Goal: Information Seeking & Learning: Learn about a topic

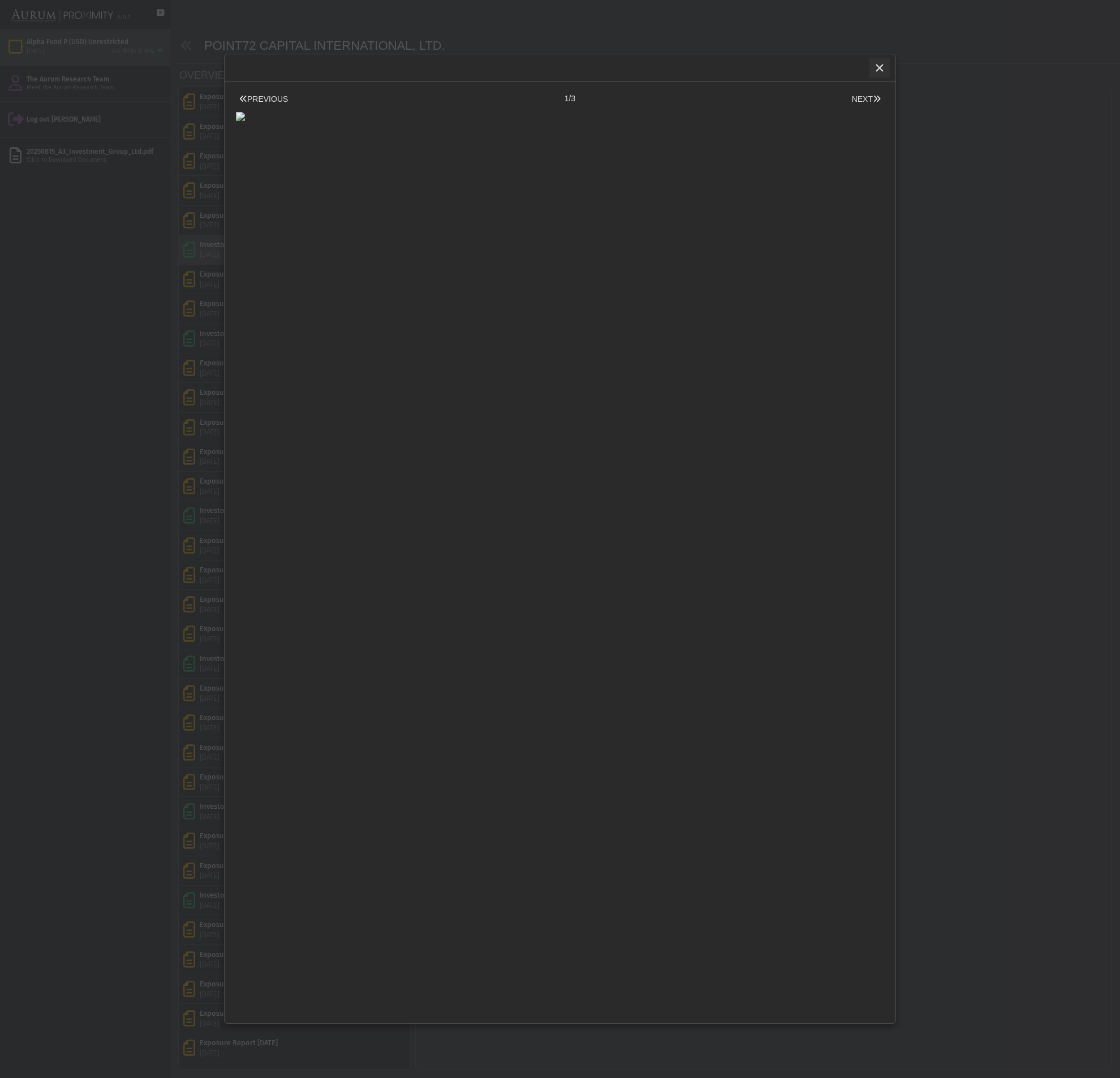
click at [882, 66] on icon "Close" at bounding box center [879, 67] width 10 height 10
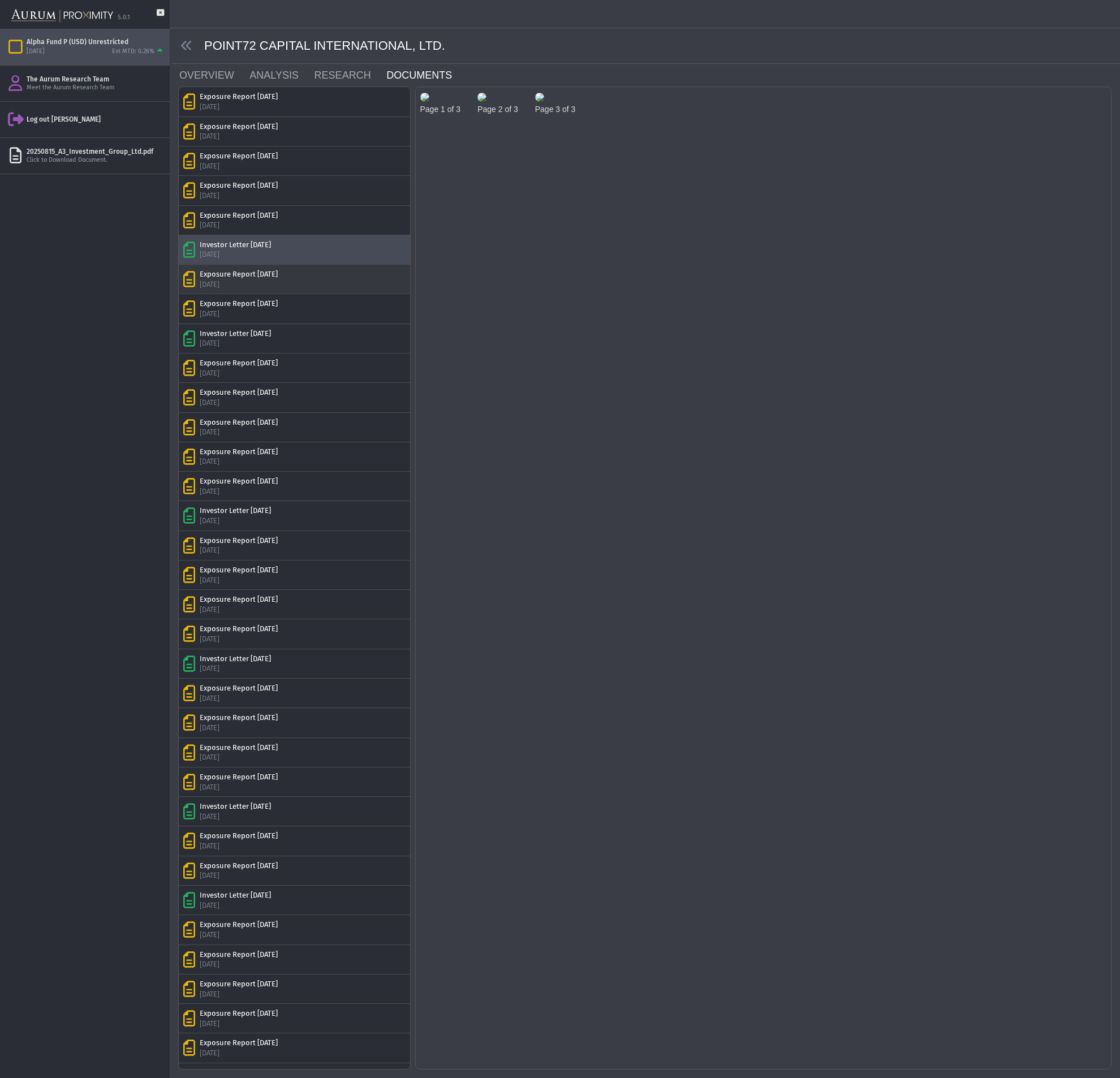
click at [272, 278] on div "Exposure Report [DATE]" at bounding box center [239, 274] width 78 height 10
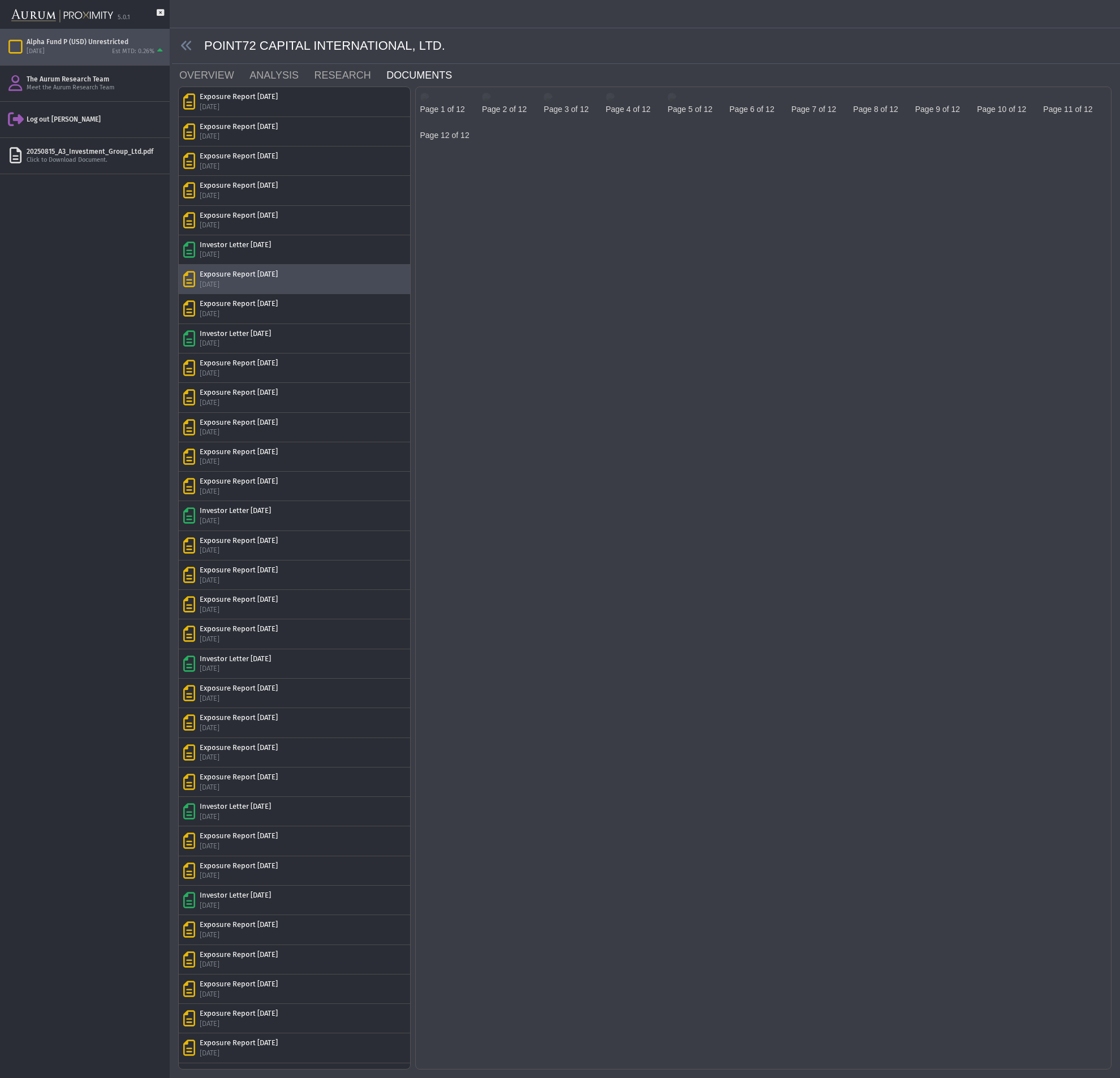
click at [50, 17] on img at bounding box center [62, 16] width 102 height 26
click at [160, 13] on icon at bounding box center [160, 18] width 7 height 20
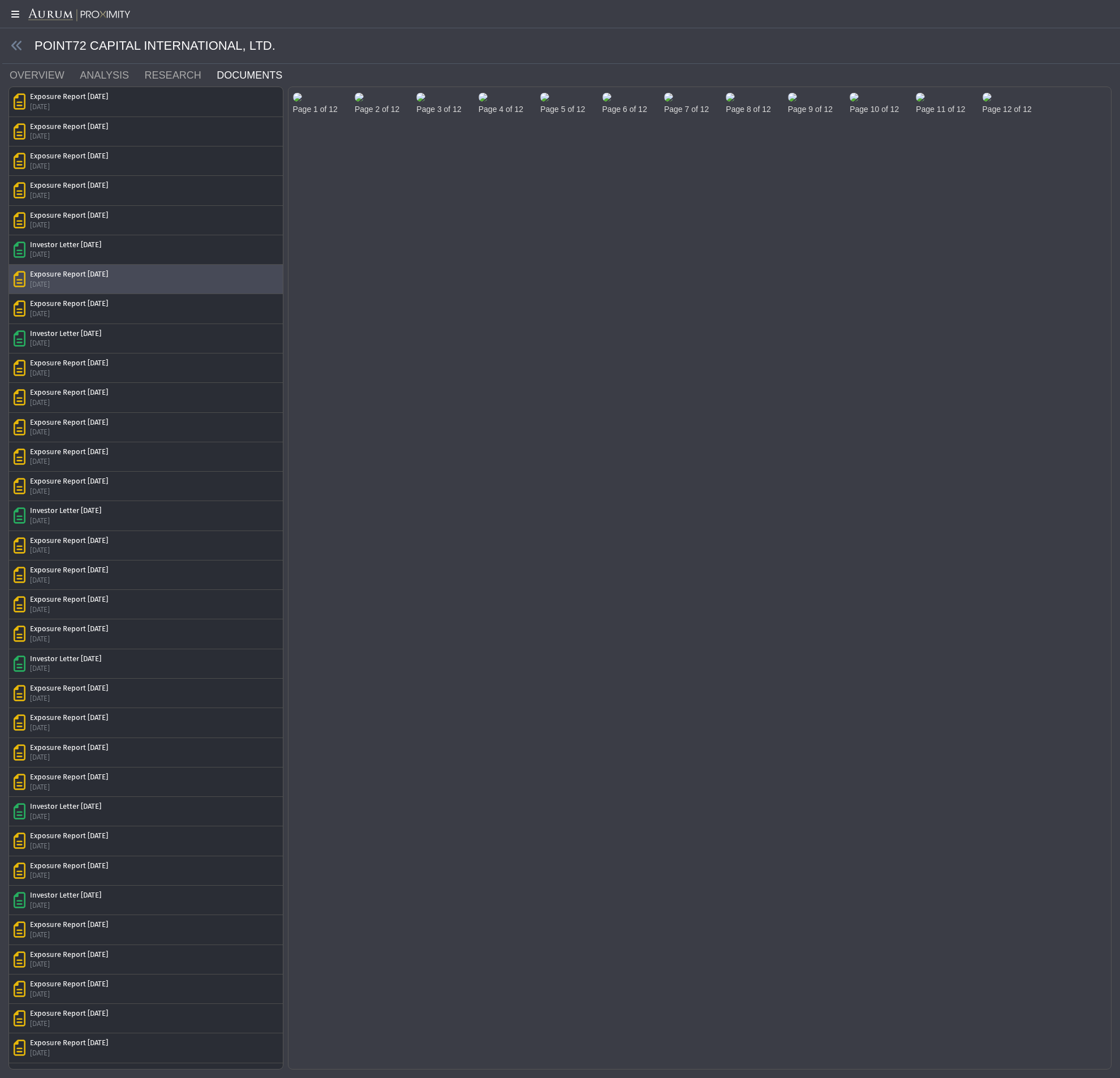
click at [19, 15] on icon at bounding box center [14, 13] width 28 height 9
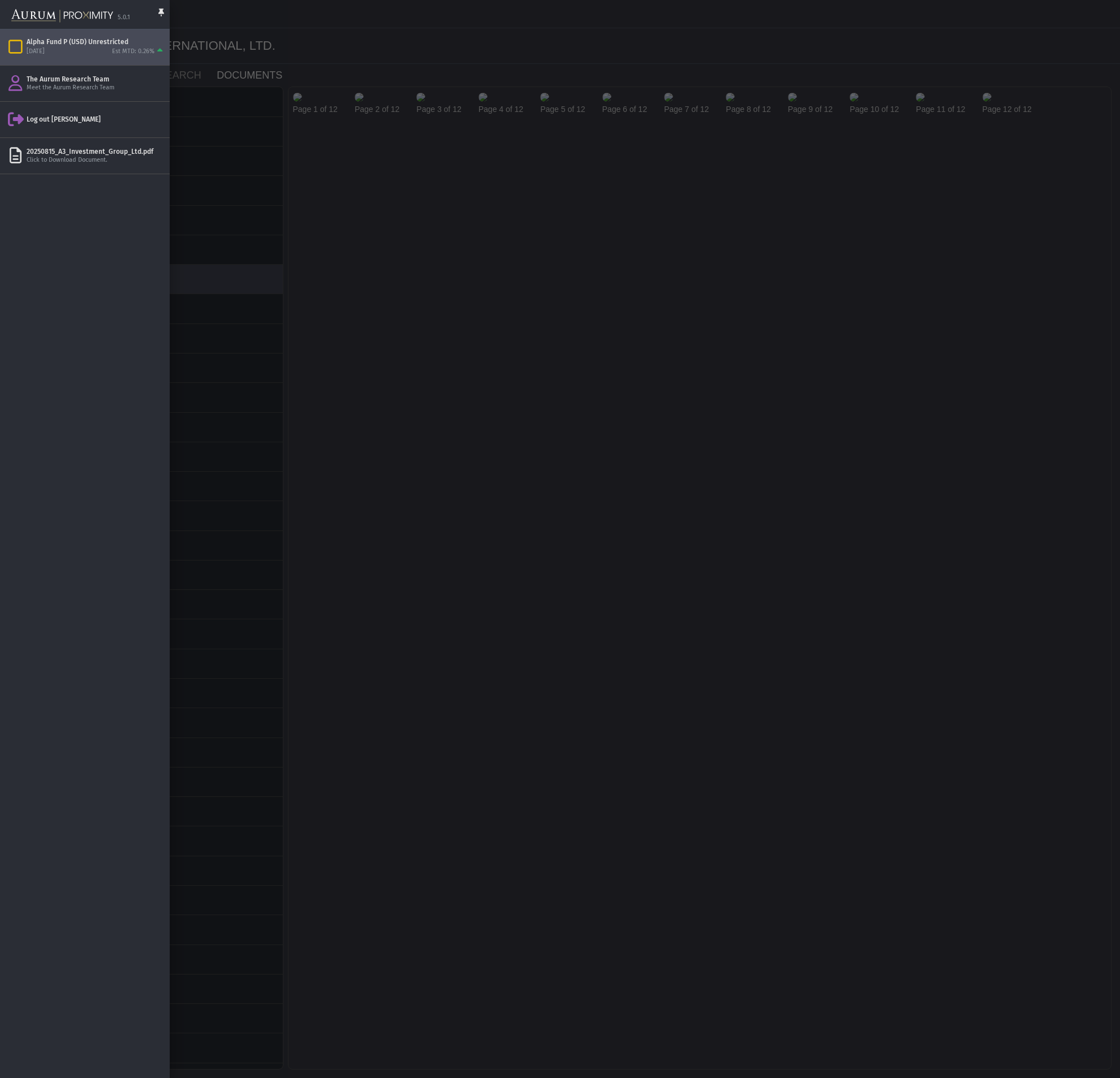
click at [47, 47] on div "[DATE] Est MTD: 0.26%" at bounding box center [96, 51] width 138 height 10
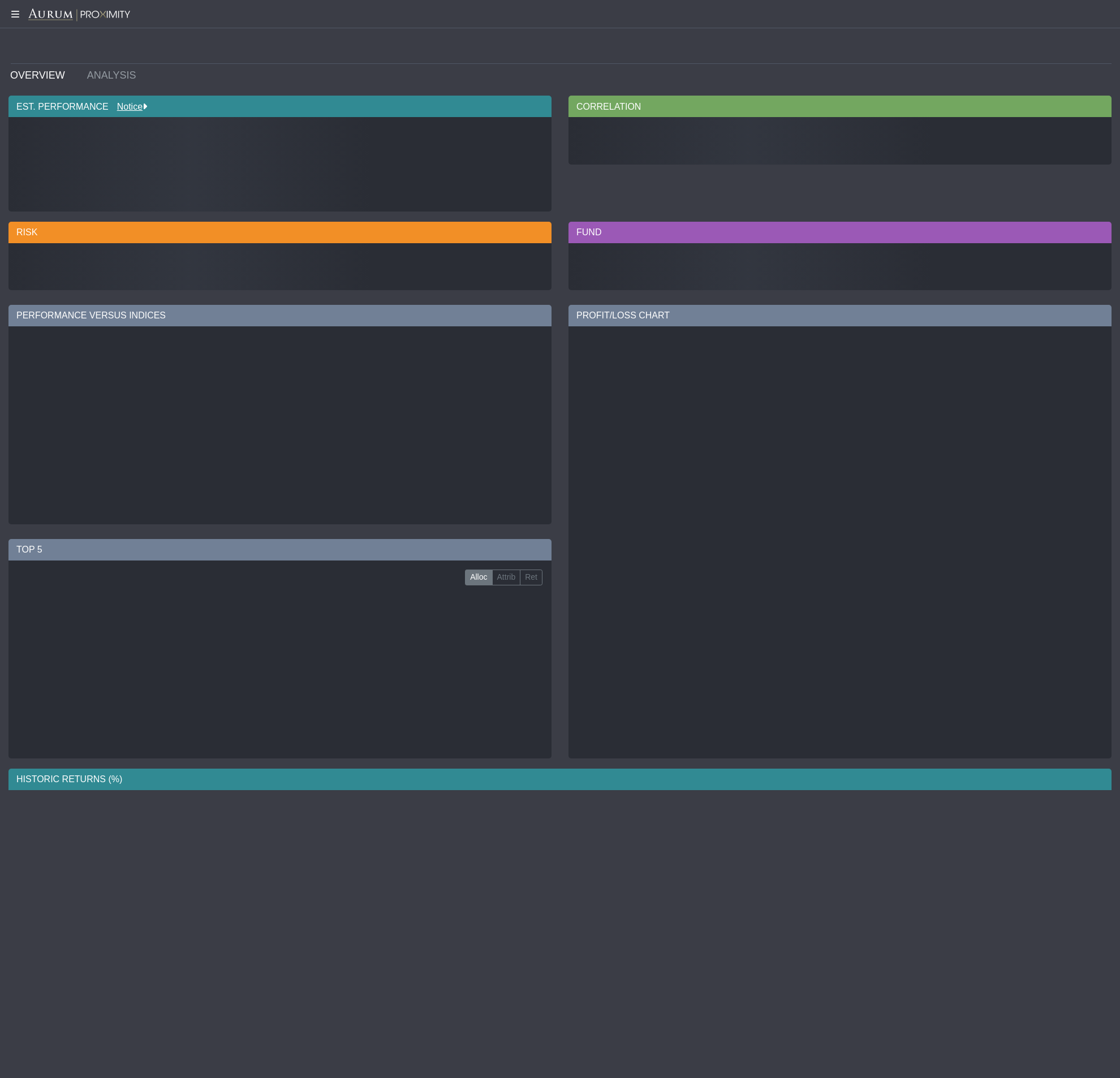
click at [35, 78] on link "OVERVIEW" at bounding box center [39, 75] width 77 height 23
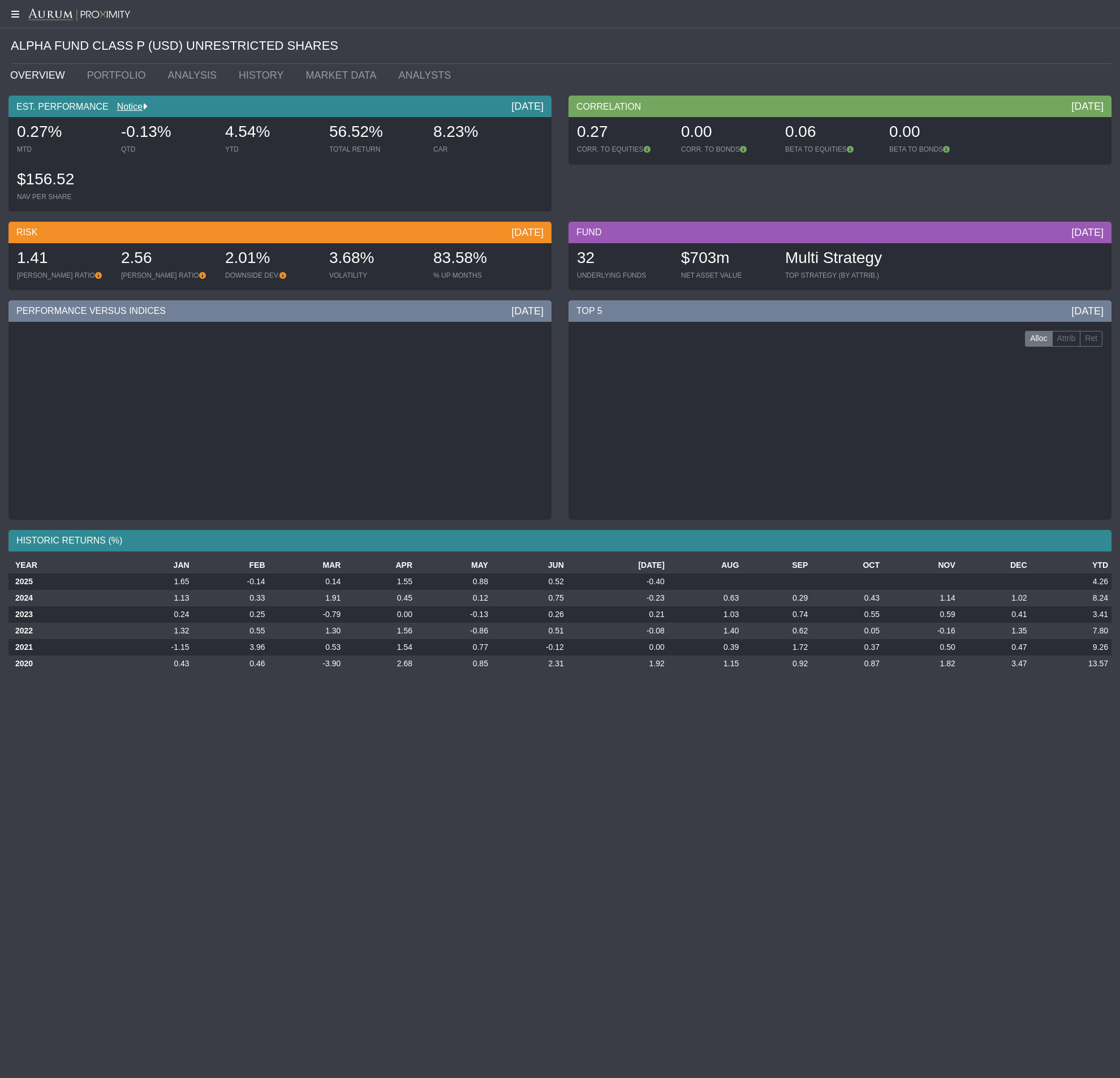
click at [19, 17] on icon at bounding box center [14, 13] width 28 height 9
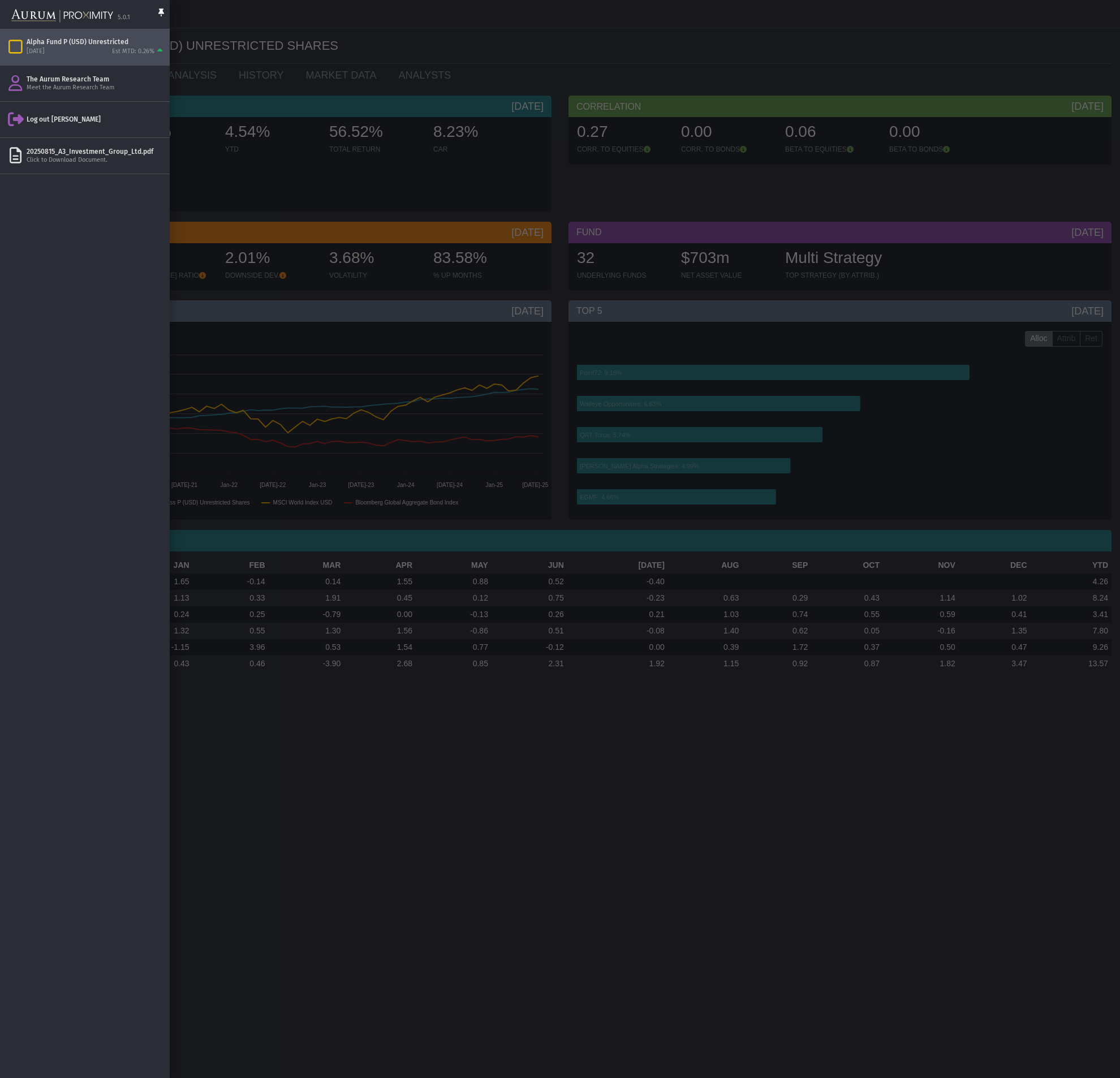
click at [161, 13] on icon at bounding box center [161, 18] width 6 height 20
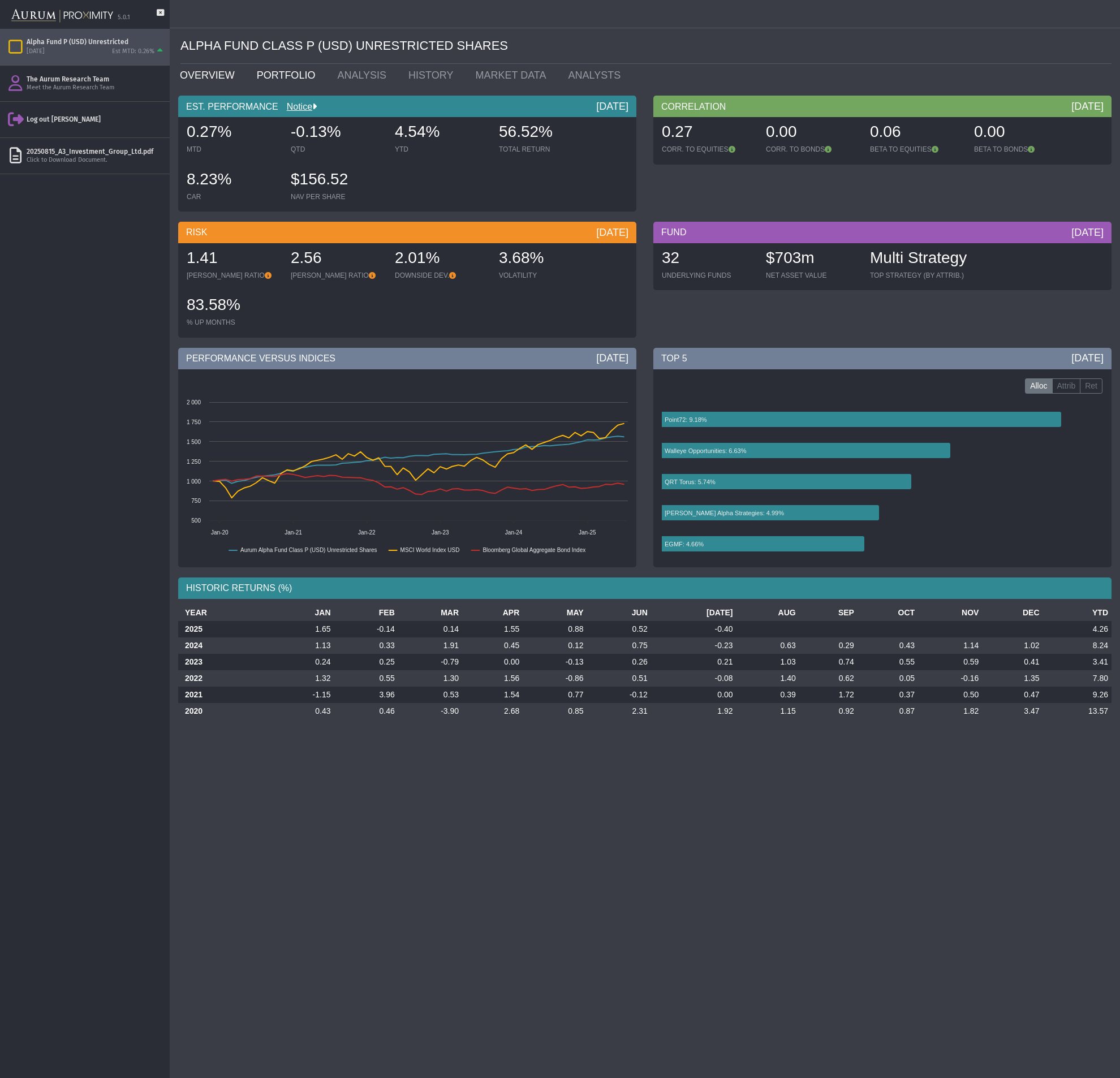
click at [262, 80] on link "PORTFOLIO" at bounding box center [288, 75] width 81 height 23
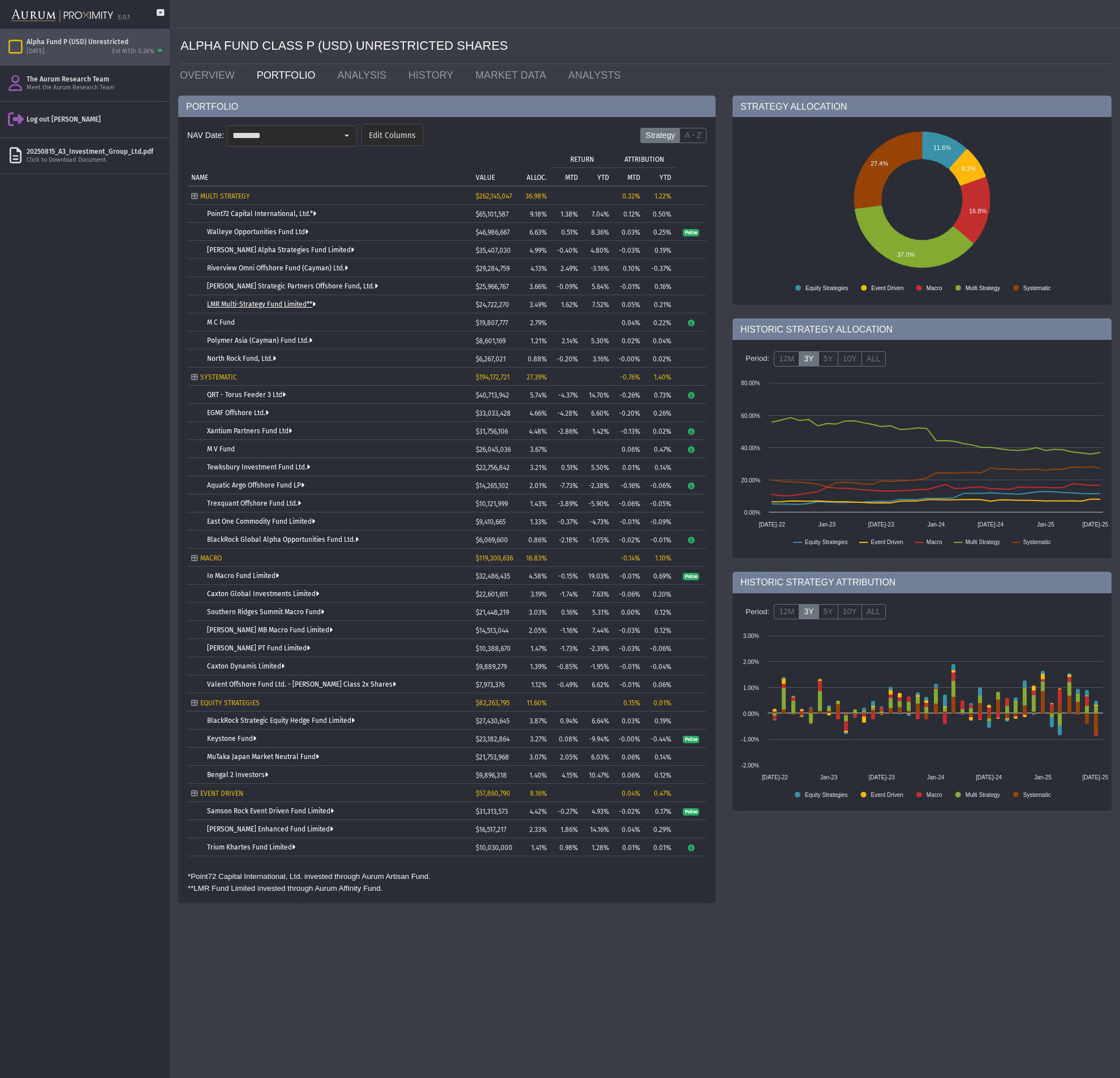
click at [225, 302] on link "LMR Multi-Strategy Fund Limited**" at bounding box center [261, 304] width 108 height 8
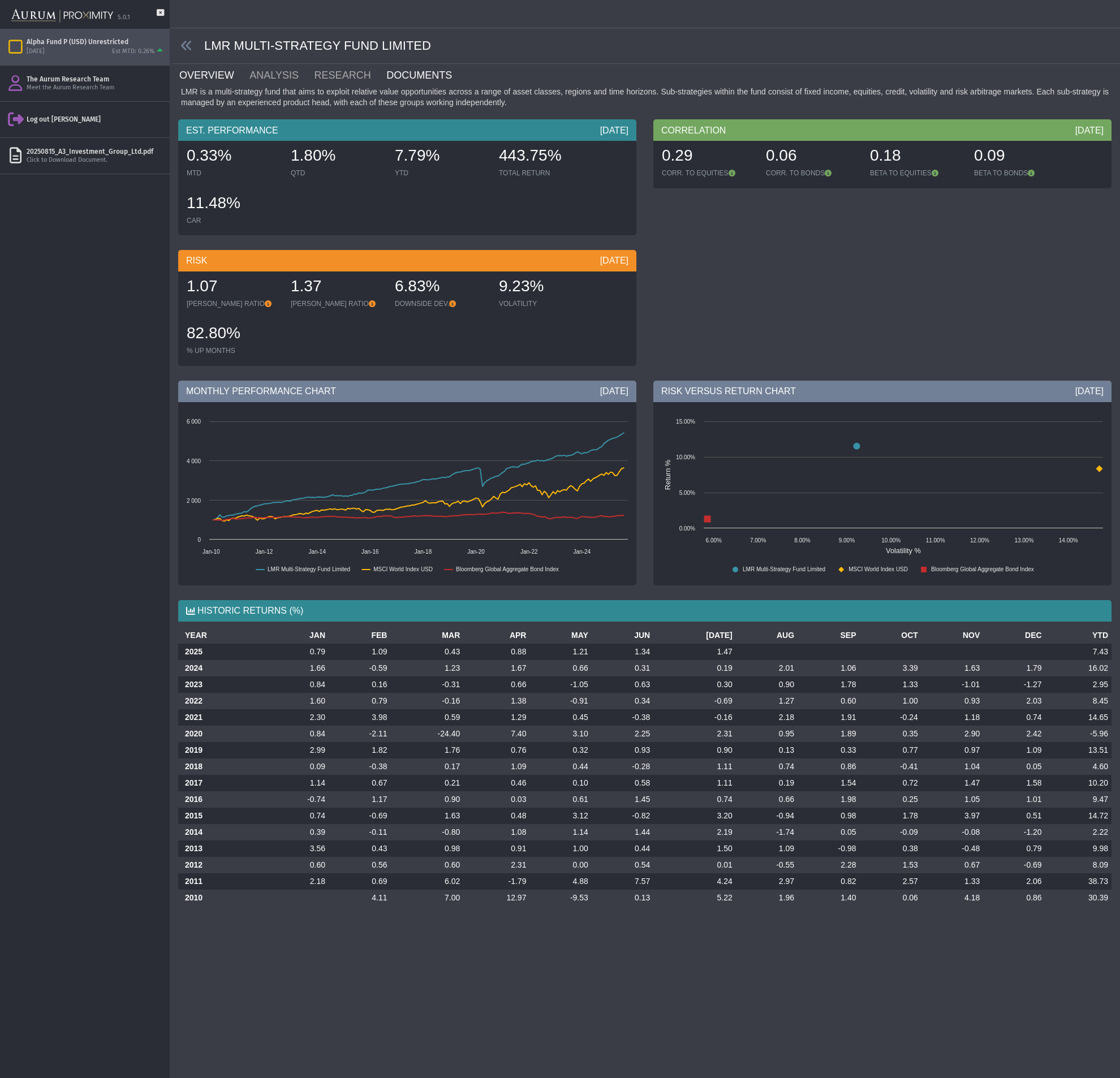
click at [405, 73] on link "DOCUMENTS" at bounding box center [426, 75] width 81 height 23
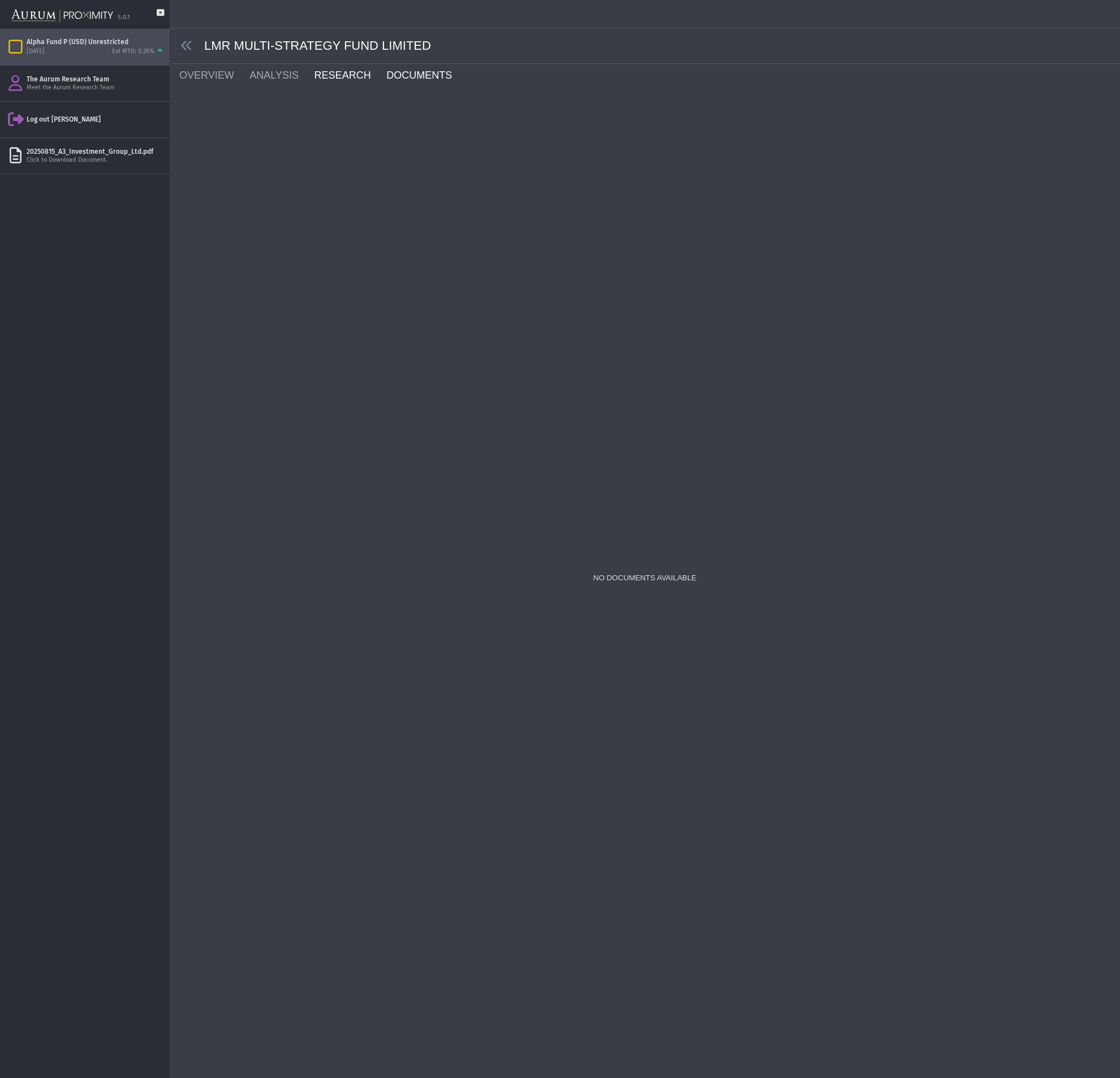
click at [329, 81] on link "RESEARCH" at bounding box center [350, 75] width 73 height 23
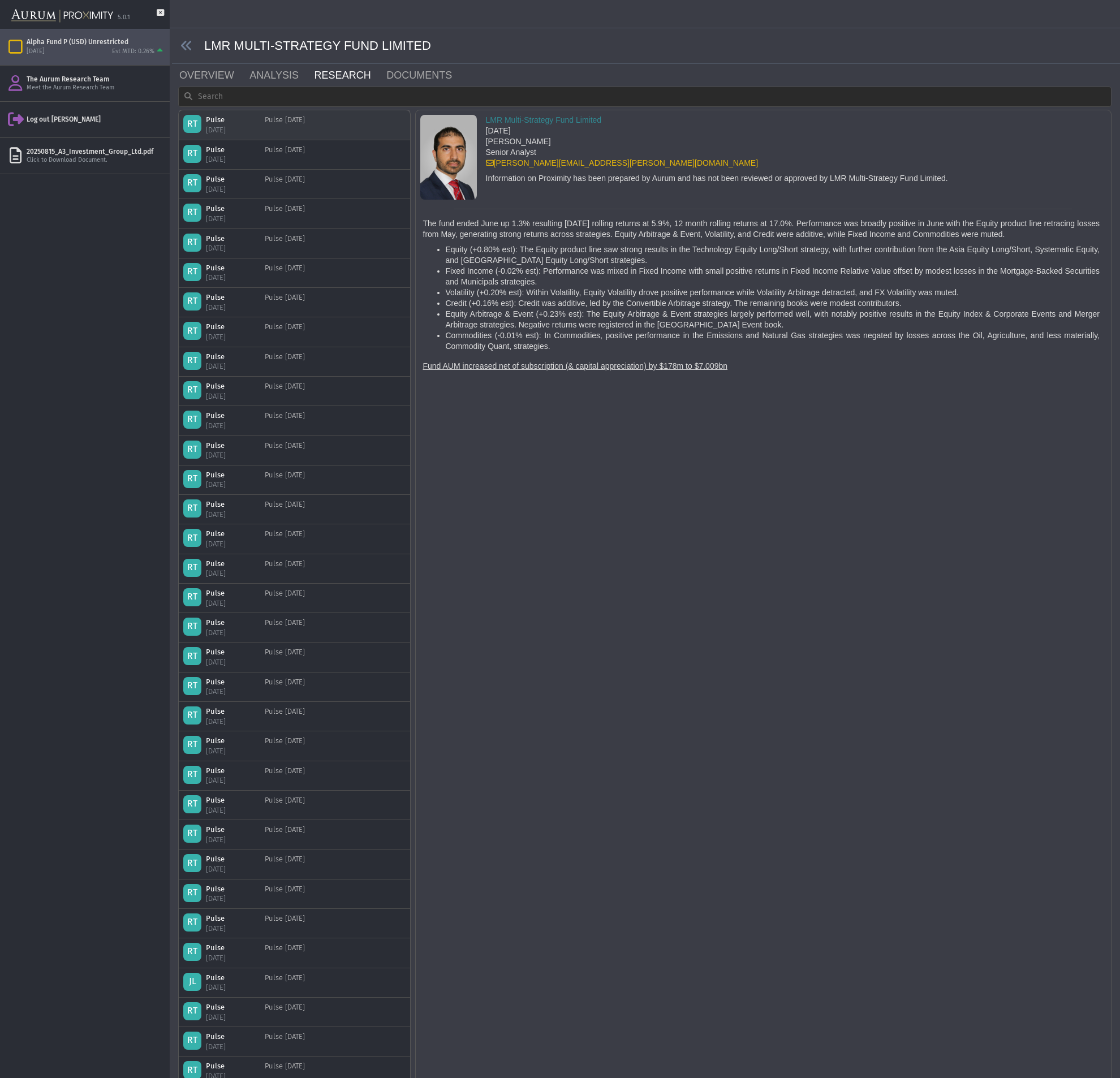
click at [263, 131] on div "Pulse [DATE] Pulse [DATE]" at bounding box center [255, 124] width 99 height 20
drag, startPoint x: 505, startPoint y: 244, endPoint x: 644, endPoint y: 347, distance: 173.0
click at [637, 346] on ul "Equity (+0.80% est): The Equity product line saw strong results in the Technolo…" at bounding box center [761, 298] width 677 height 107
click at [645, 347] on li "Commodities (-0.01% est): In Commodities, positive performance in the Emissions…" at bounding box center [772, 340] width 655 height 21
drag, startPoint x: 663, startPoint y: 343, endPoint x: 541, endPoint y: 264, distance: 145.3
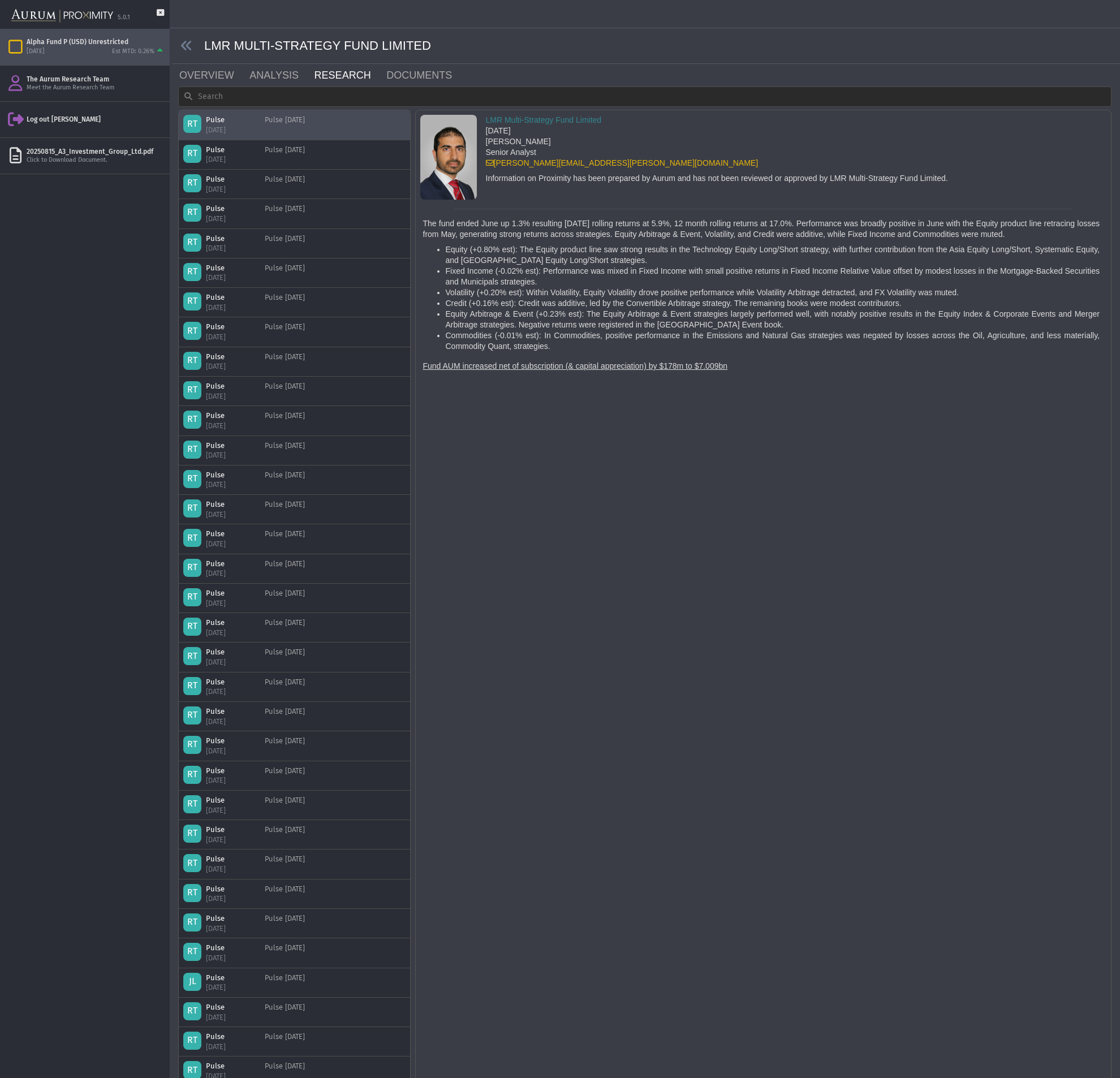
click at [543, 266] on ul "Equity (+0.80% est): The Equity product line saw strong results in the Technolo…" at bounding box center [761, 298] width 677 height 107
click at [541, 264] on li "Equity (+0.80% est): The Equity product line saw strong results in the Technolo…" at bounding box center [772, 254] width 655 height 21
click at [287, 163] on div "Pulse [DATE]" at bounding box center [284, 154] width 40 height 20
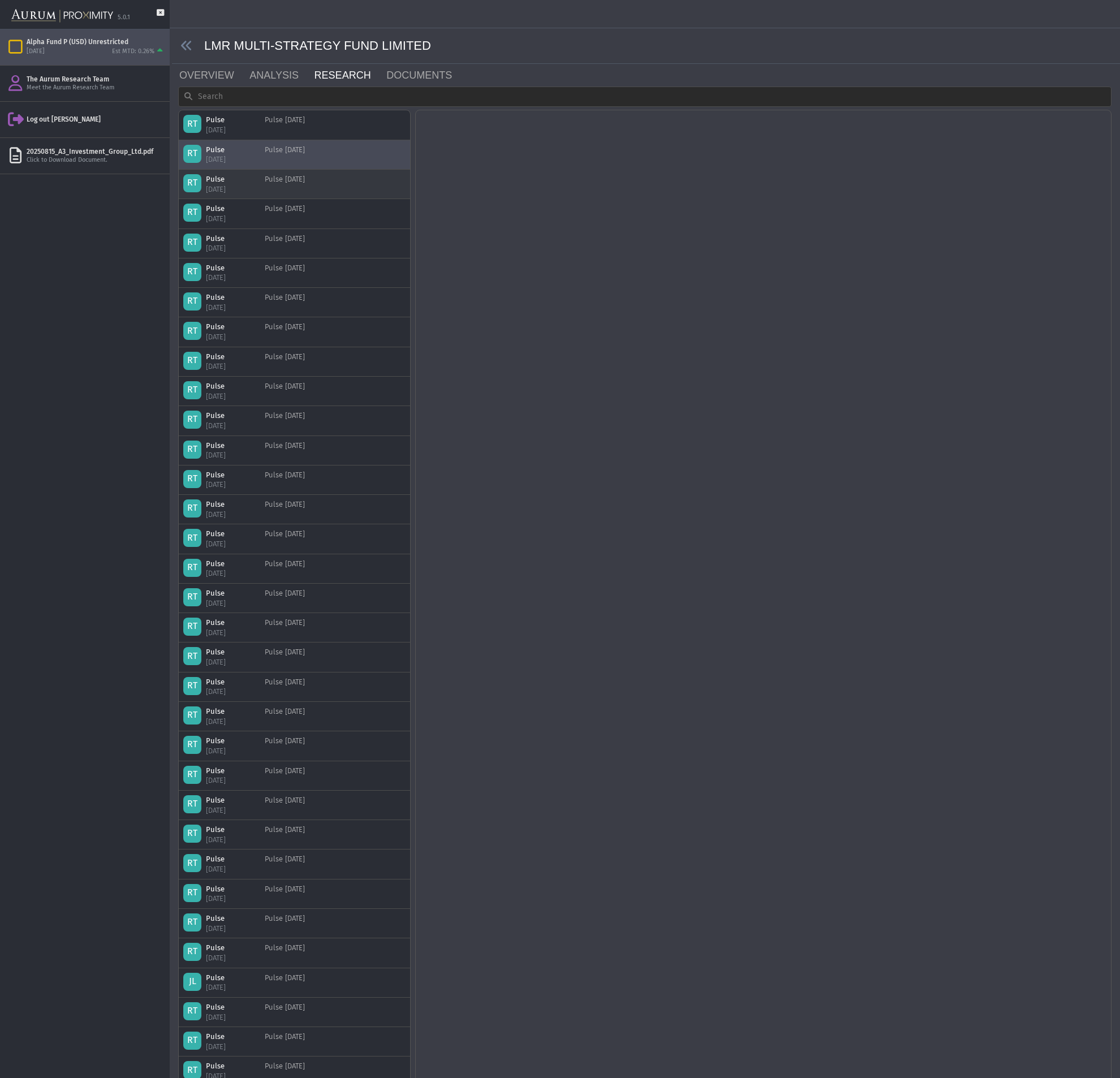
click at [290, 202] on div "RT Pulse [DATE] Pulse [DATE]" at bounding box center [294, 213] width 231 height 29
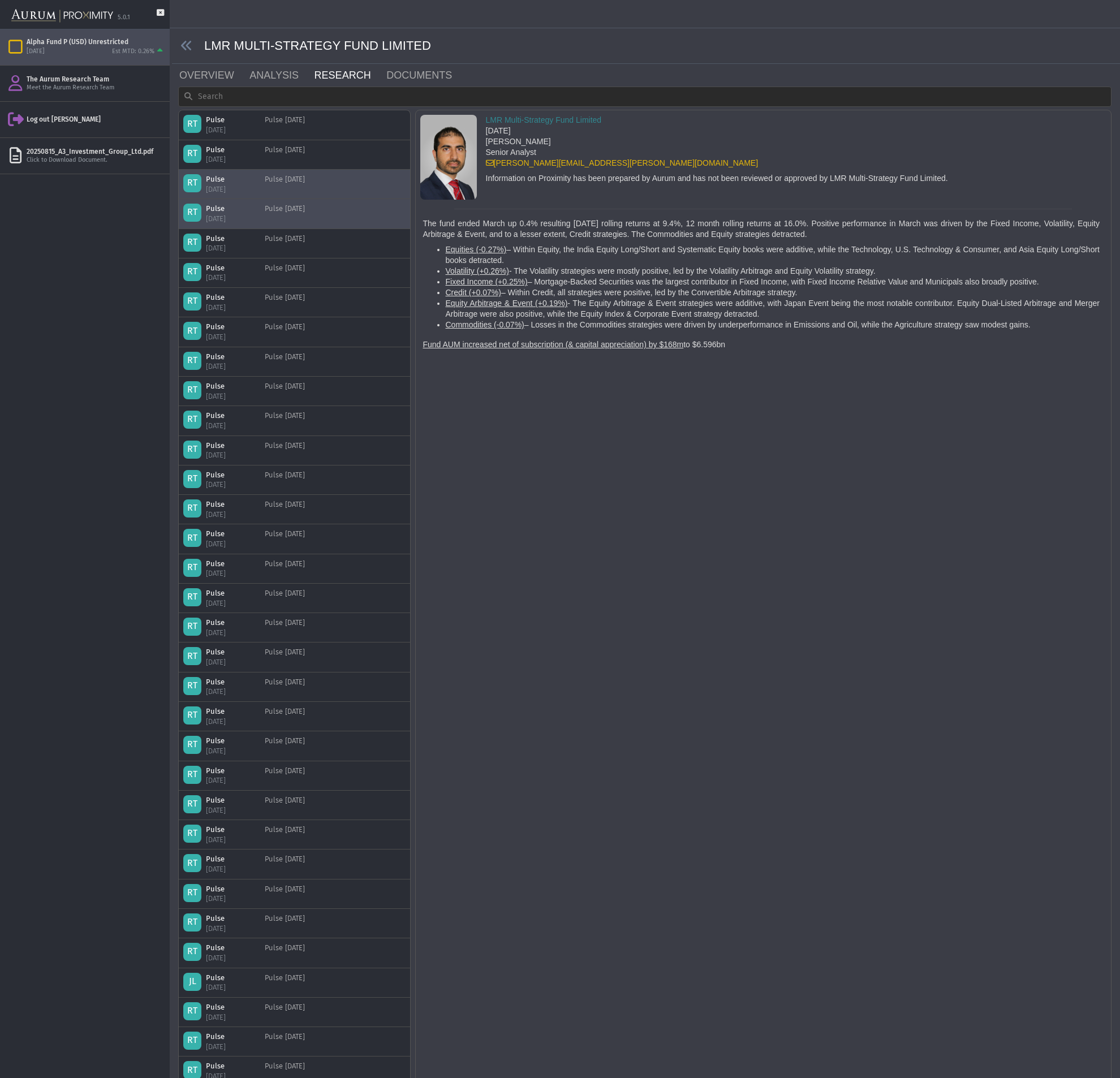
click at [290, 192] on div "Pulse [DATE]" at bounding box center [284, 184] width 40 height 20
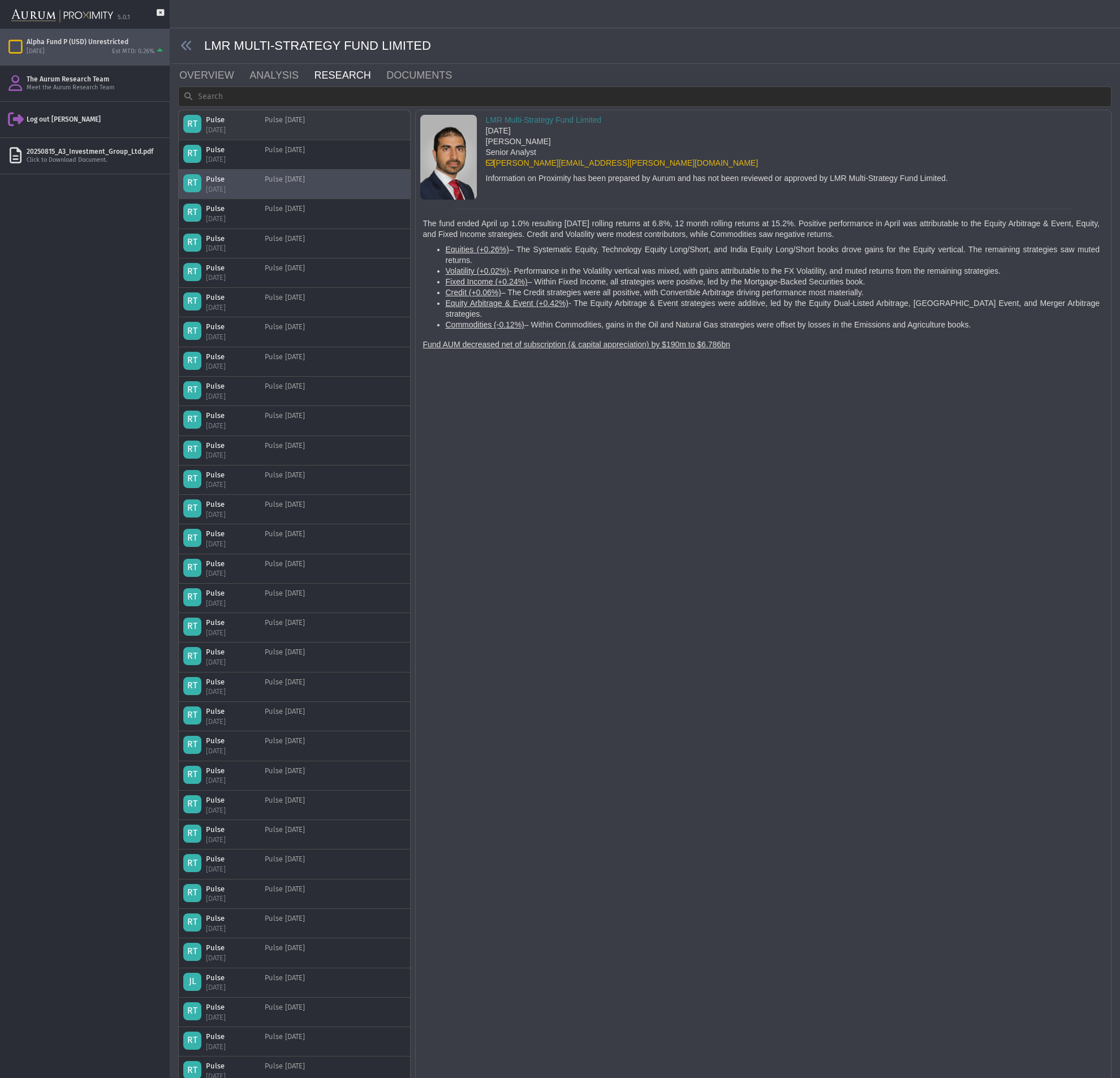
click at [285, 126] on div "Pulse [DATE]" at bounding box center [284, 124] width 40 height 20
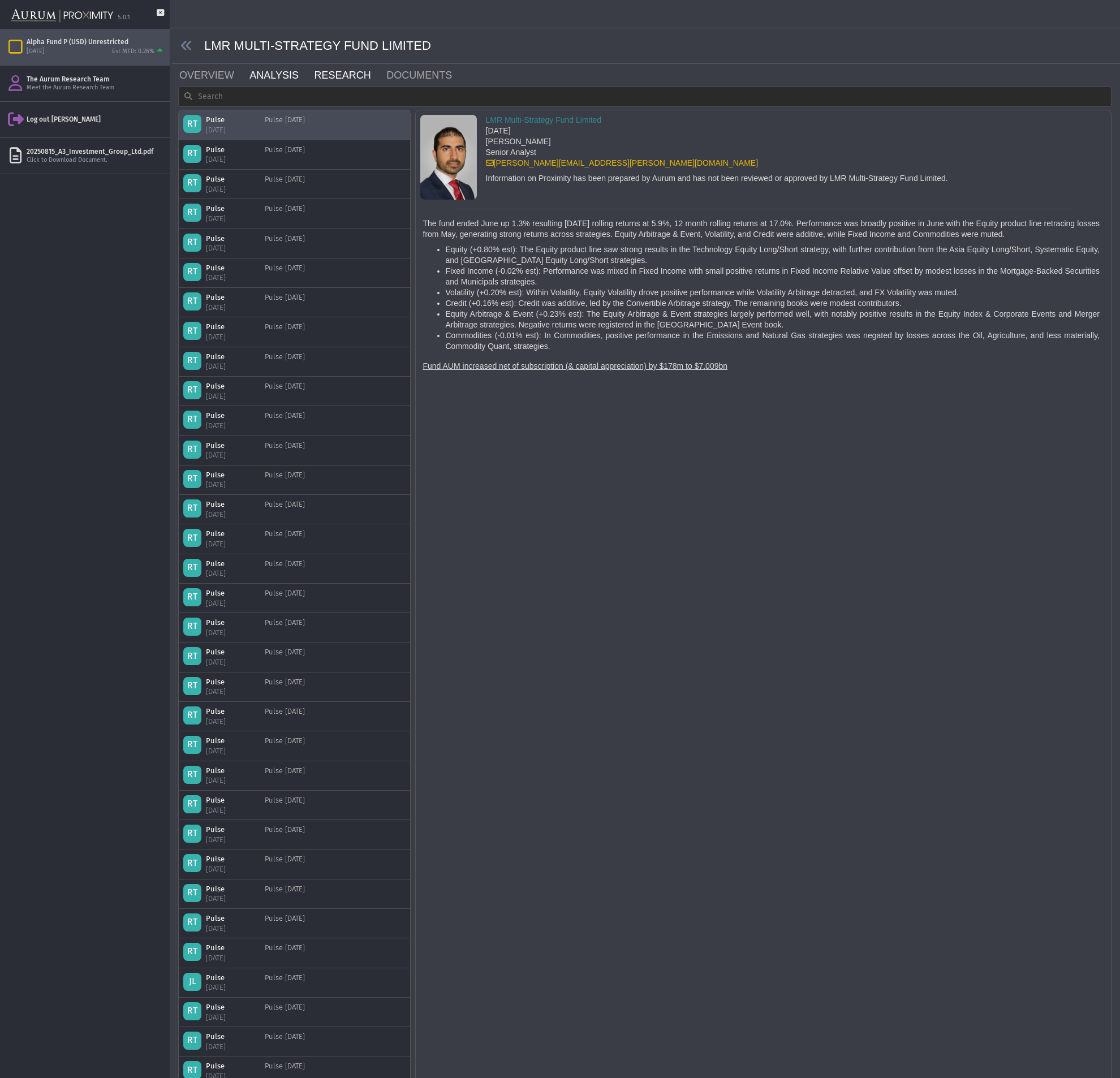
click at [278, 73] on link "ANALYSIS" at bounding box center [280, 75] width 65 height 23
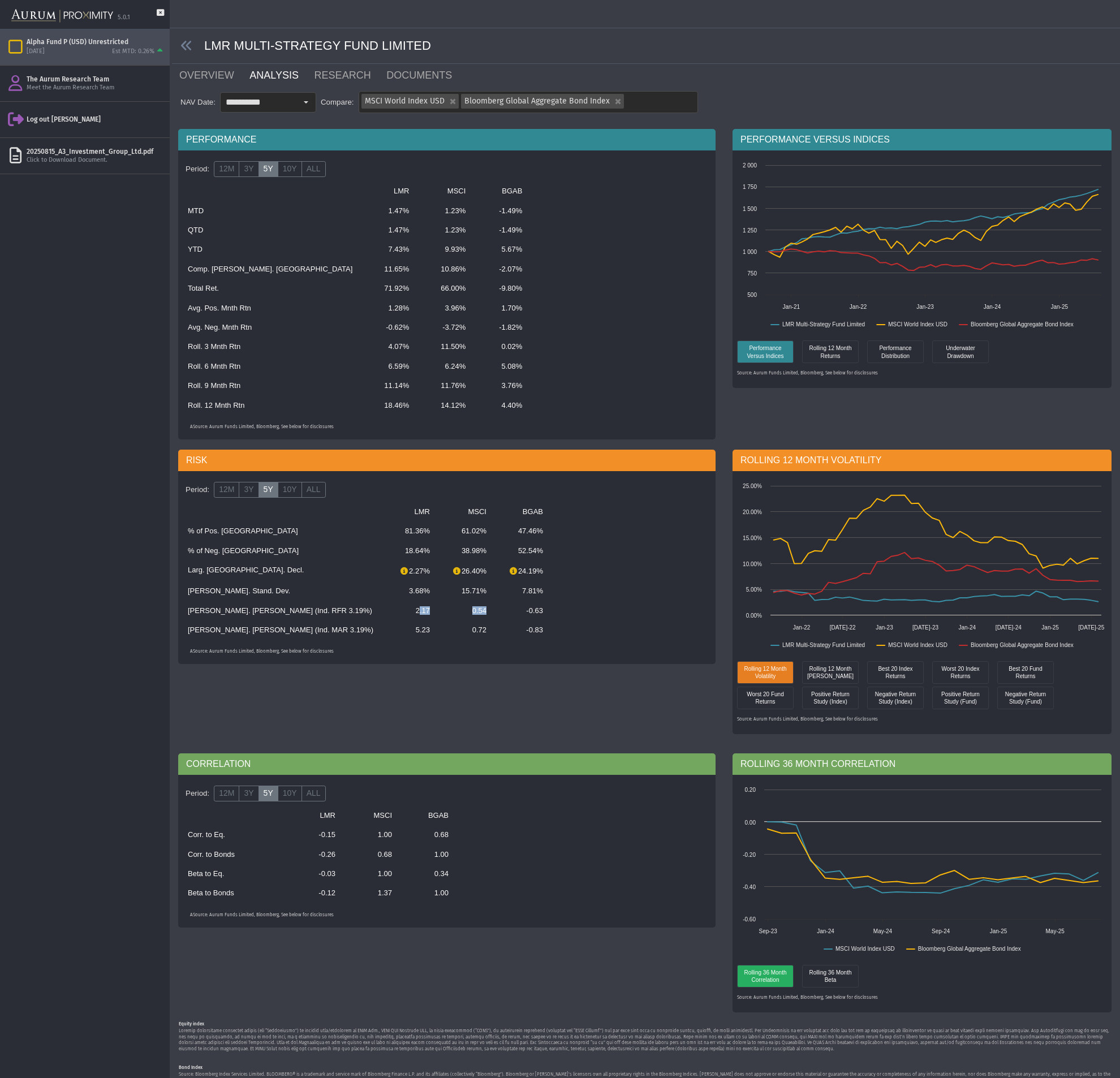
drag, startPoint x: 331, startPoint y: 610, endPoint x: 439, endPoint y: 610, distance: 108.0
click at [439, 610] on tr "[PERSON_NAME]. [PERSON_NAME] (Ind. RFR 3.19%) 2.17 0.54 -0.63" at bounding box center [422, 610] width 482 height 19
click at [493, 610] on td "-0.63" at bounding box center [521, 610] width 57 height 19
click at [678, 96] on div "MSCI World Index USD Bloomberg Global Aggregate Bond Index" at bounding box center [528, 102] width 338 height 21
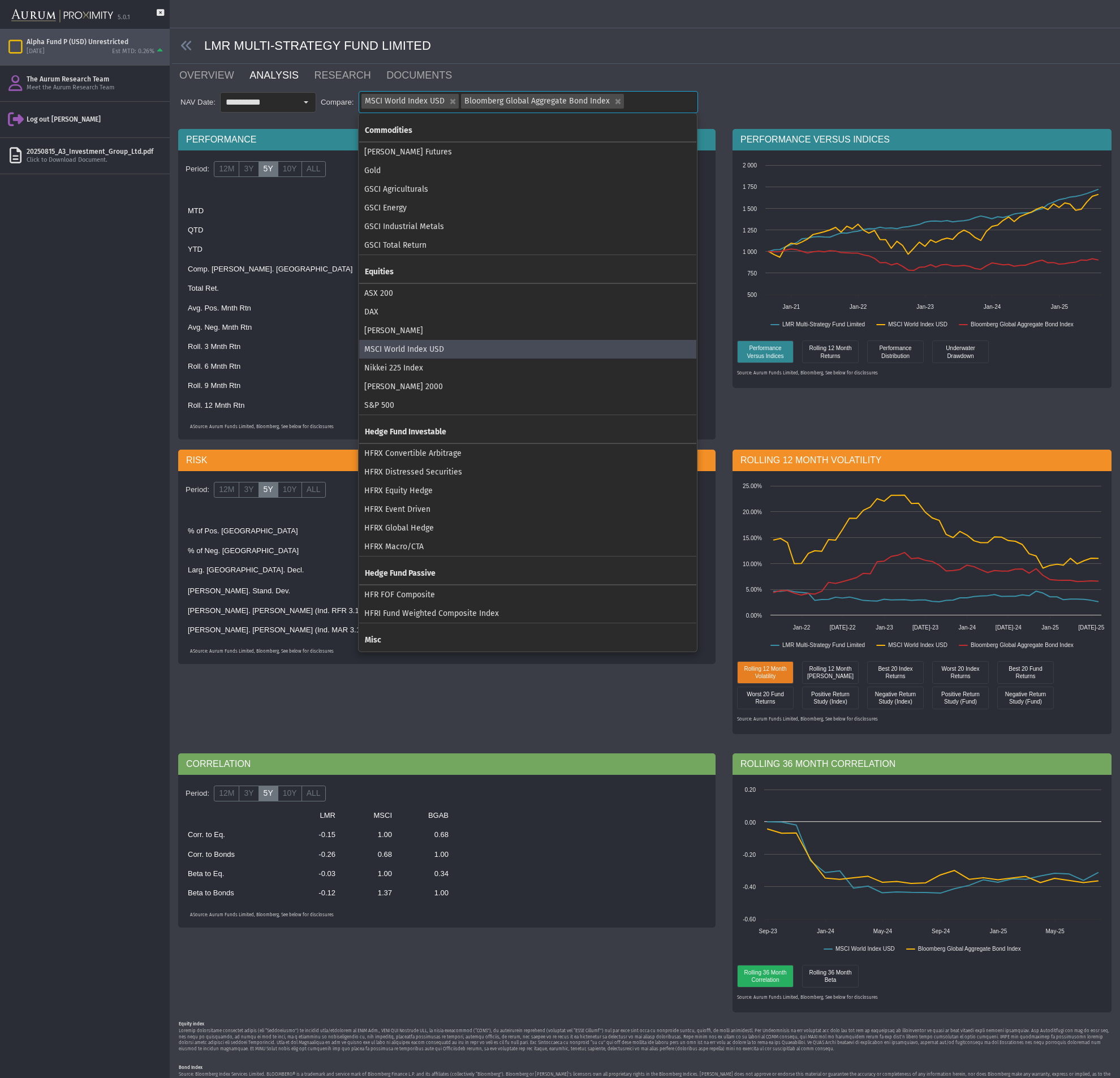
click at [772, 57] on div "LMR MULTI-STRATEGY FUND LIMITED" at bounding box center [646, 46] width 948 height 36
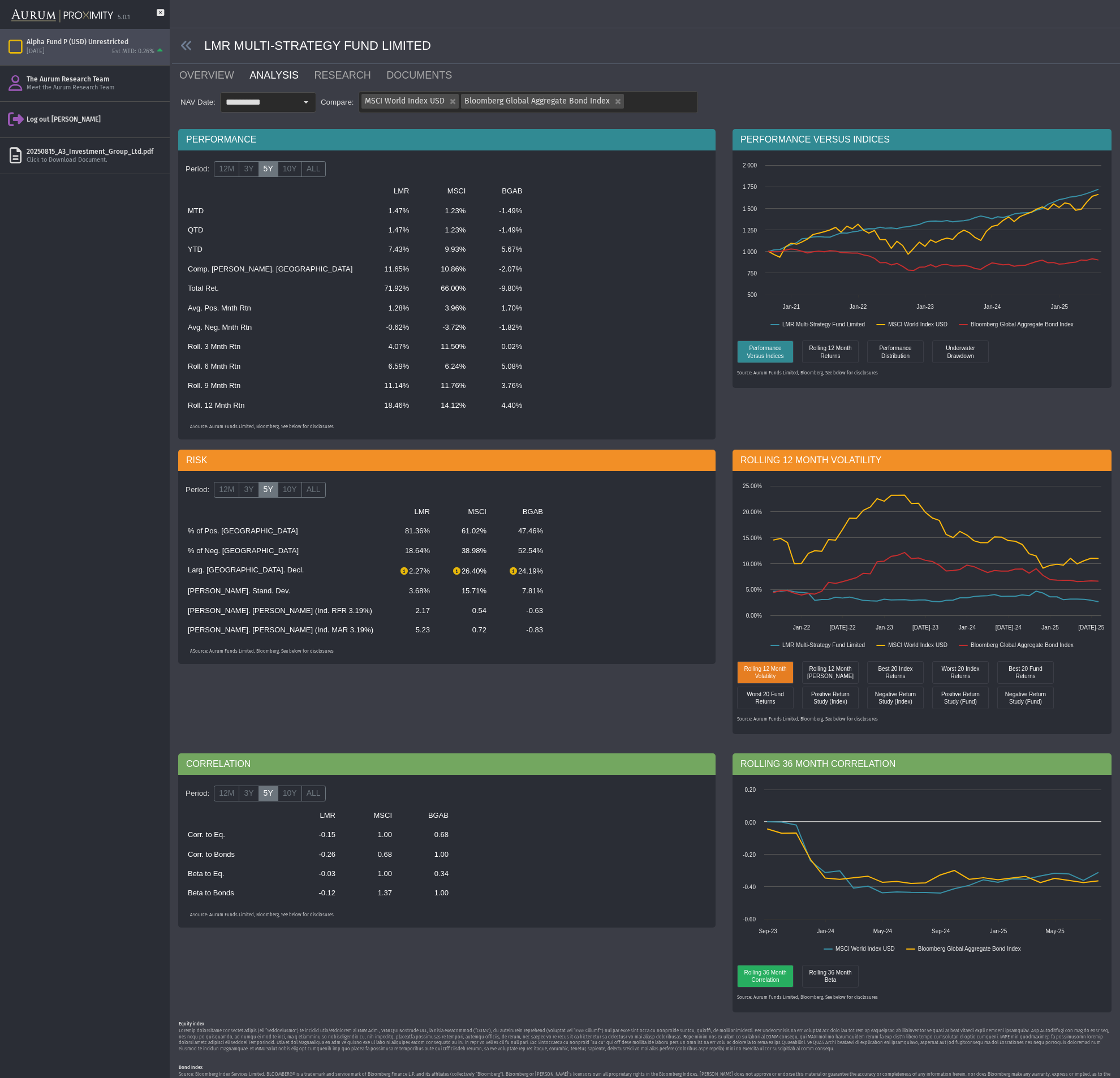
click at [765, 62] on div "LMR MULTI-STRATEGY FUND LIMITED" at bounding box center [646, 46] width 948 height 36
click at [318, 79] on link "RESEARCH" at bounding box center [350, 75] width 73 height 23
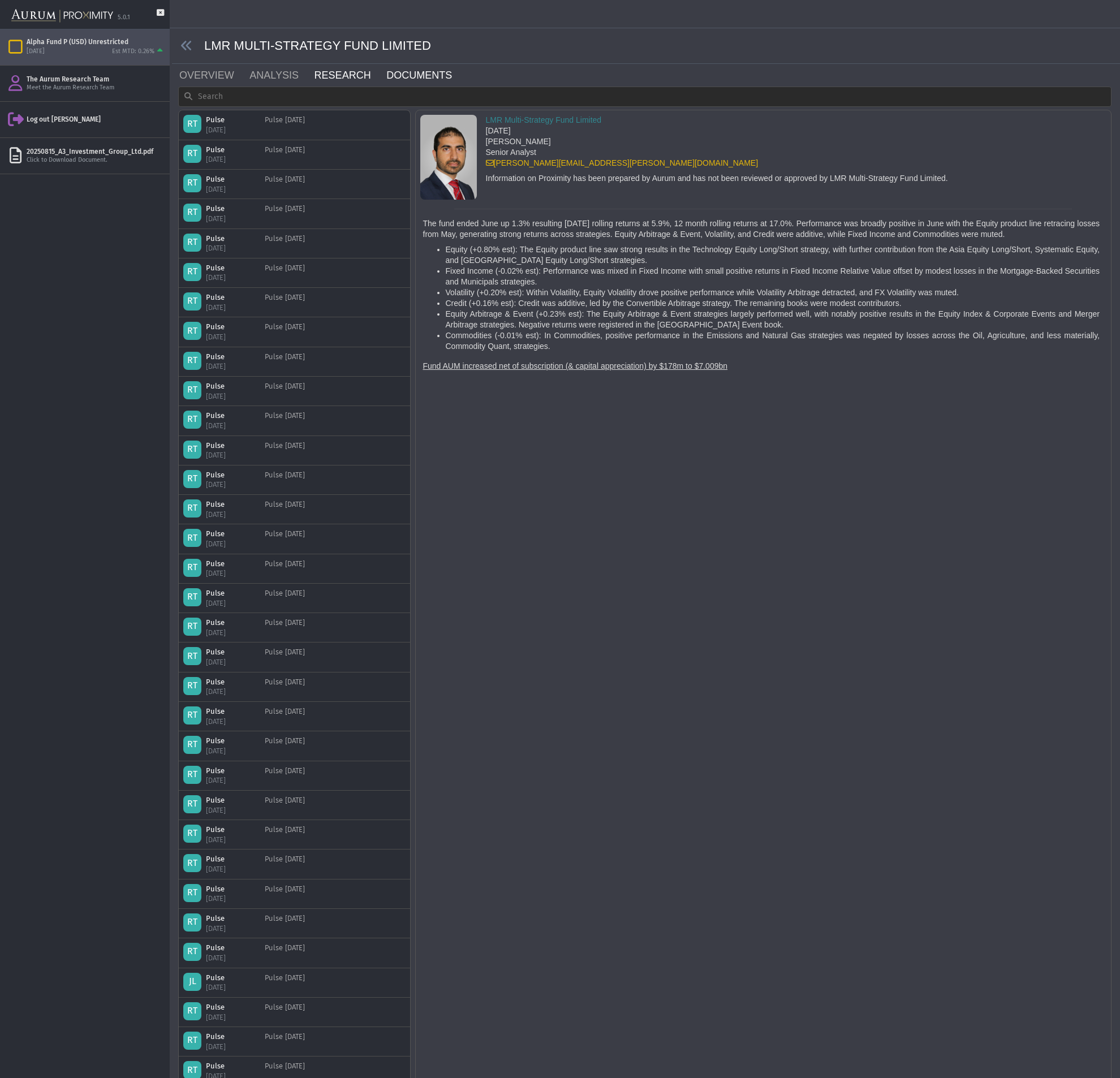
click at [399, 76] on link "DOCUMENTS" at bounding box center [426, 75] width 81 height 23
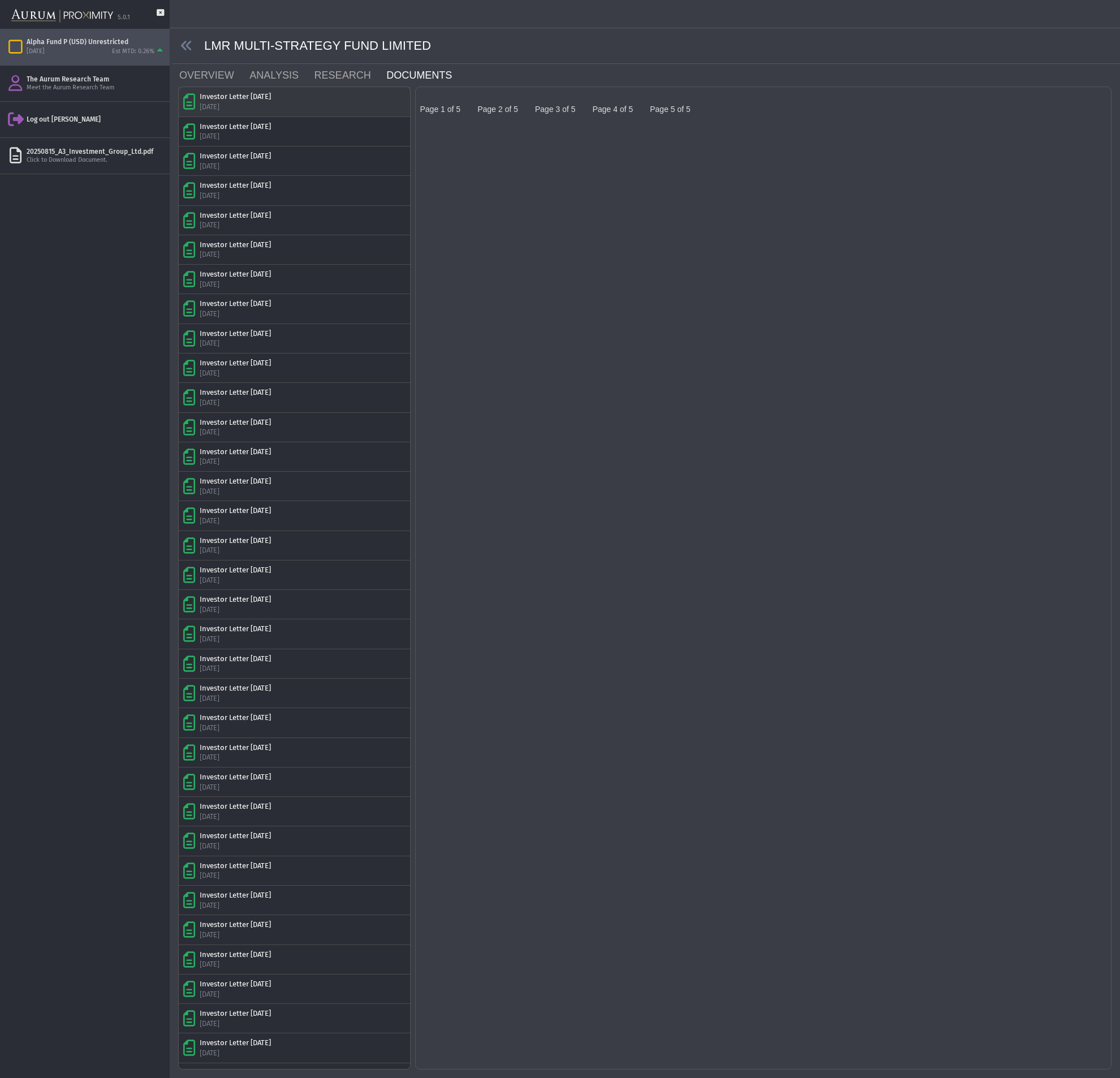
click at [302, 103] on div "Investor Letter [DATE] [DATE]" at bounding box center [294, 101] width 222 height 20
click at [430, 102] on img at bounding box center [424, 96] width 9 height 9
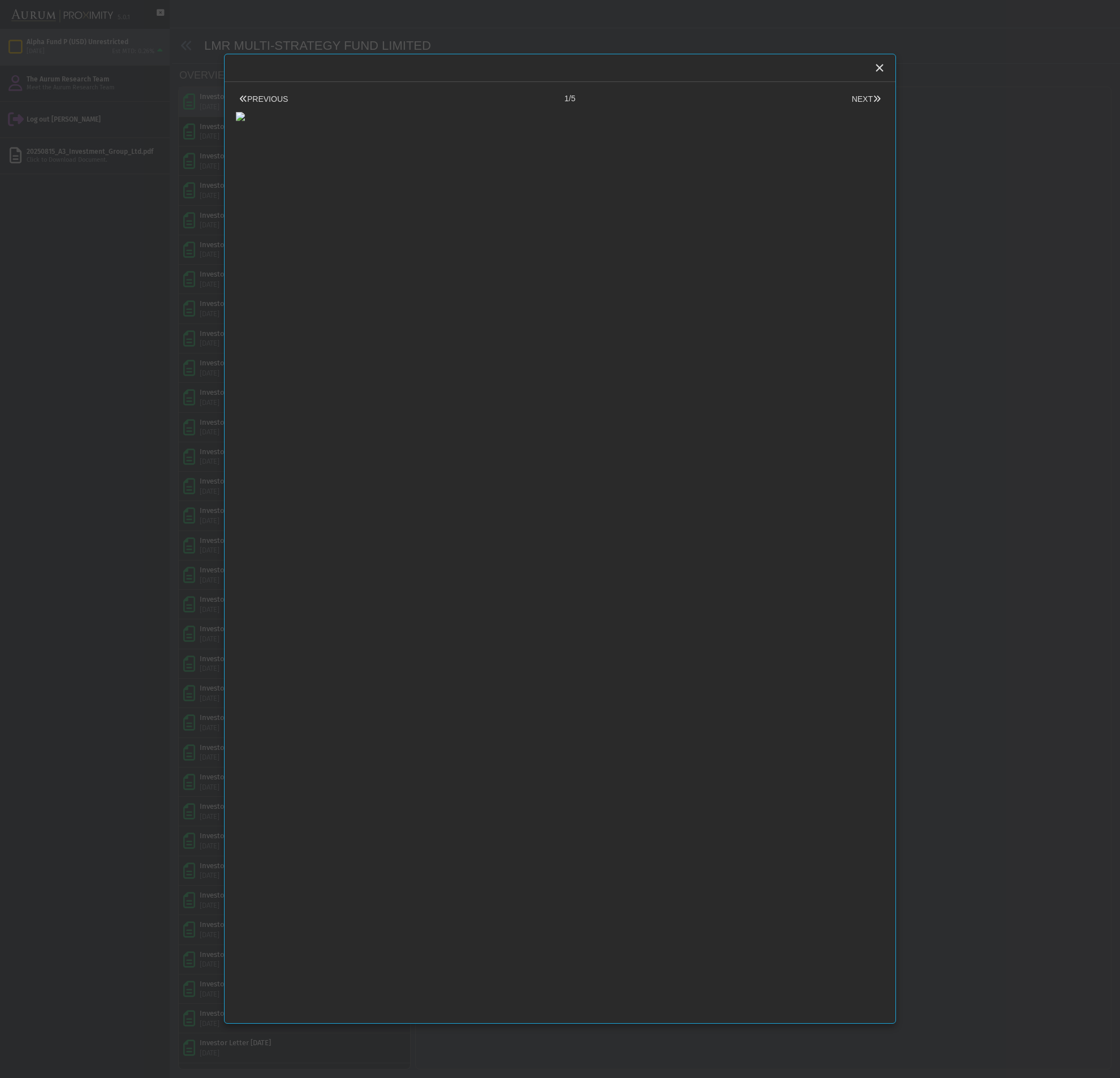
scroll to position [1, 0]
click at [859, 96] on button "NEXT" at bounding box center [866, 98] width 36 height 12
click at [858, 96] on button "NEXT" at bounding box center [866, 98] width 36 height 12
click at [856, 96] on button "NEXT" at bounding box center [866, 98] width 36 height 12
click at [855, 96] on button "NEXT" at bounding box center [866, 98] width 36 height 12
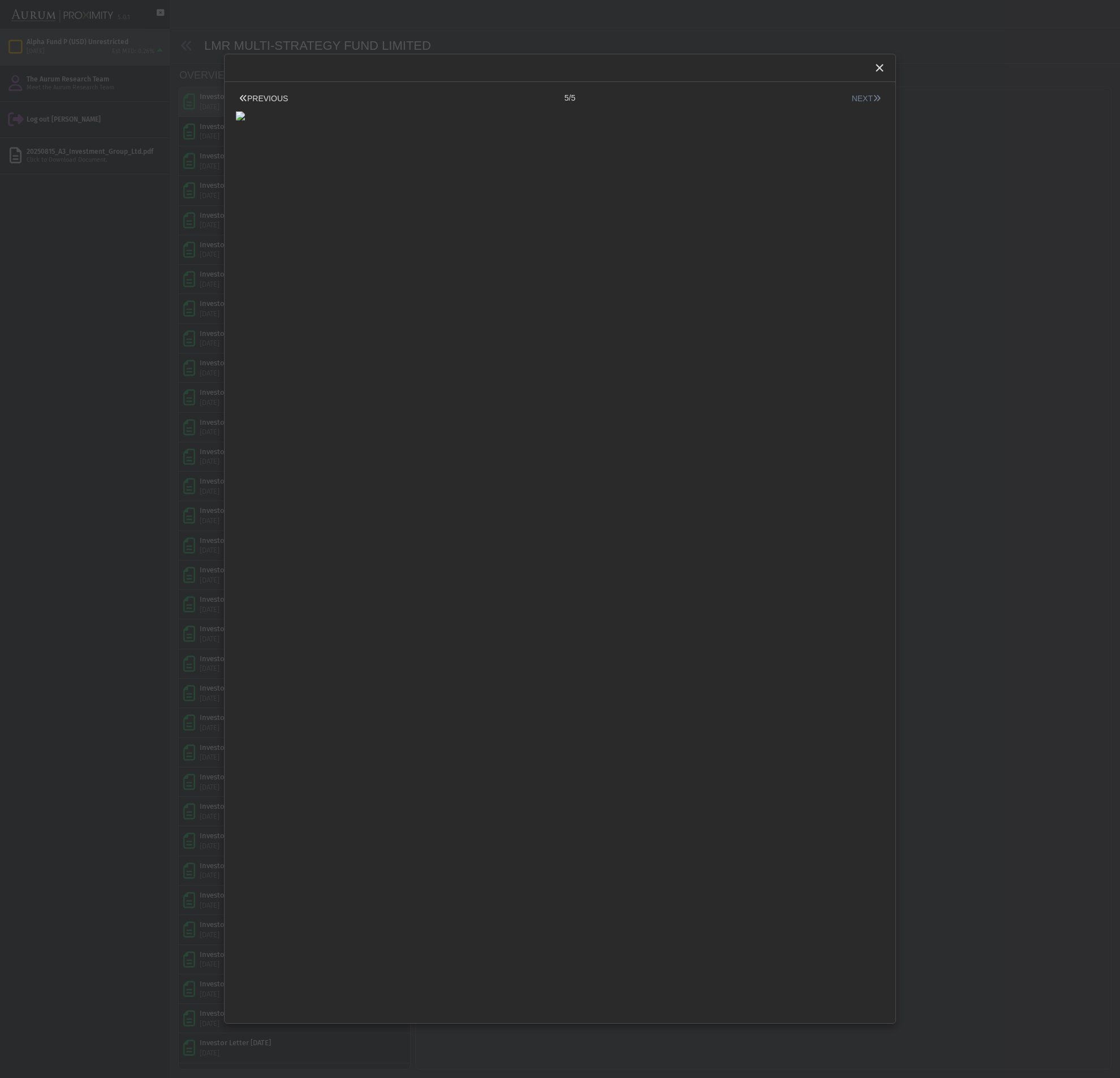
click at [855, 96] on button "NEXT" at bounding box center [866, 98] width 36 height 12
click at [282, 100] on button "PREVIOUS" at bounding box center [264, 98] width 55 height 12
click at [274, 100] on button "PREVIOUS" at bounding box center [264, 98] width 55 height 12
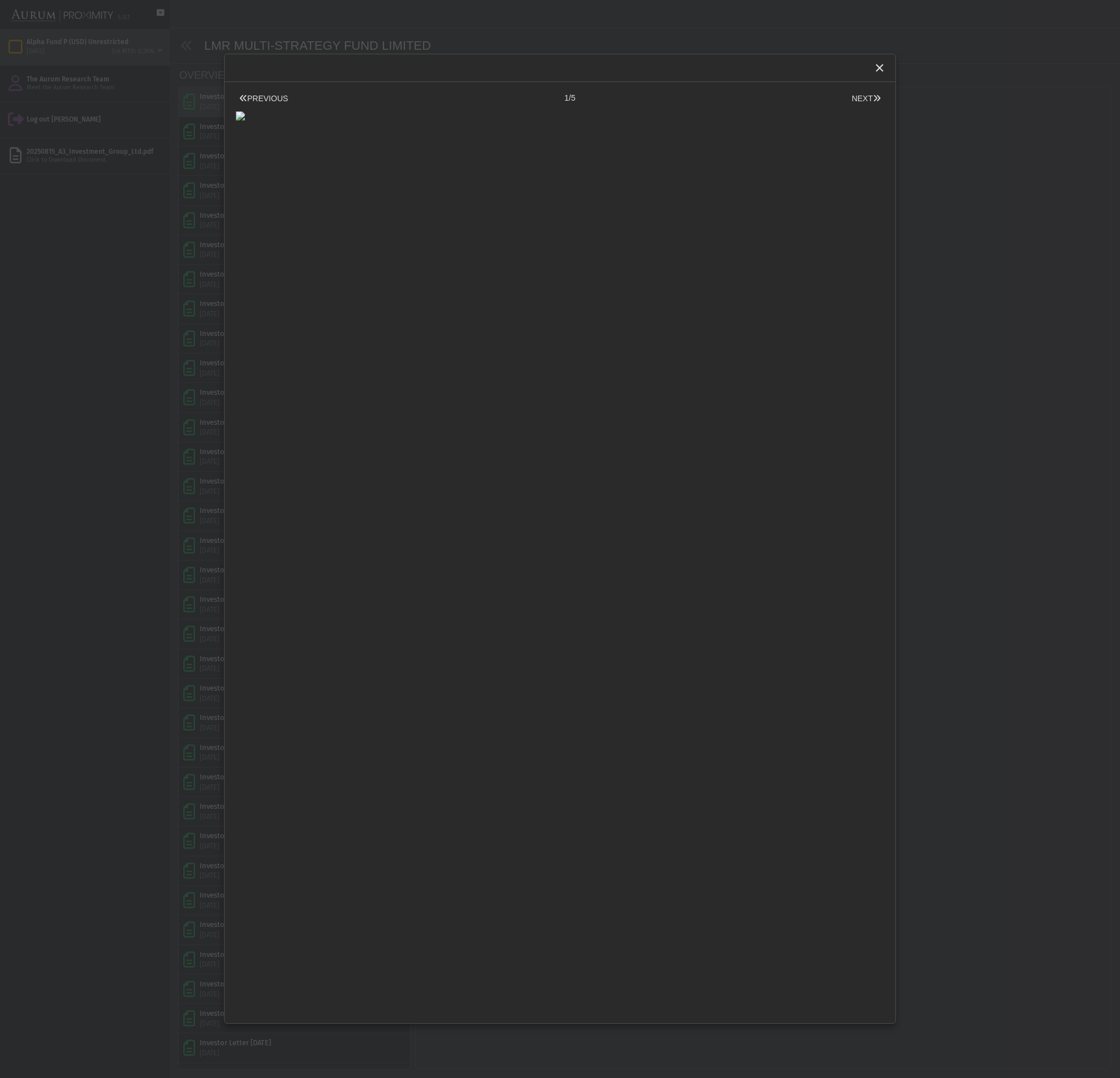
click at [274, 100] on button "PREVIOUS" at bounding box center [264, 98] width 55 height 12
click at [877, 70] on icon "Close" at bounding box center [879, 67] width 10 height 10
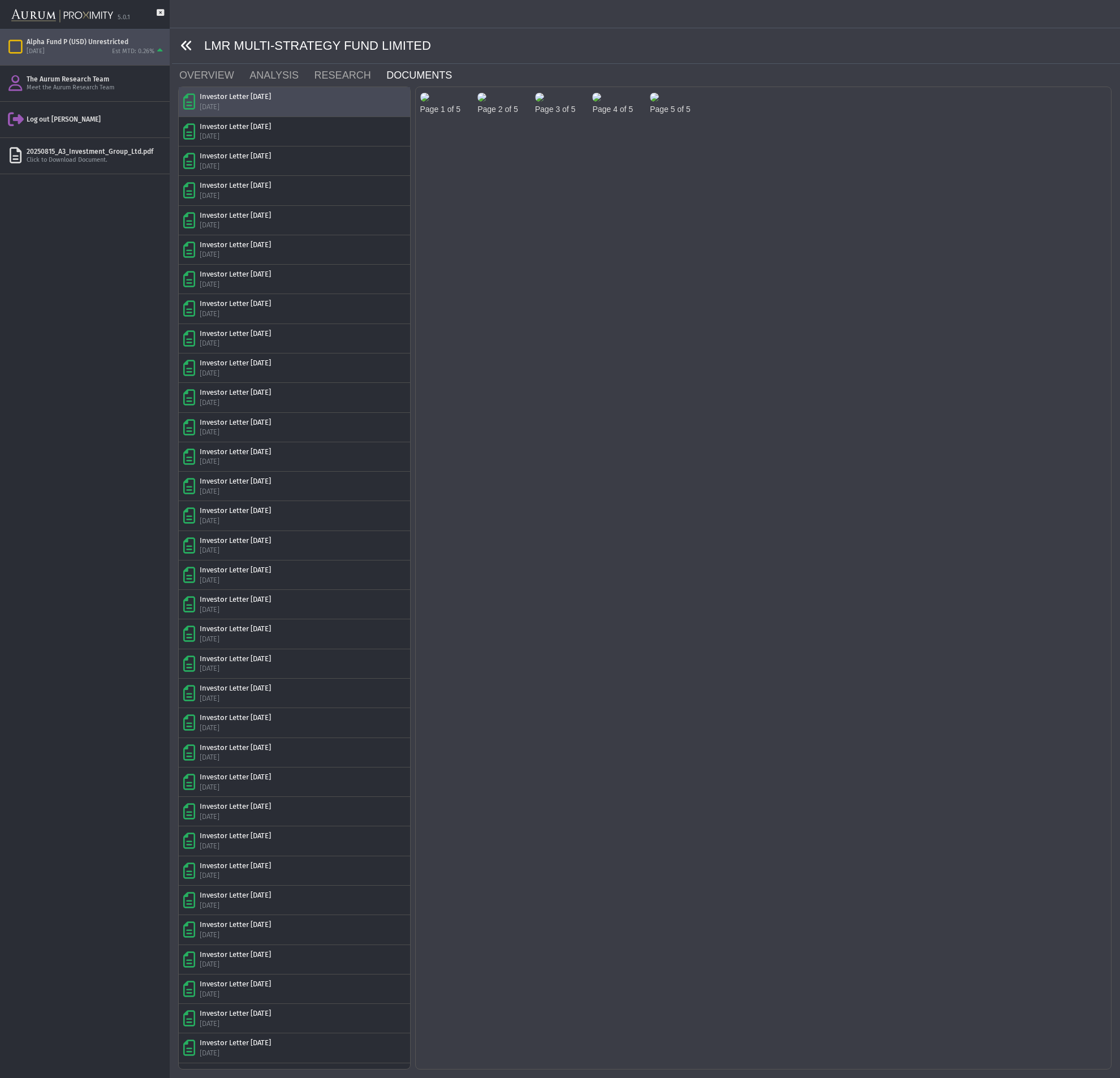
click at [187, 47] on icon at bounding box center [186, 46] width 13 height 13
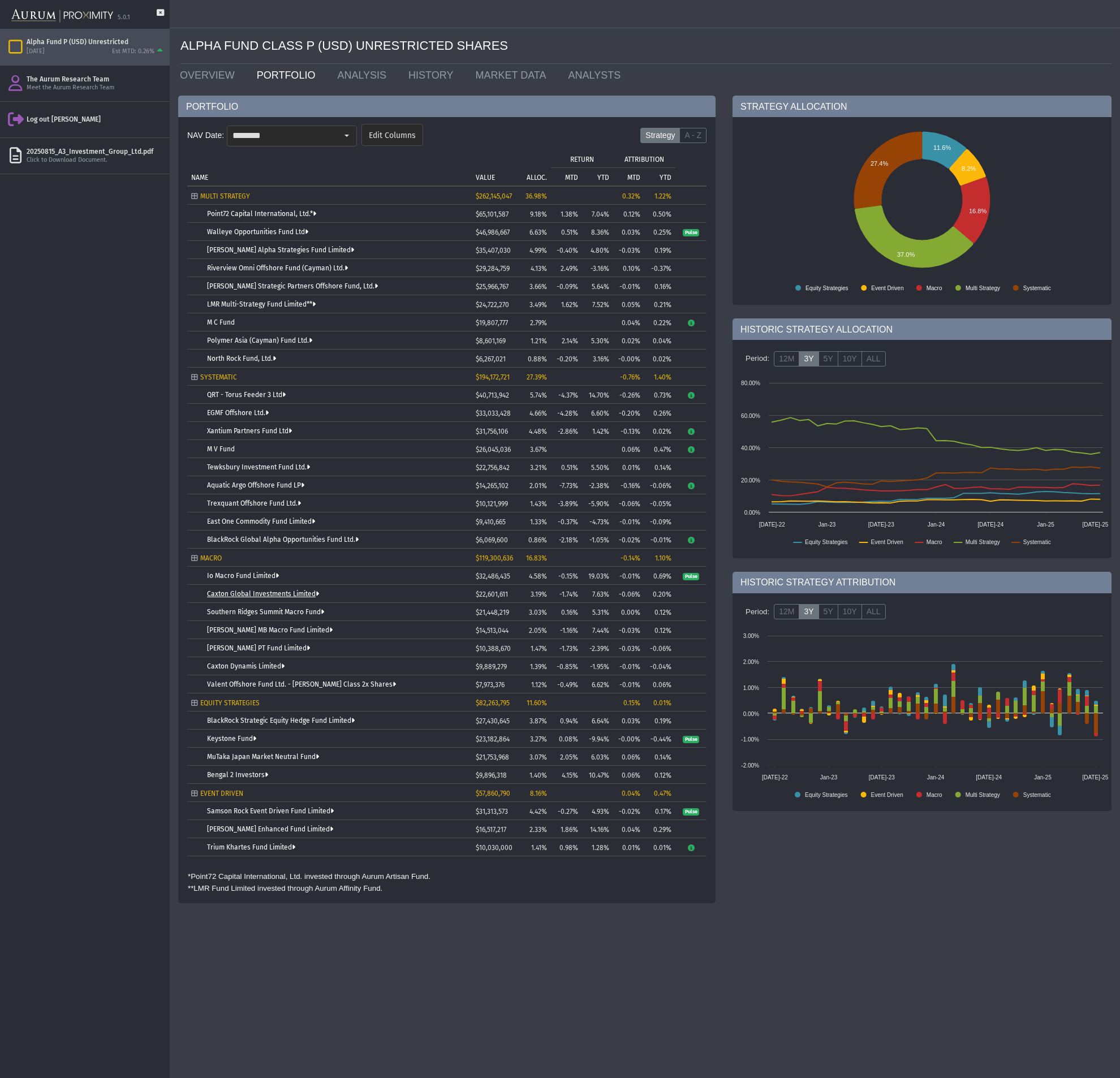
click at [224, 597] on link "Caxton Global Investments Limited" at bounding box center [263, 594] width 112 height 8
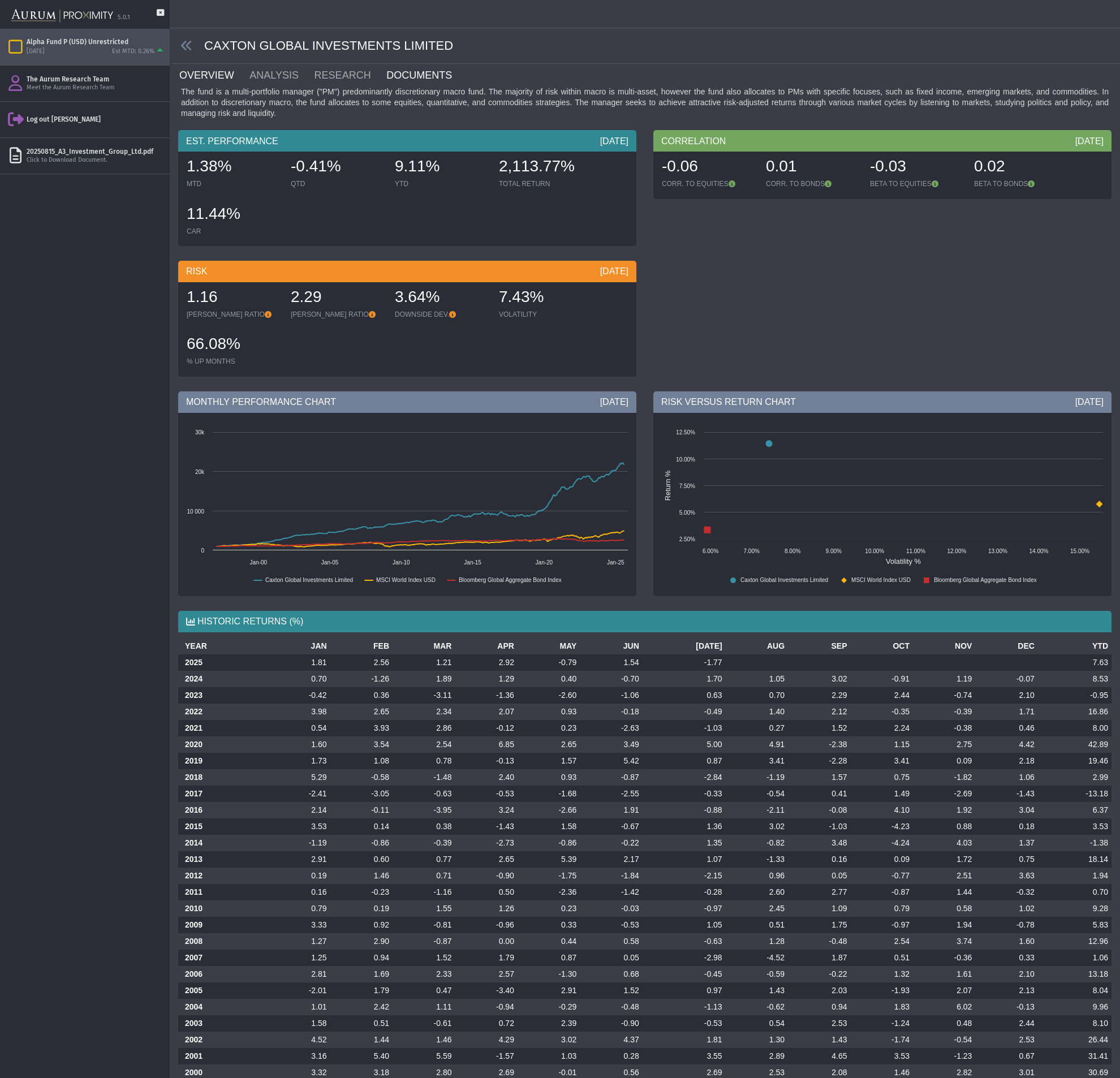
click at [409, 73] on link "DOCUMENTS" at bounding box center [426, 75] width 81 height 23
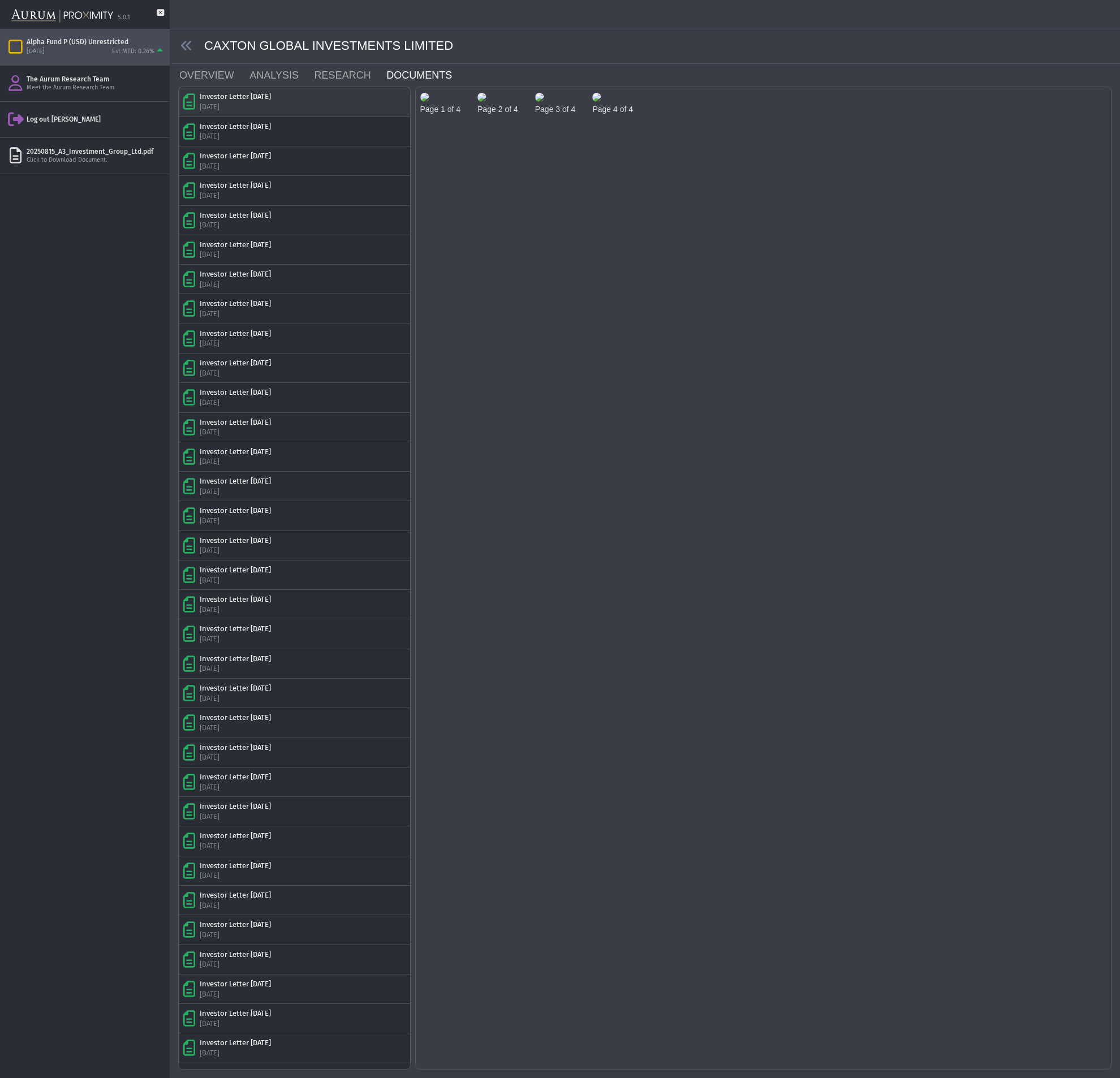
click at [264, 99] on div "Investor Letter [DATE]" at bounding box center [235, 96] width 71 height 10
click at [430, 102] on img at bounding box center [424, 96] width 9 height 9
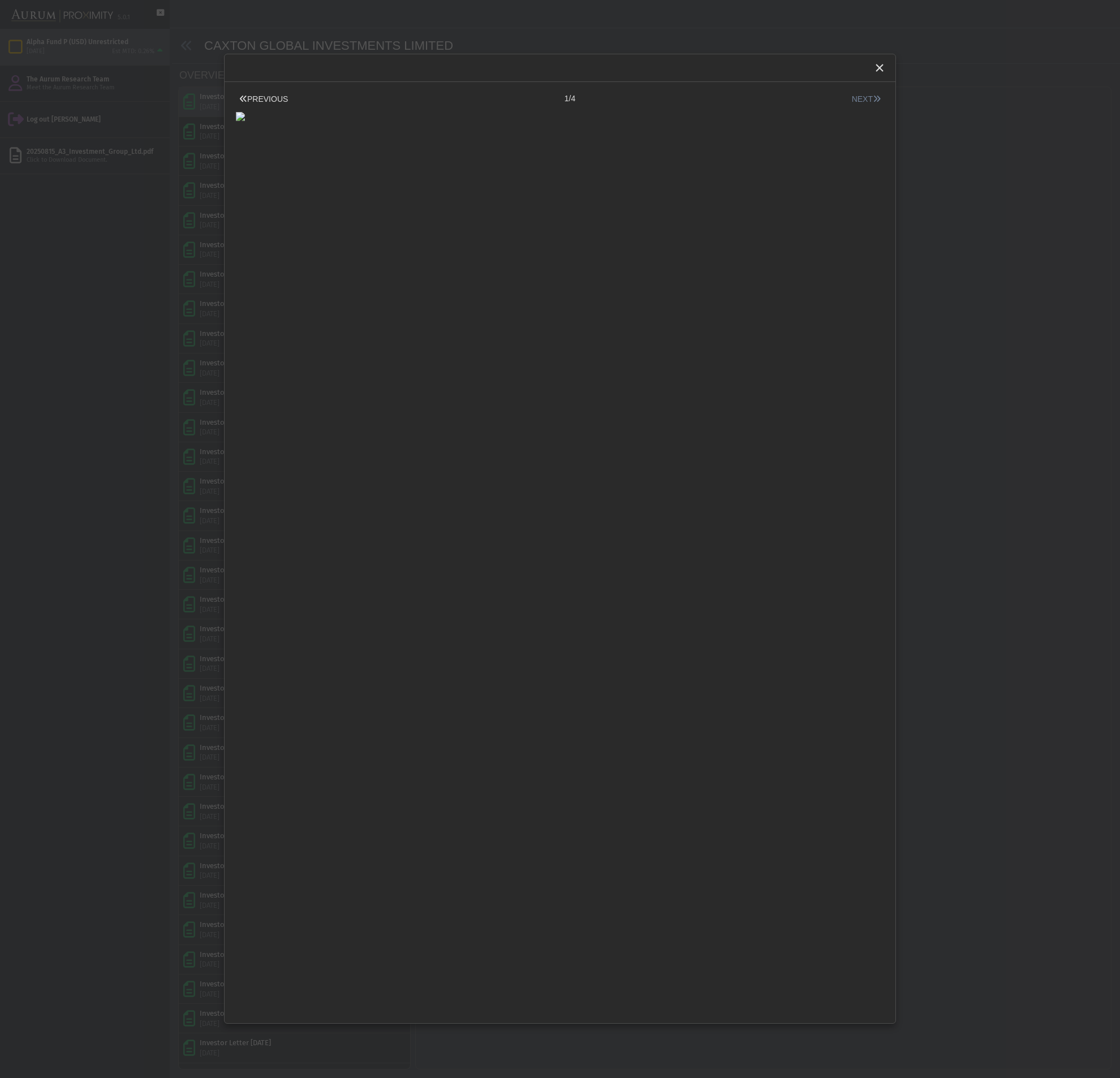
click at [867, 96] on button "NEXT" at bounding box center [866, 99] width 36 height 12
click at [866, 96] on button "NEXT" at bounding box center [866, 99] width 36 height 12
click at [244, 103] on icon at bounding box center [243, 99] width 8 height 8
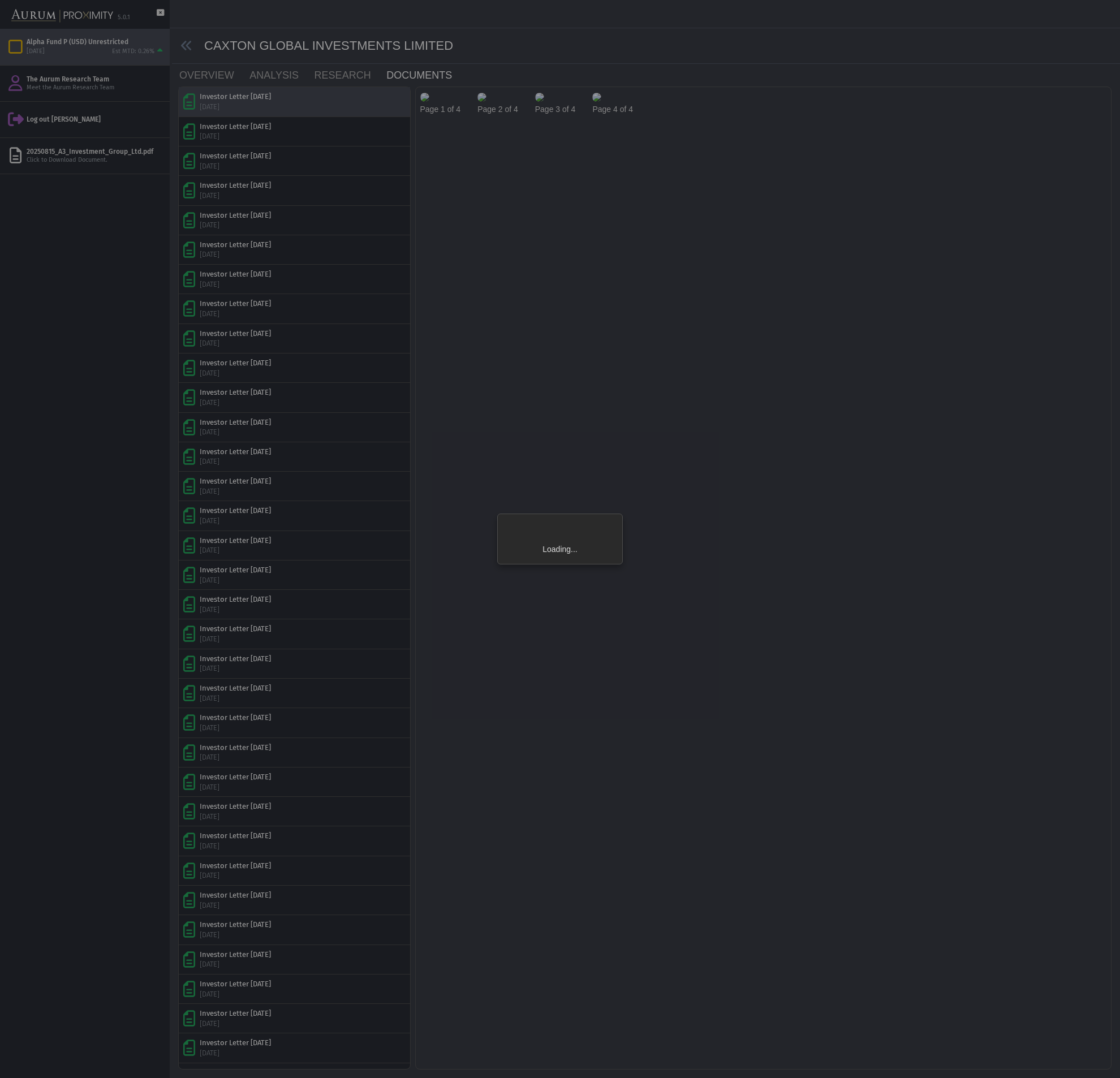
click at [244, 103] on div "Loading..." at bounding box center [560, 539] width 1120 height 1078
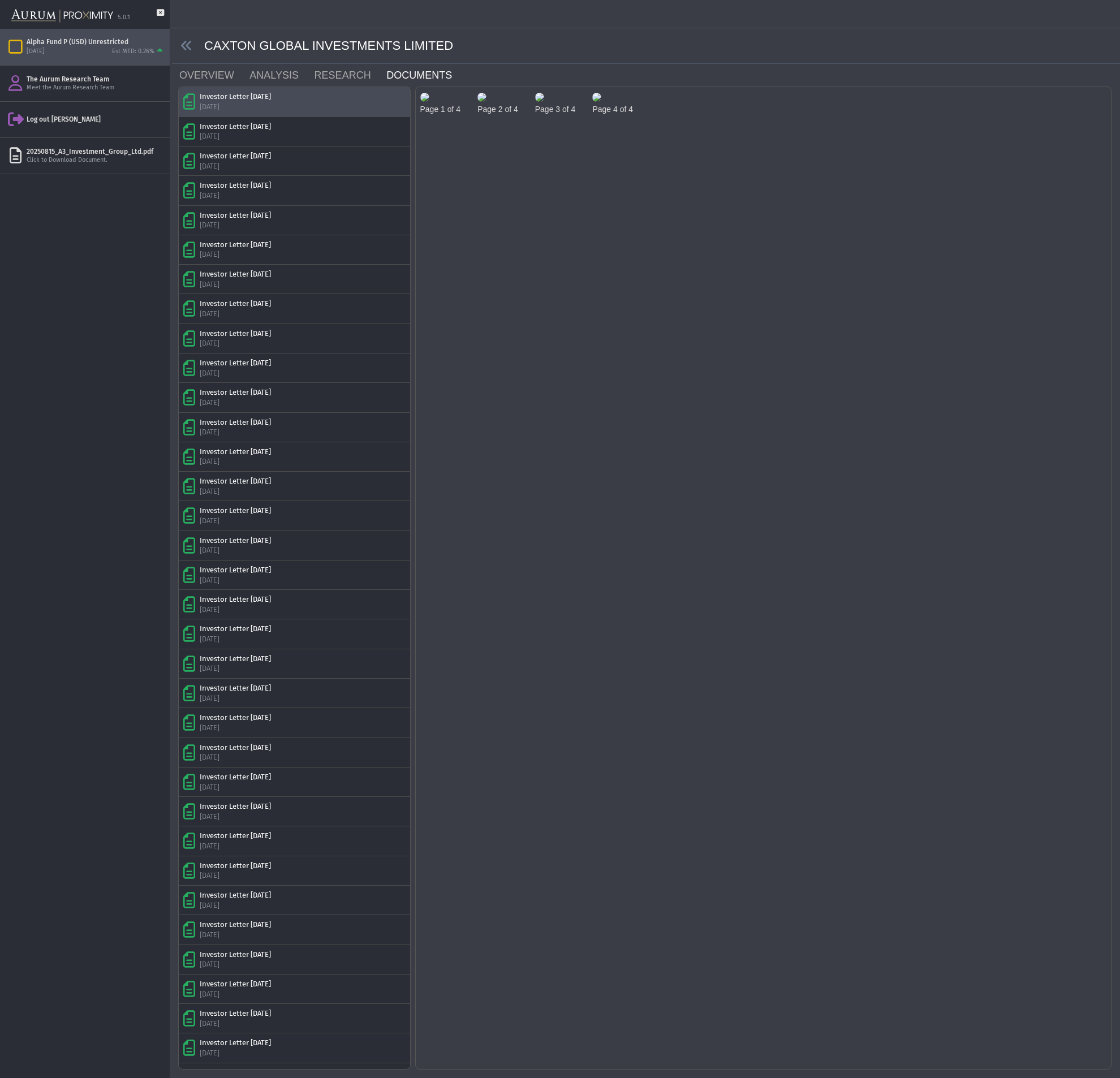
click at [430, 102] on img at bounding box center [424, 96] width 9 height 9
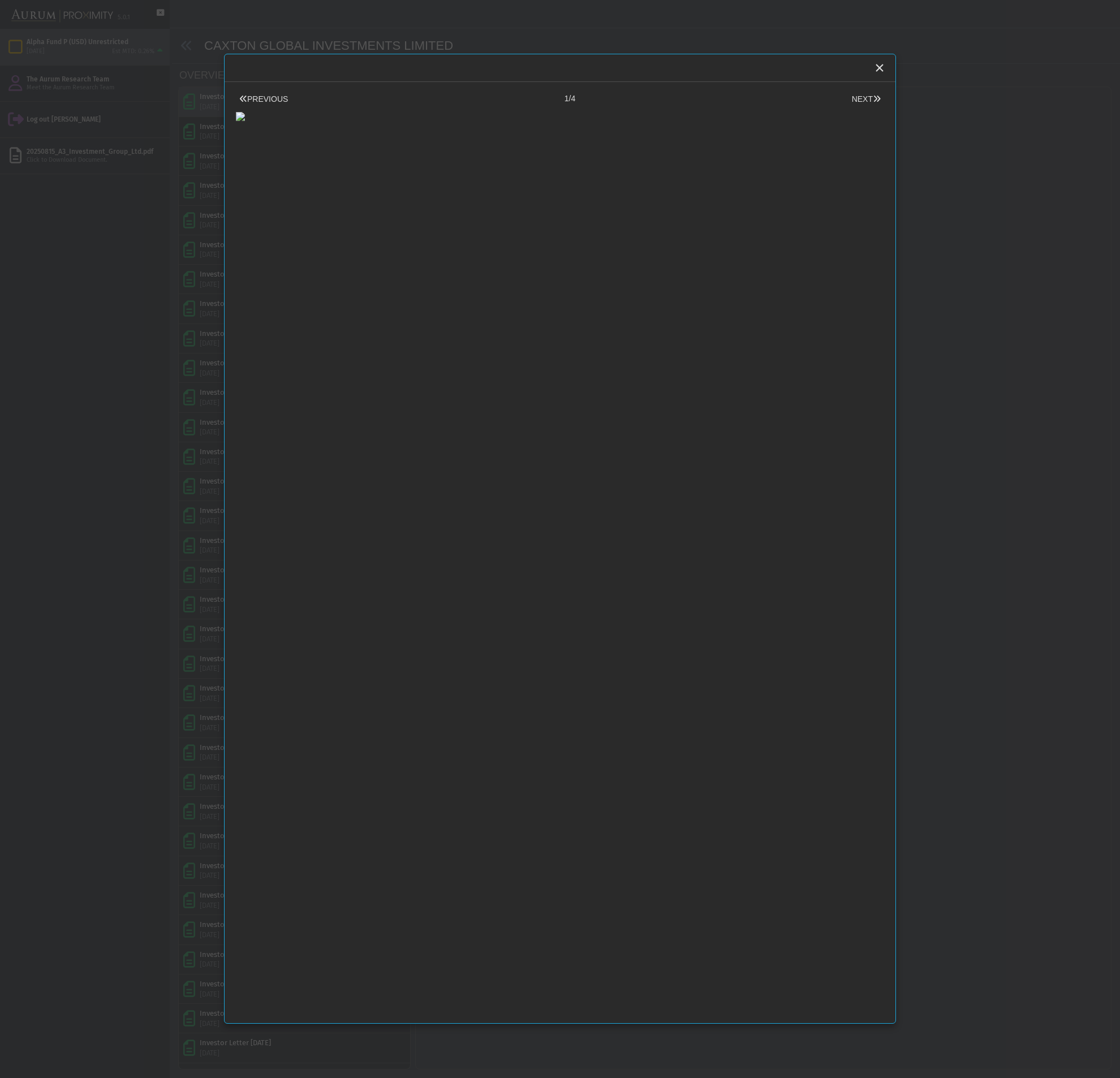
drag, startPoint x: 298, startPoint y: 100, endPoint x: 290, endPoint y: 100, distance: 8.0
click at [295, 100] on div "PREVIOUS 1/4 NEXT" at bounding box center [560, 99] width 648 height 12
click at [276, 103] on button "PREVIOUS" at bounding box center [264, 99] width 55 height 12
click at [274, 103] on button "PREVIOUS" at bounding box center [264, 99] width 55 height 12
click at [262, 97] on button "PREVIOUS" at bounding box center [264, 99] width 55 height 12
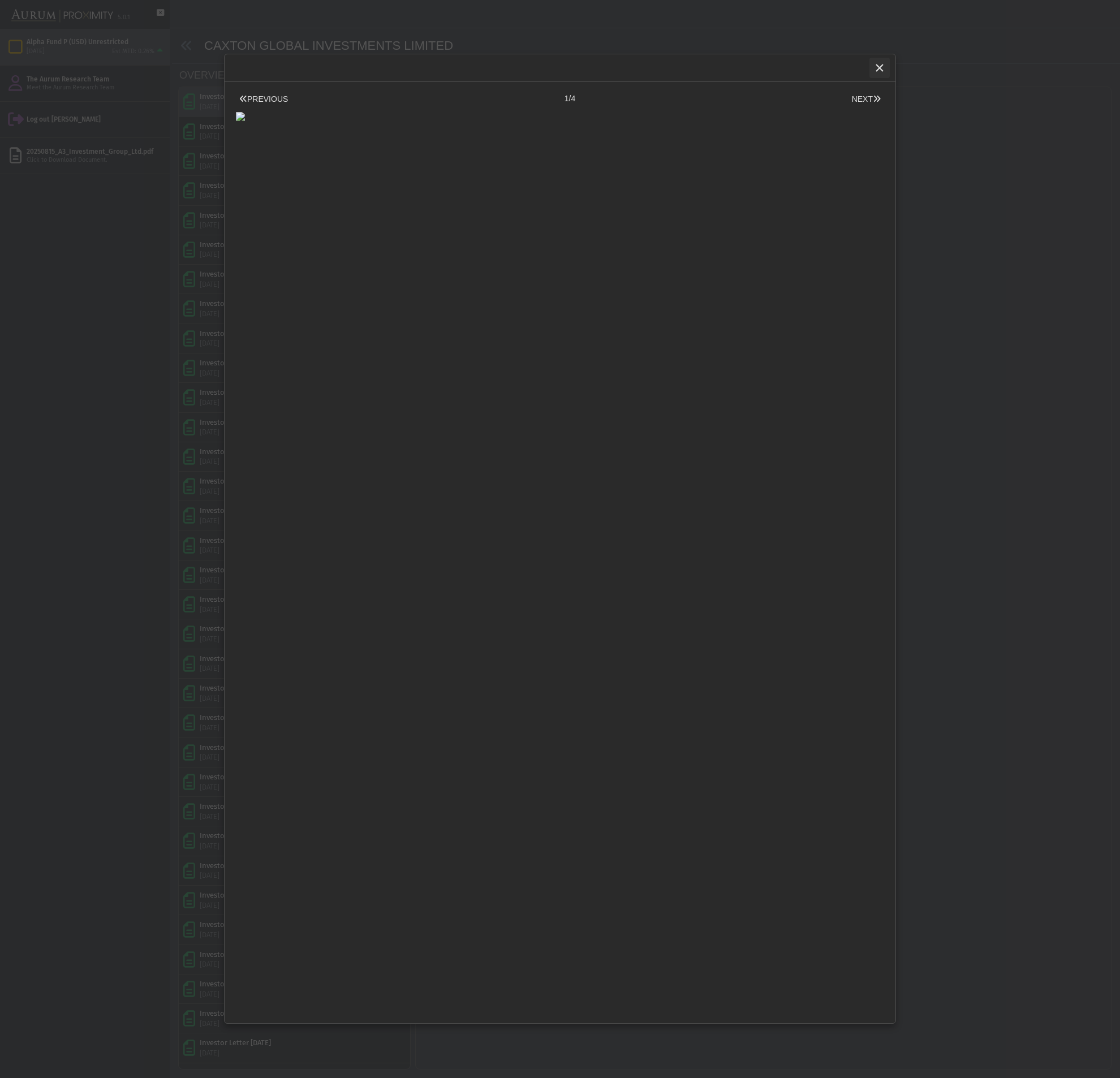
click at [878, 68] on icon "Close" at bounding box center [879, 67] width 10 height 10
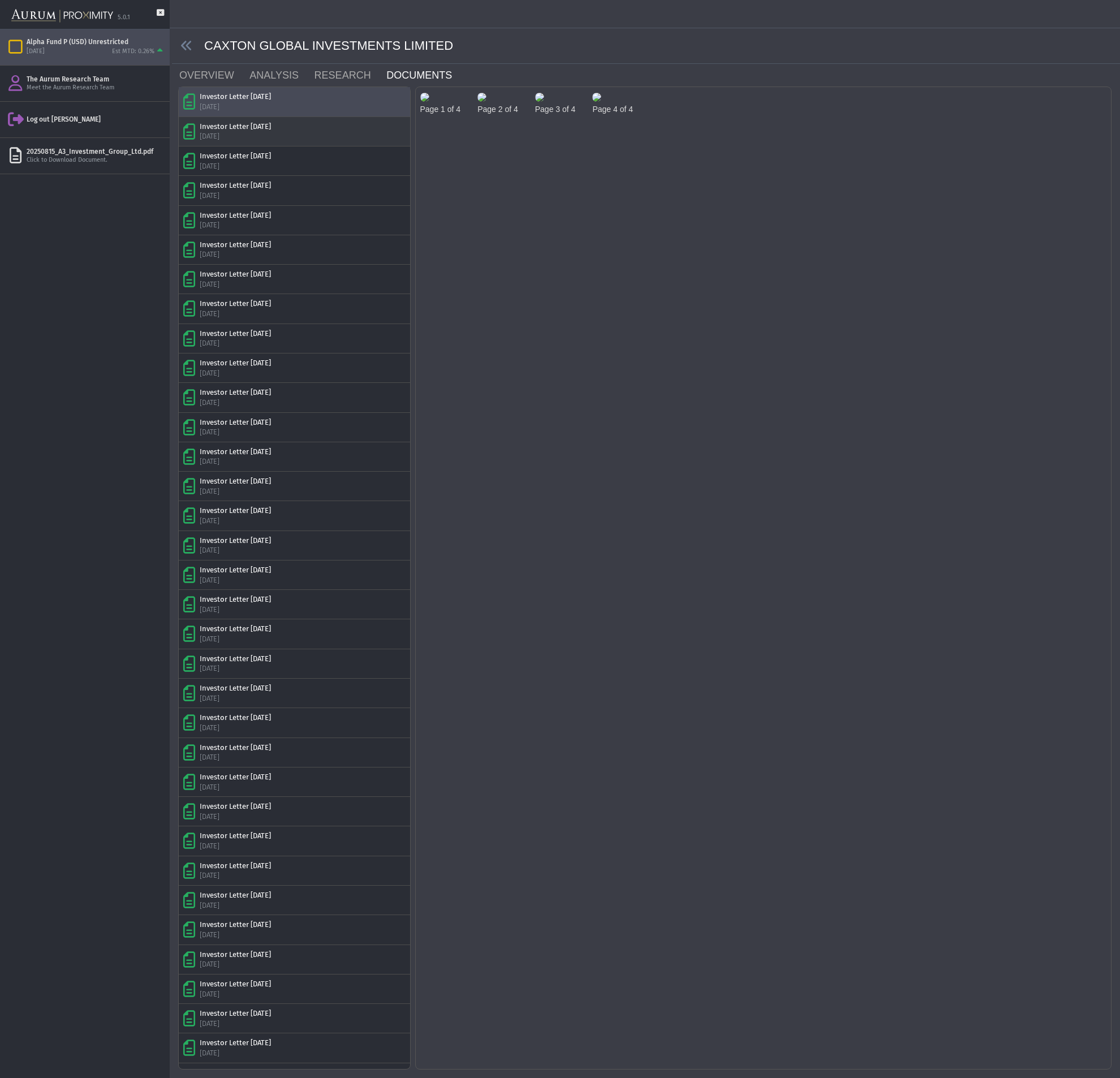
click at [430, 102] on img at bounding box center [424, 96] width 9 height 9
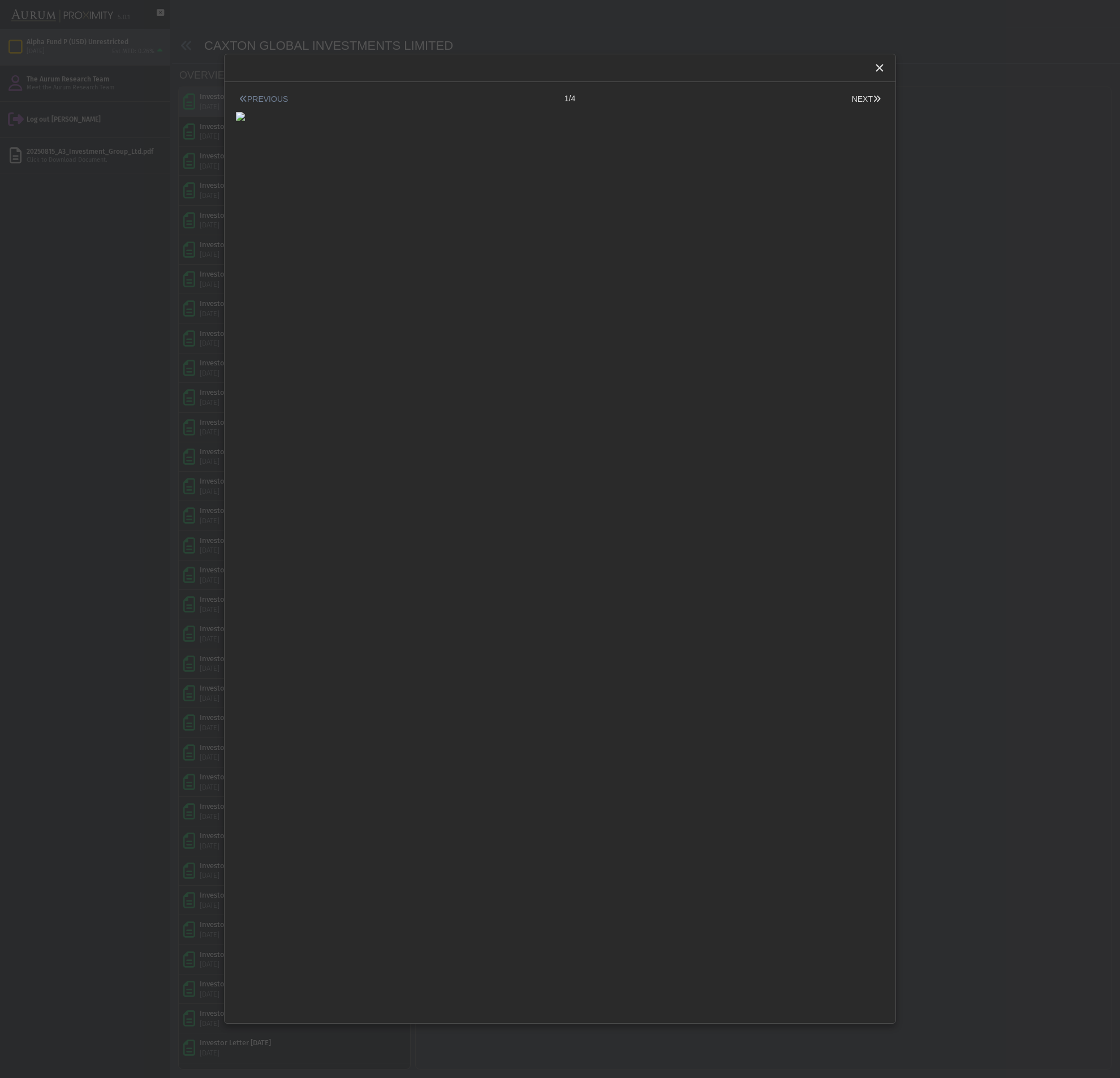
click at [257, 96] on button "PREVIOUS" at bounding box center [264, 99] width 55 height 12
click at [863, 93] on button "NEXT" at bounding box center [866, 99] width 36 height 12
click at [862, 96] on button "NEXT" at bounding box center [866, 99] width 36 height 12
click at [862, 97] on button "NEXT" at bounding box center [866, 99] width 36 height 12
drag, startPoint x: 303, startPoint y: 98, endPoint x: 287, endPoint y: 100, distance: 16.1
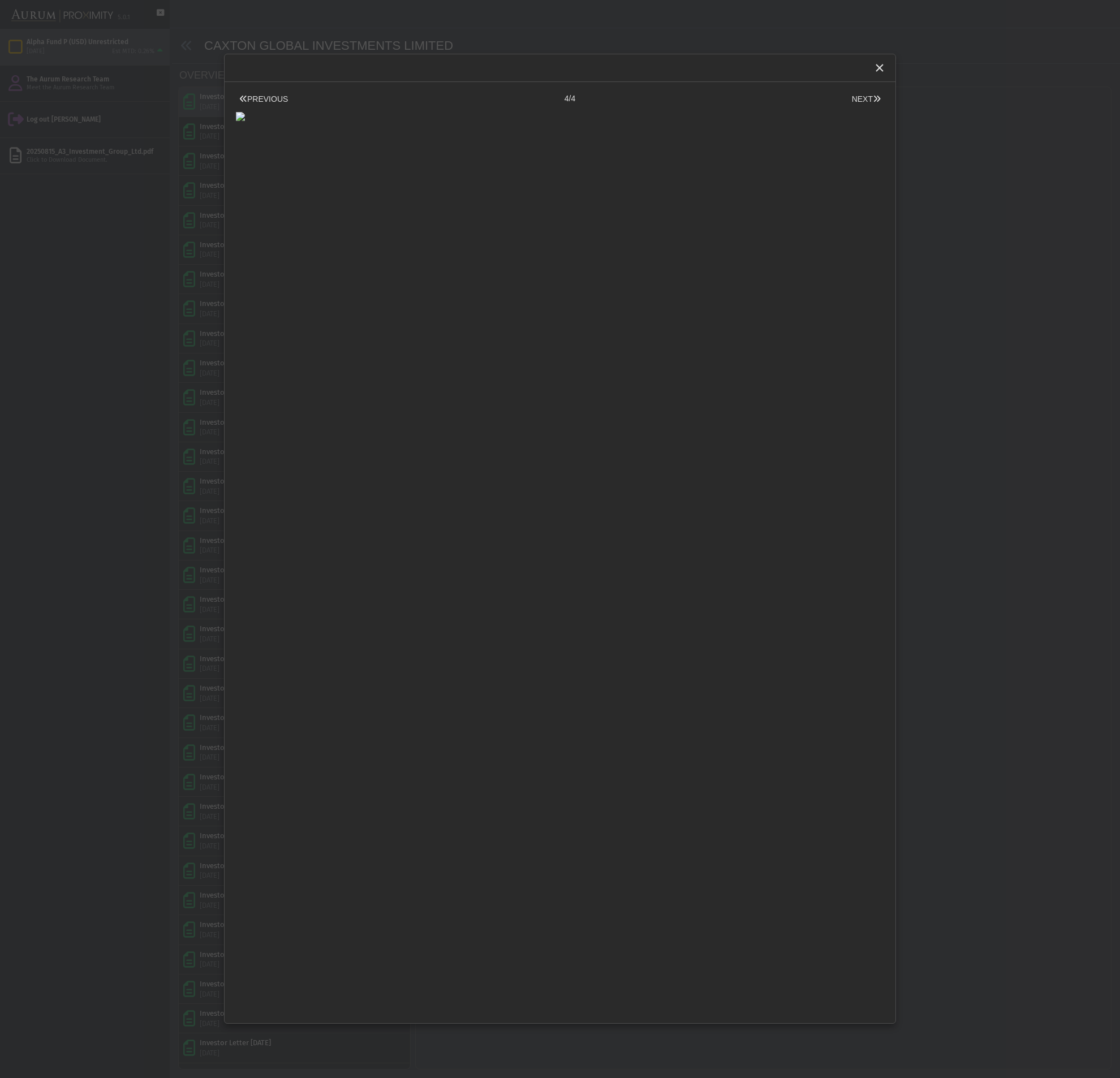
click at [302, 98] on div "PREVIOUS 4/4 NEXT" at bounding box center [560, 99] width 648 height 12
click at [276, 100] on button "PREVIOUS" at bounding box center [264, 99] width 55 height 12
click at [271, 101] on button "PREVIOUS" at bounding box center [264, 99] width 55 height 12
click at [877, 66] on icon "Close" at bounding box center [879, 67] width 10 height 10
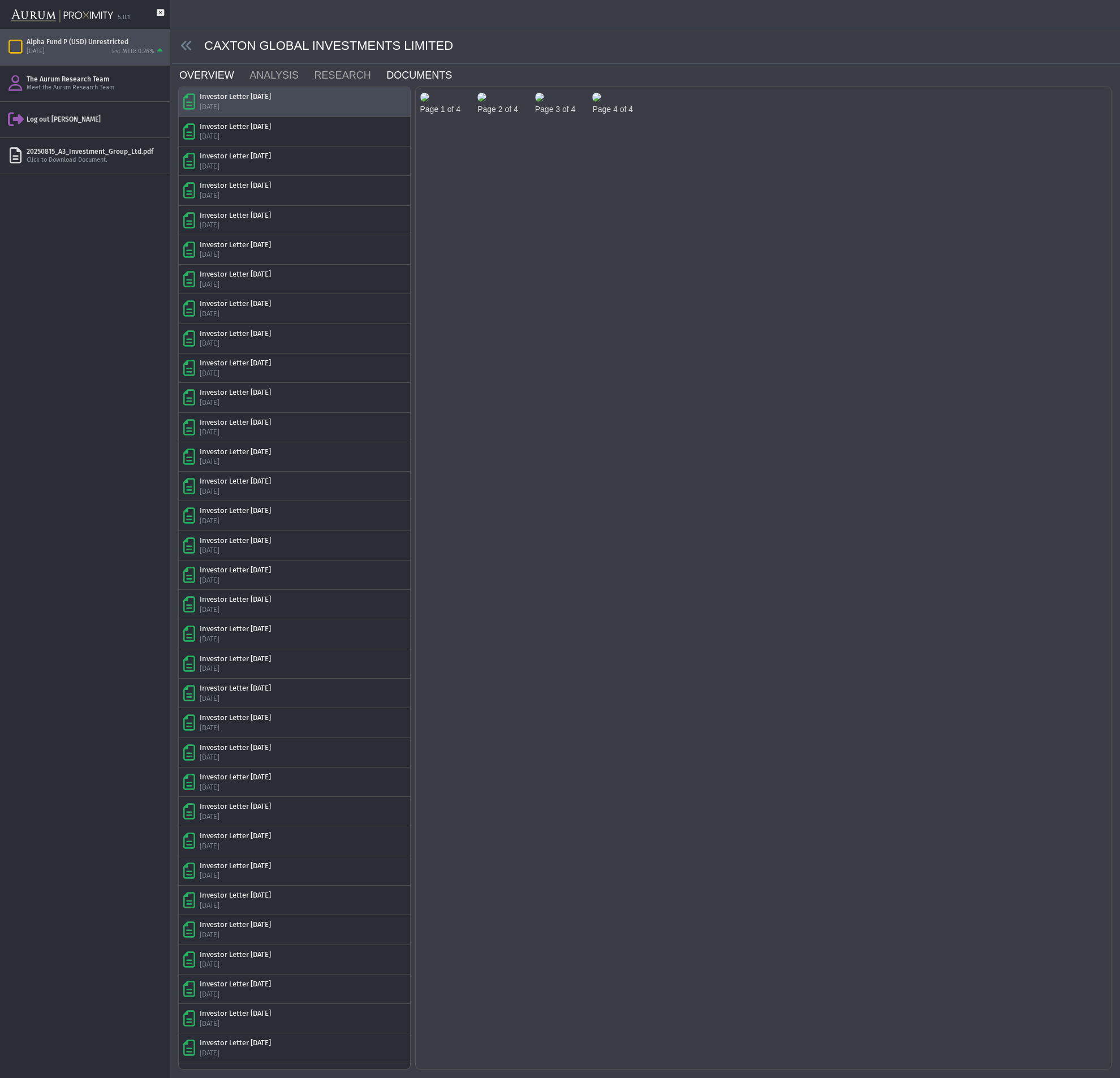
click at [206, 66] on link "OVERVIEW" at bounding box center [213, 75] width 70 height 23
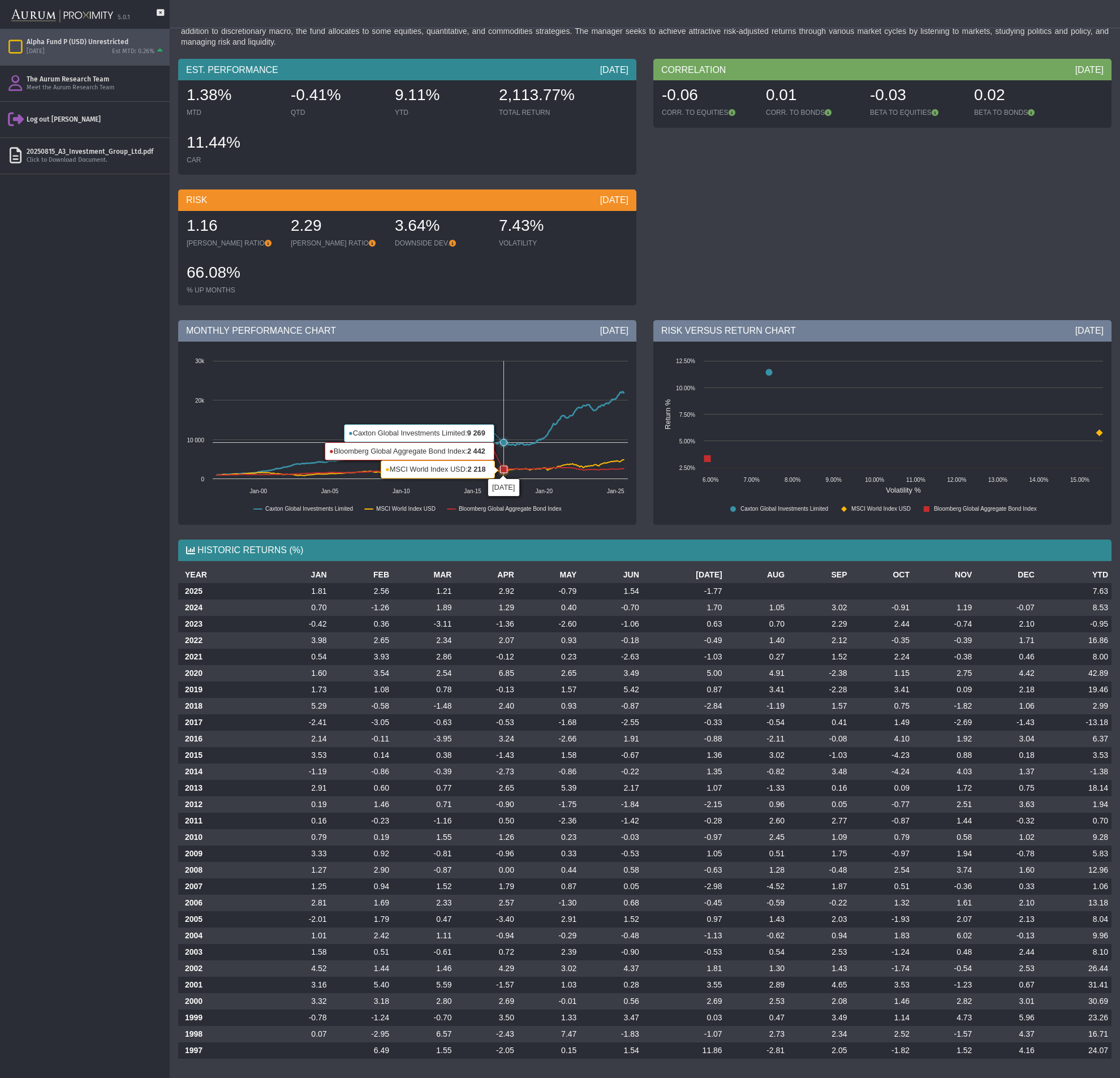
scroll to position [72, 0]
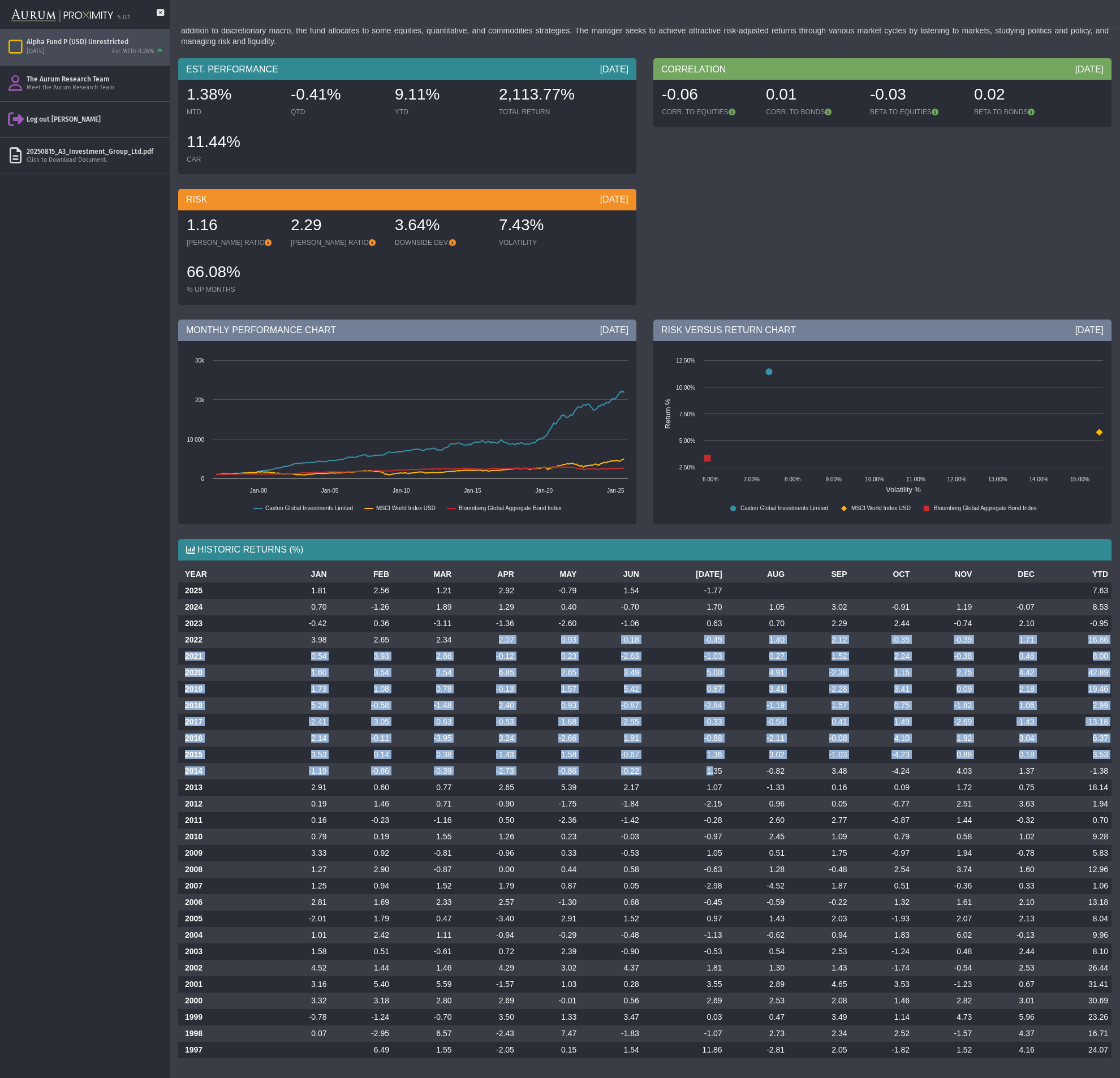
drag, startPoint x: 495, startPoint y: 638, endPoint x: 720, endPoint y: 780, distance: 266.1
click at [706, 774] on tbody "2025 1.81 2.56 1.21 2.92 -0.79 1.54 -1.77 7.63 2024 0.70 -1.26 1.89 1.29 0.40 -…" at bounding box center [645, 821] width 934 height 475
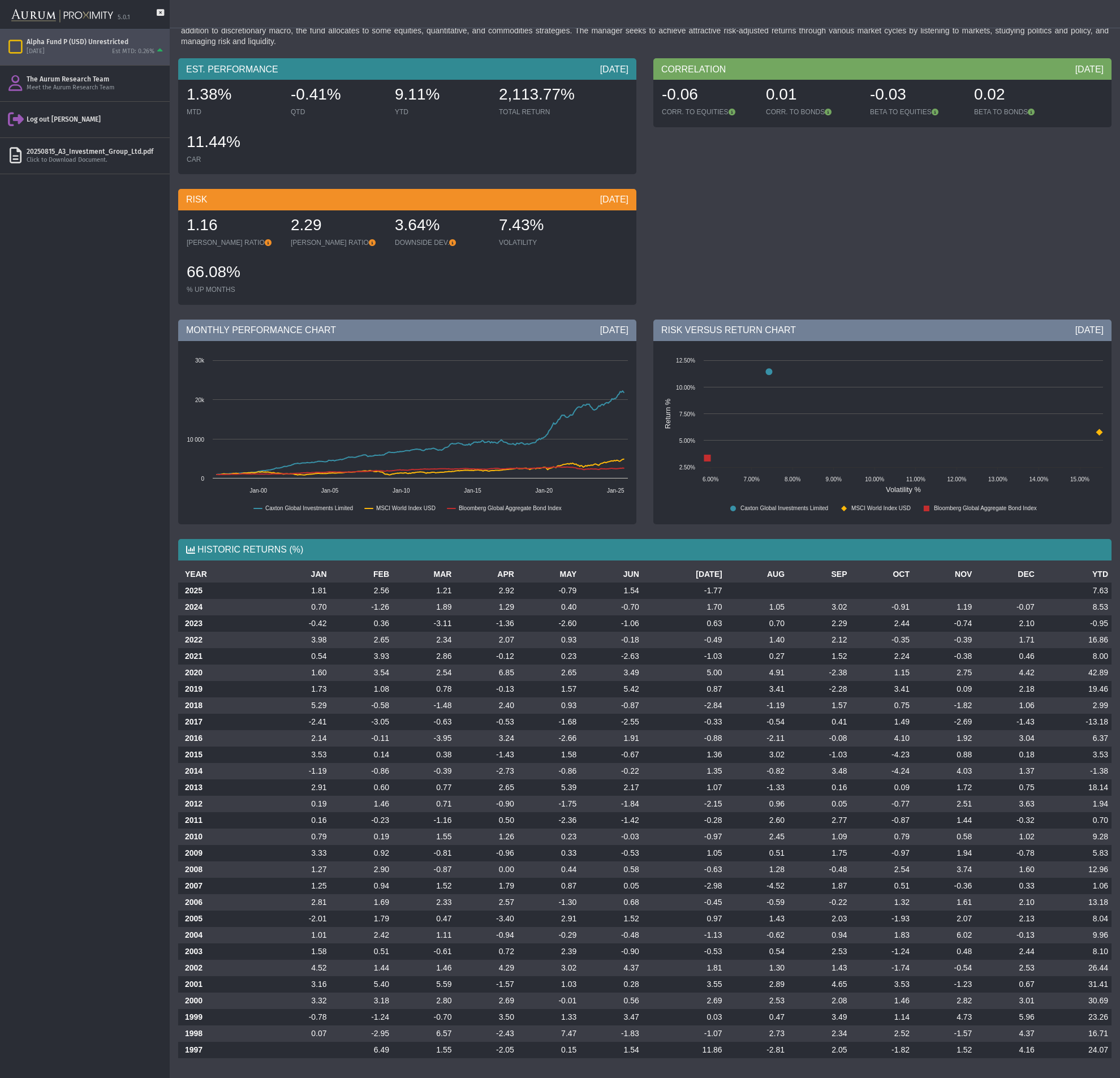
click at [726, 781] on td "-1.33" at bounding box center [757, 787] width 62 height 17
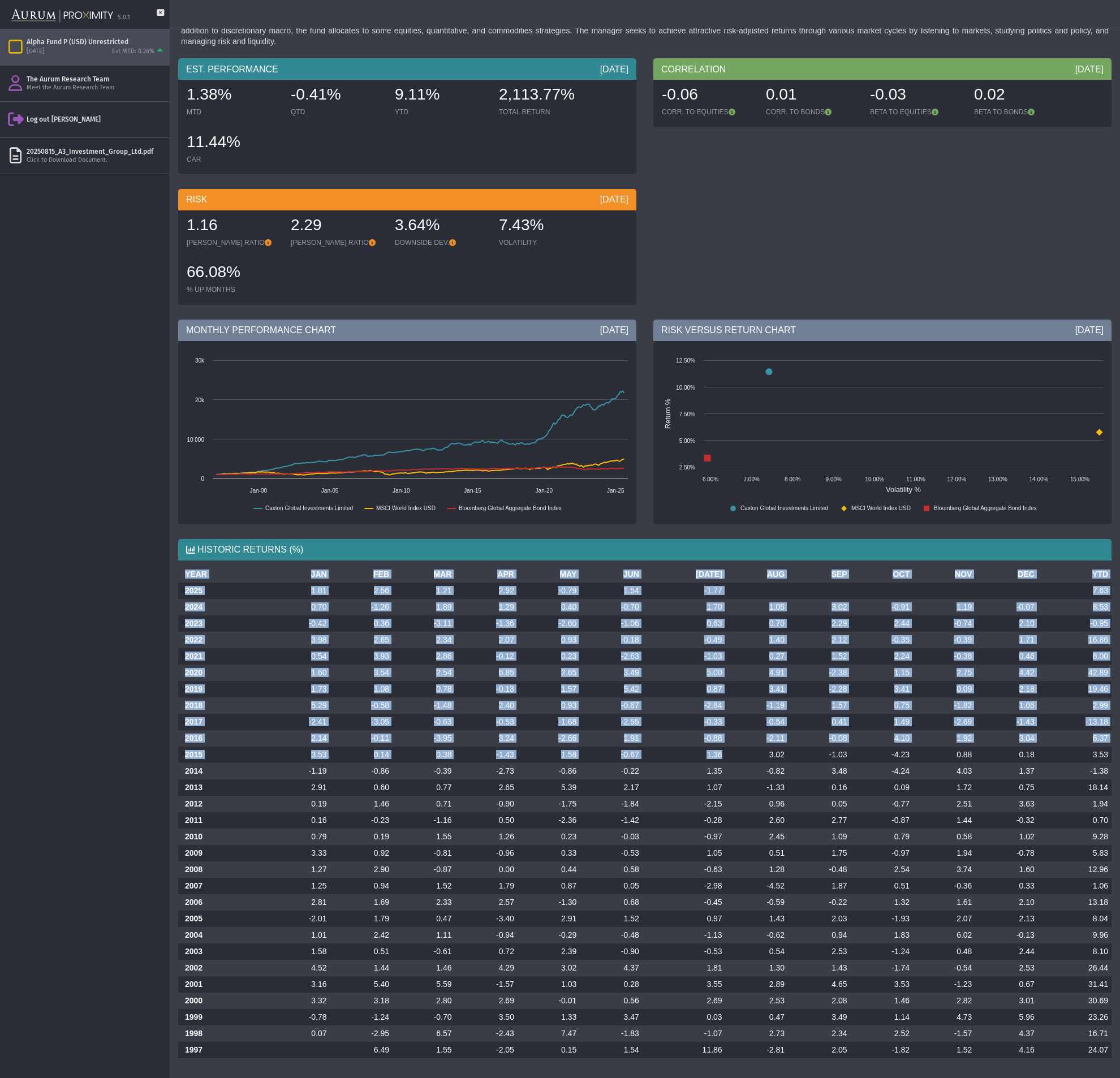
drag, startPoint x: 185, startPoint y: 578, endPoint x: 710, endPoint y: 761, distance: 556.0
click at [705, 760] on table "YEAR JAN FEB MAR APR MAY JUN [DATE] AUG SEP OCT NOV DEC YTD 2025 1.81 2.56 1.21…" at bounding box center [645, 812] width 934 height 492
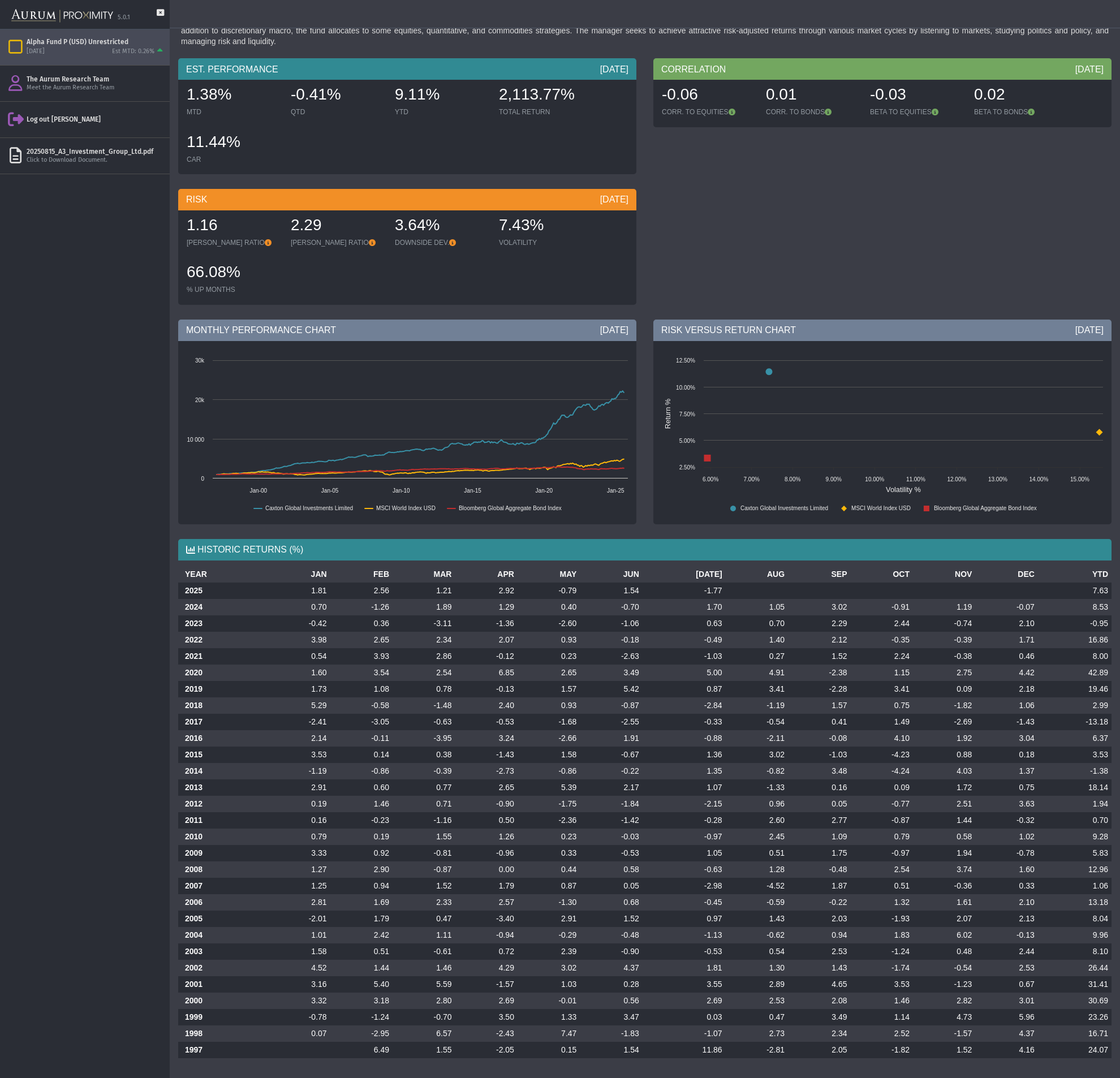
click at [726, 761] on td "3.02" at bounding box center [757, 754] width 62 height 17
click at [575, 630] on td "-2.60" at bounding box center [548, 623] width 62 height 17
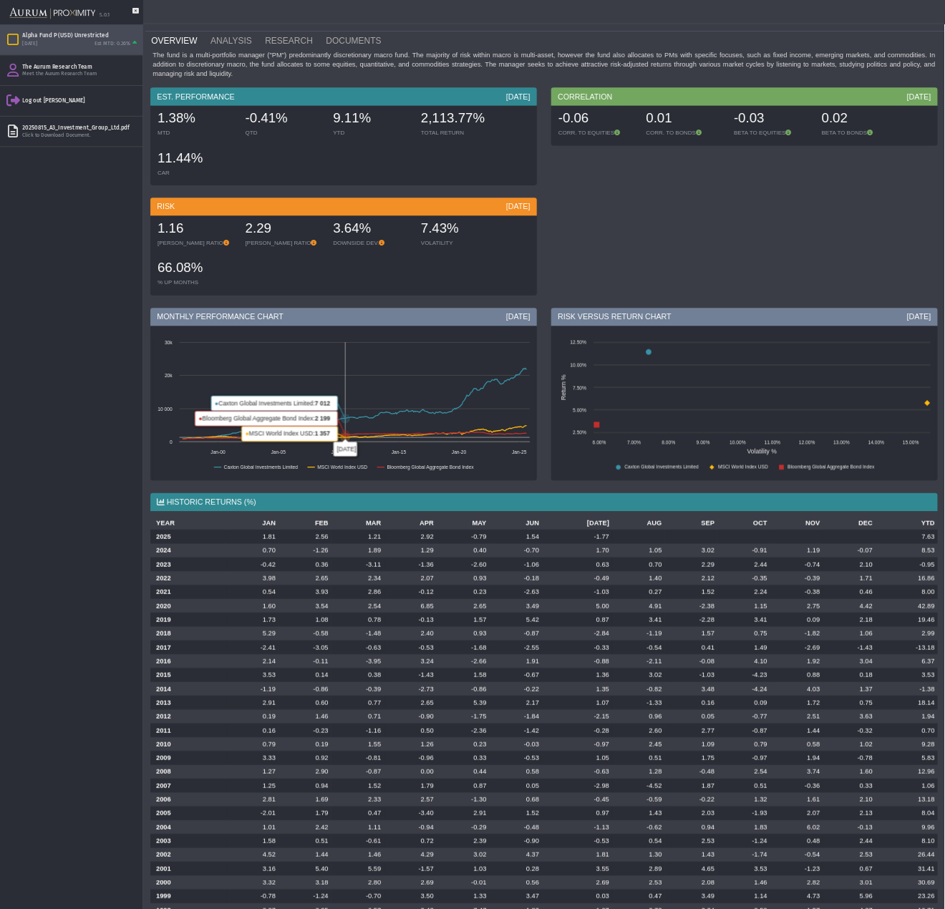
scroll to position [0, 0]
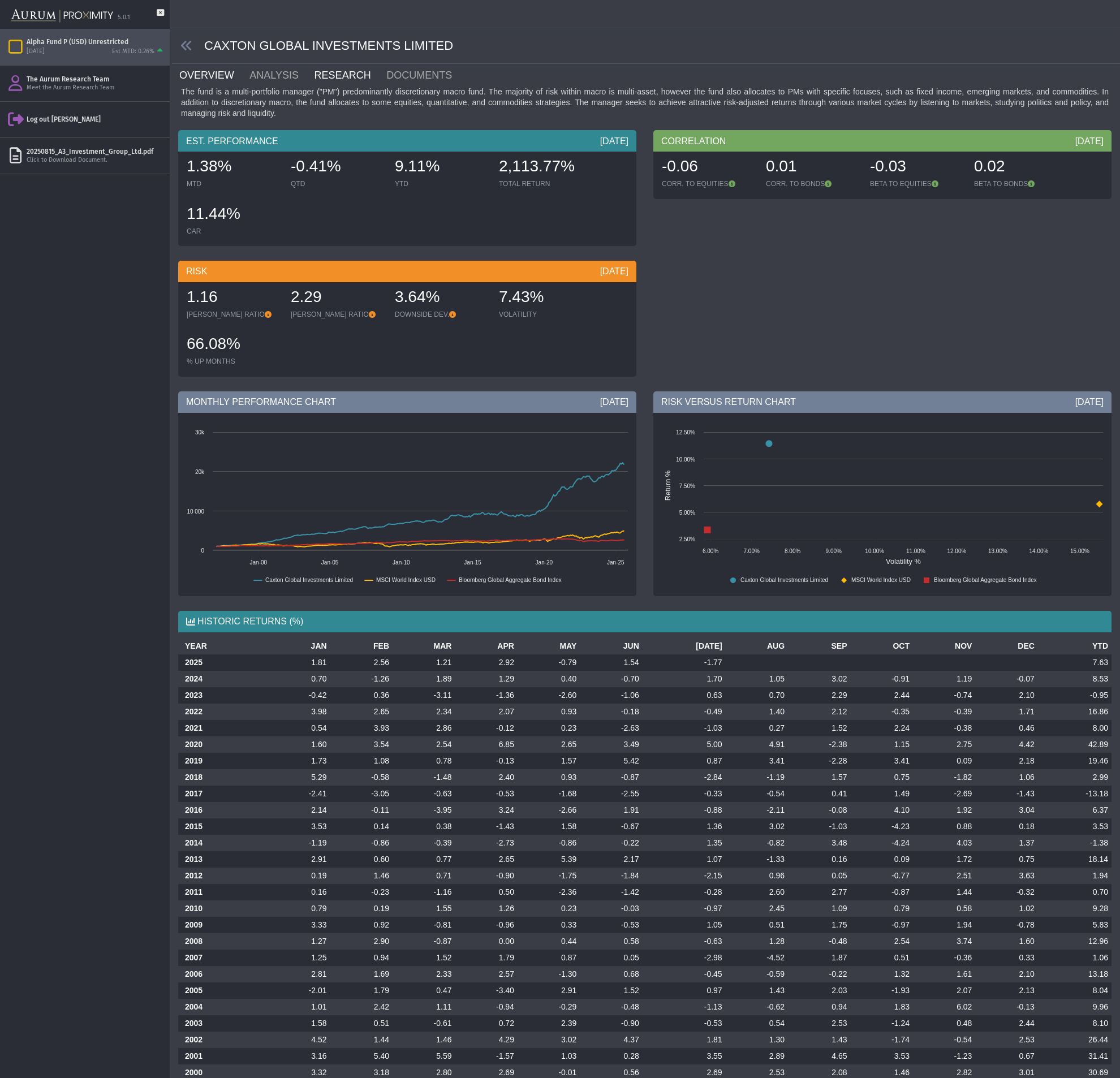
click at [334, 81] on link "RESEARCH" at bounding box center [350, 75] width 73 height 23
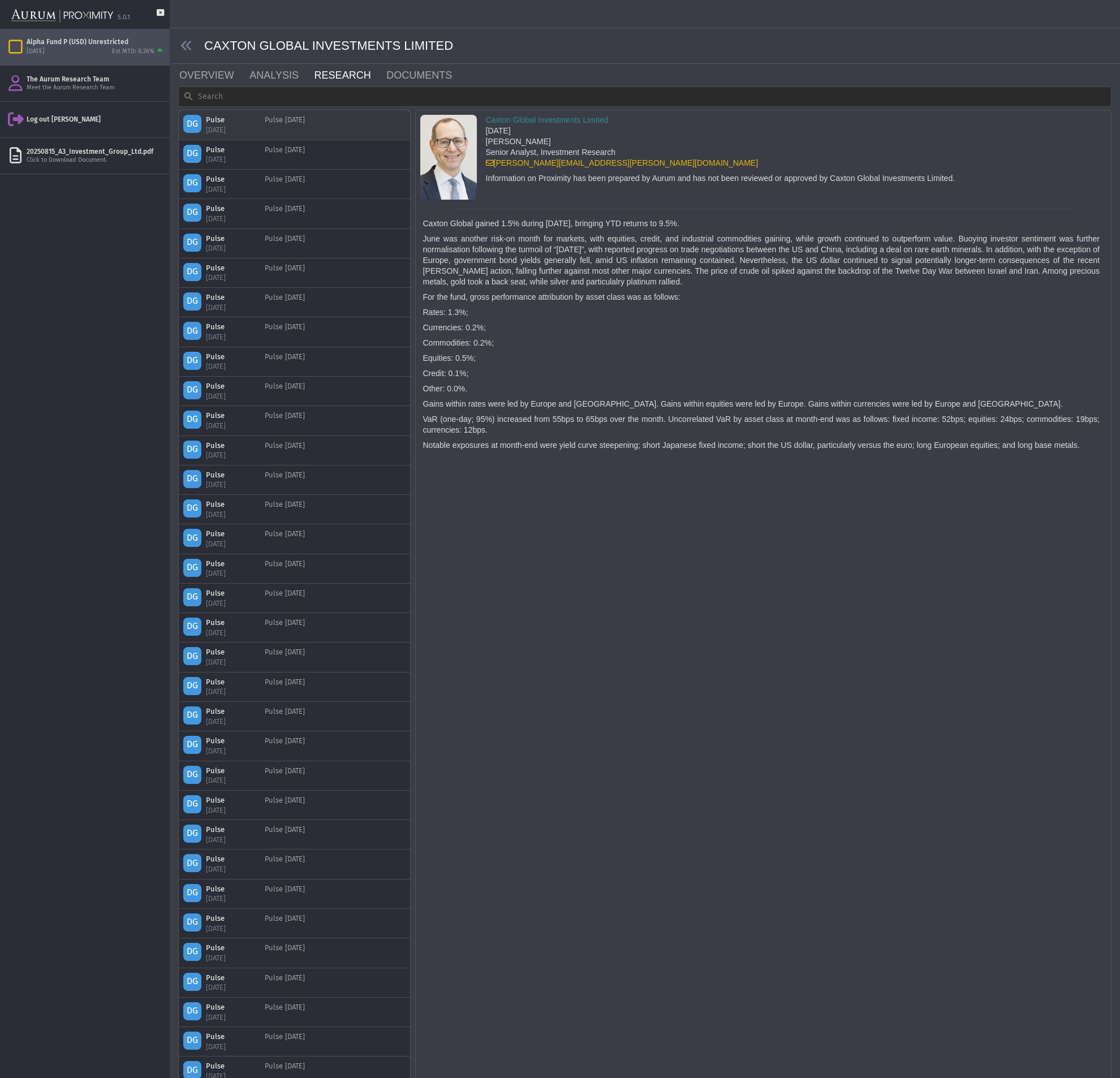
click at [294, 122] on div "Pulse [DATE]" at bounding box center [284, 124] width 40 height 20
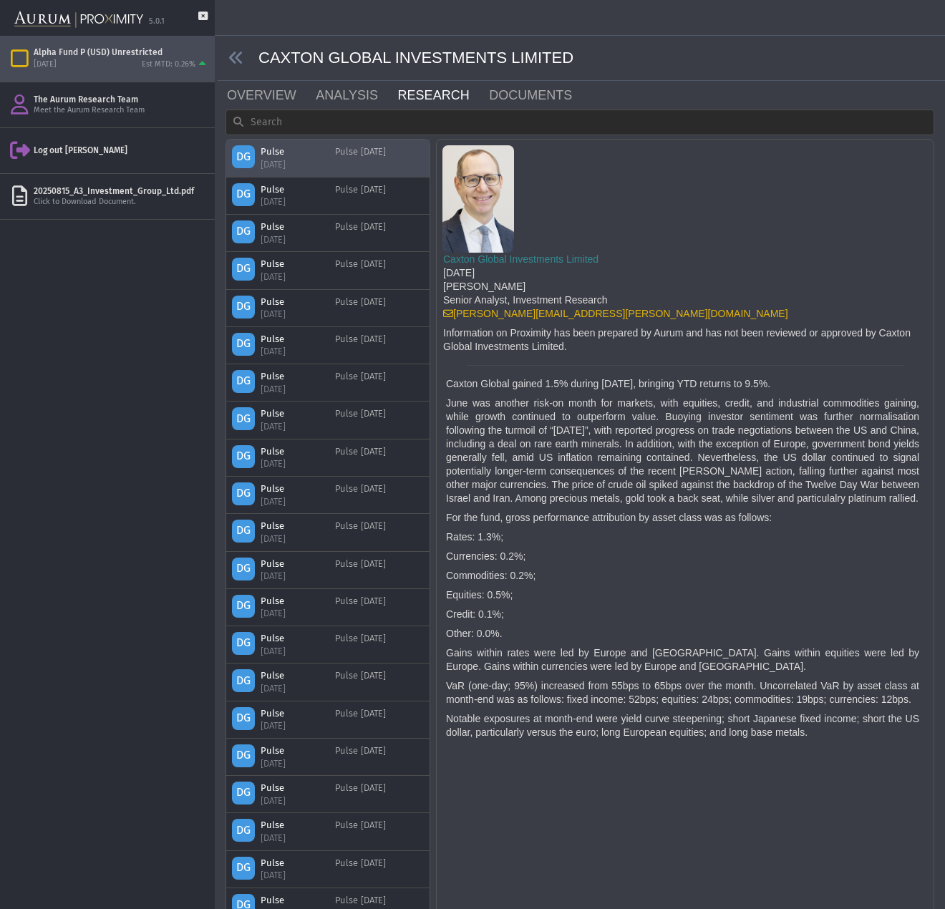
drag, startPoint x: 608, startPoint y: 473, endPoint x: 568, endPoint y: 463, distance: 41.3
click at [568, 463] on div "Caxton Global gained 1.5% during [DATE], bringing YTD returns to 9.5%. June was…" at bounding box center [687, 558] width 482 height 362
click at [568, 463] on p "June was another risk-on month for markets, with equities, credit, and industri…" at bounding box center [682, 451] width 473 height 109
drag, startPoint x: 531, startPoint y: 440, endPoint x: 672, endPoint y: 523, distance: 164.0
click at [672, 523] on div "Caxton Global gained 1.5% during [DATE], bringing YTD returns to 9.5%. June was…" at bounding box center [687, 558] width 482 height 362
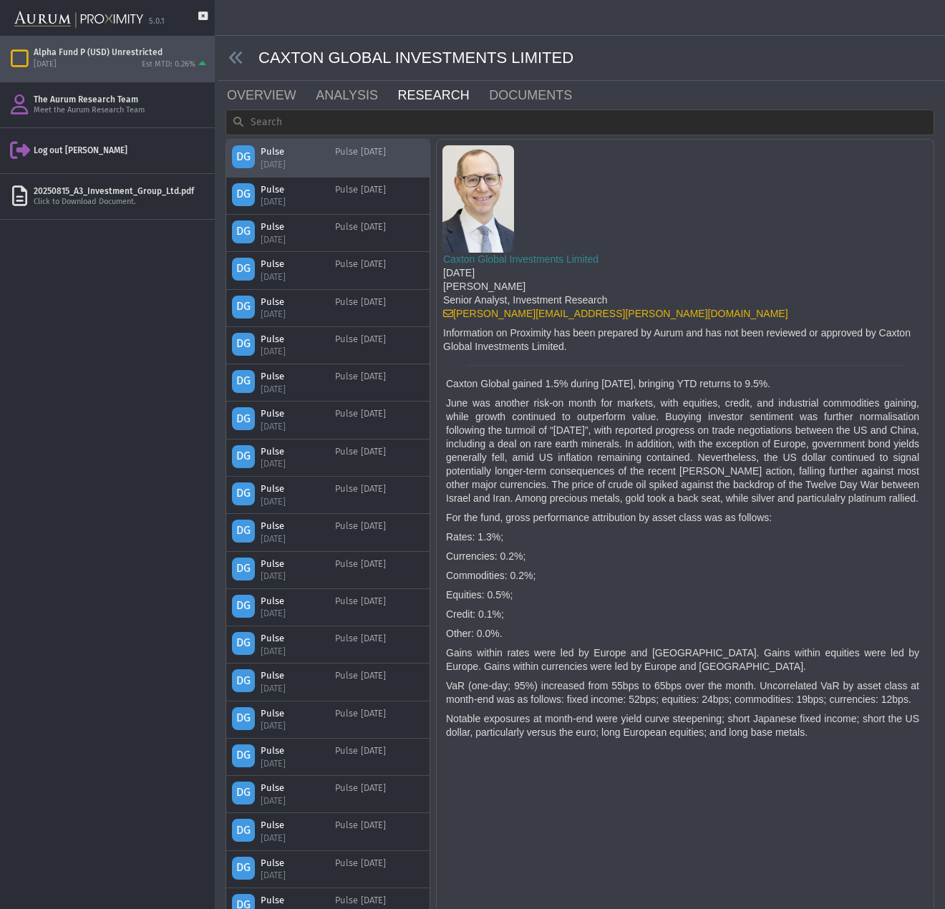
click at [672, 523] on p "For the fund, gross performance attribution by asset class was as follows:" at bounding box center [682, 518] width 473 height 14
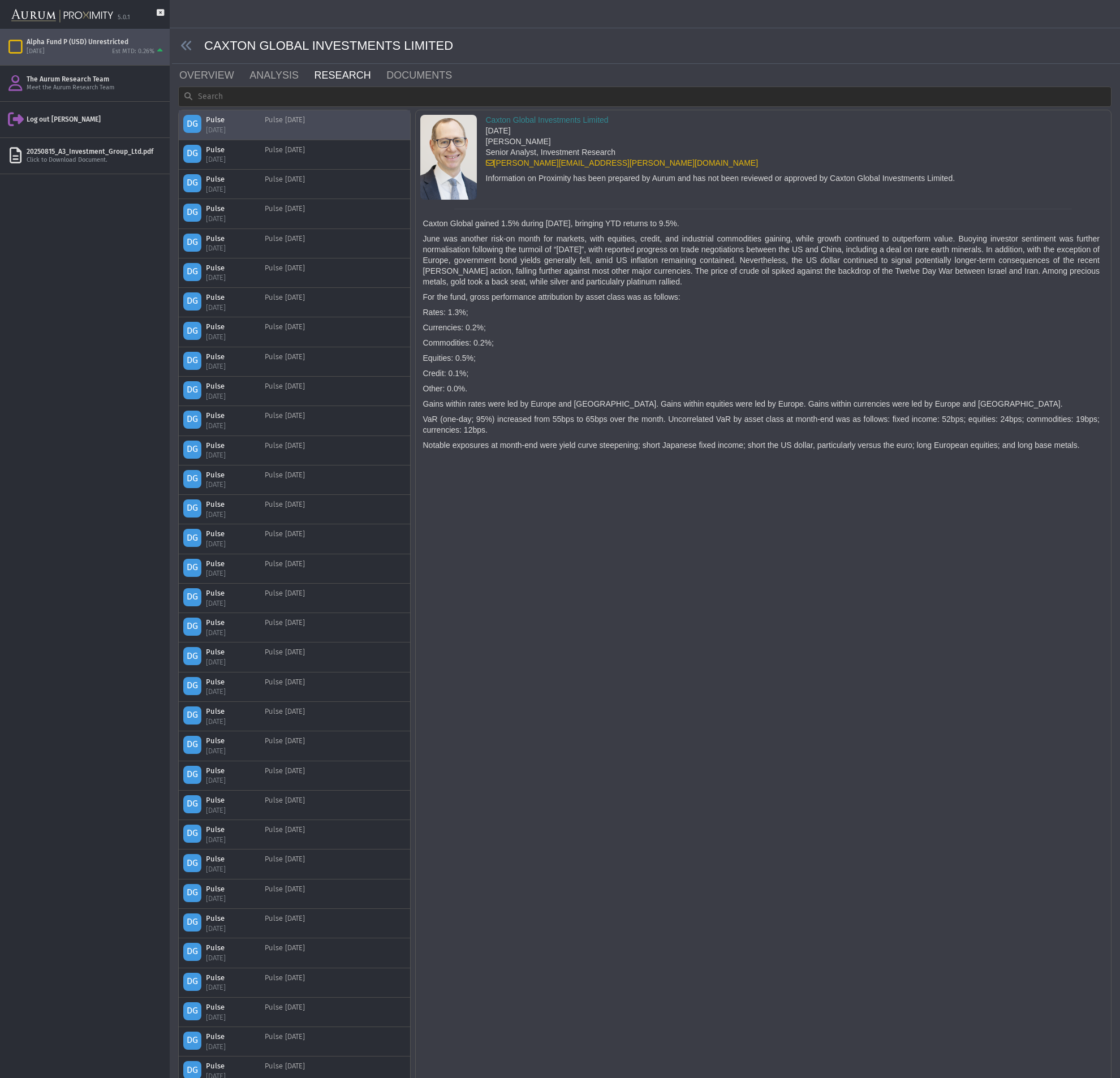
click at [189, 54] on div "CAXTON GLOBAL INVESTMENTS LIMITED" at bounding box center [646, 46] width 948 height 36
click at [186, 39] on link at bounding box center [186, 46] width 13 height 14
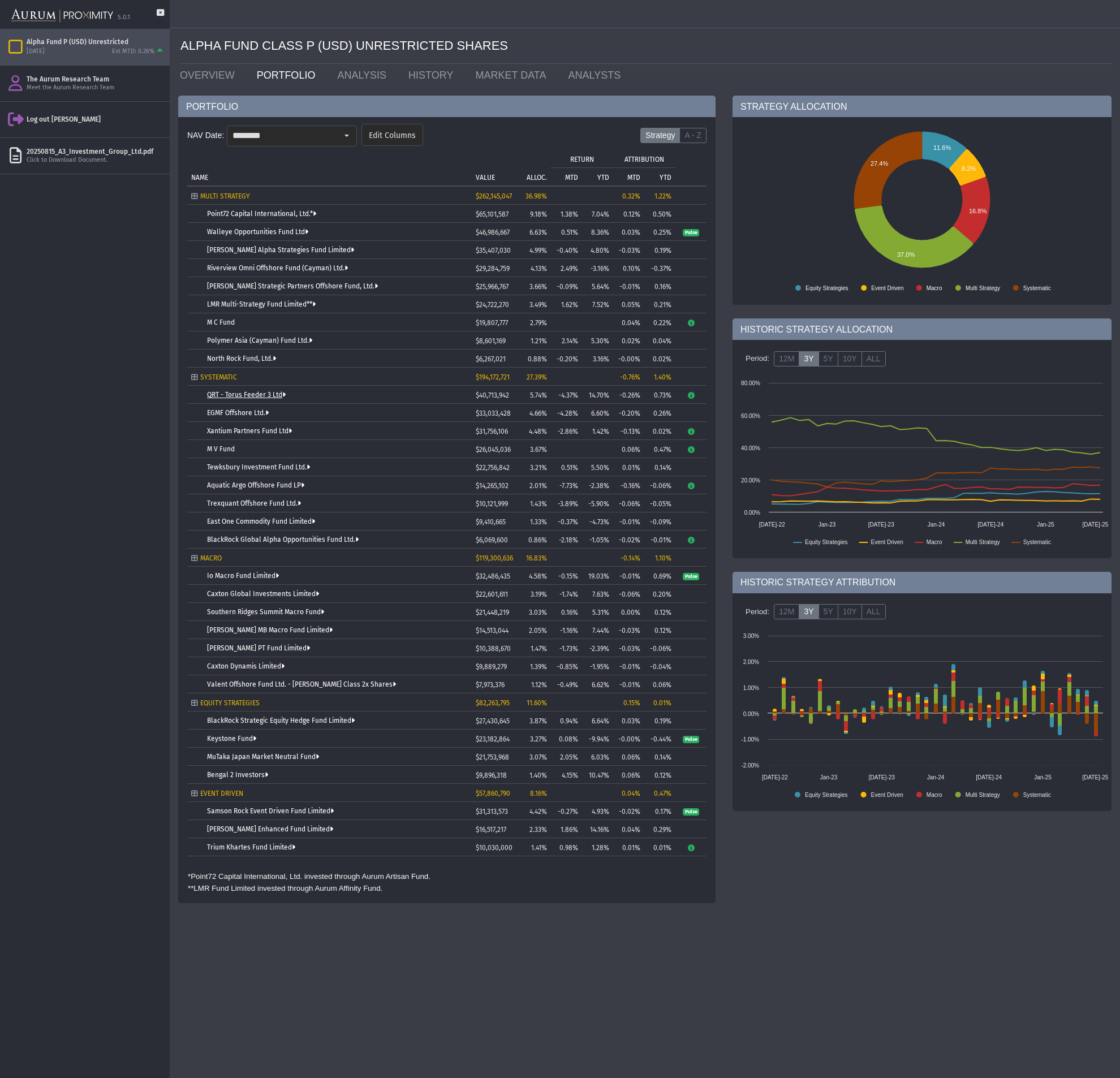
click at [244, 398] on link "QRT - Torus Feeder 3 Ltd" at bounding box center [246, 395] width 79 height 8
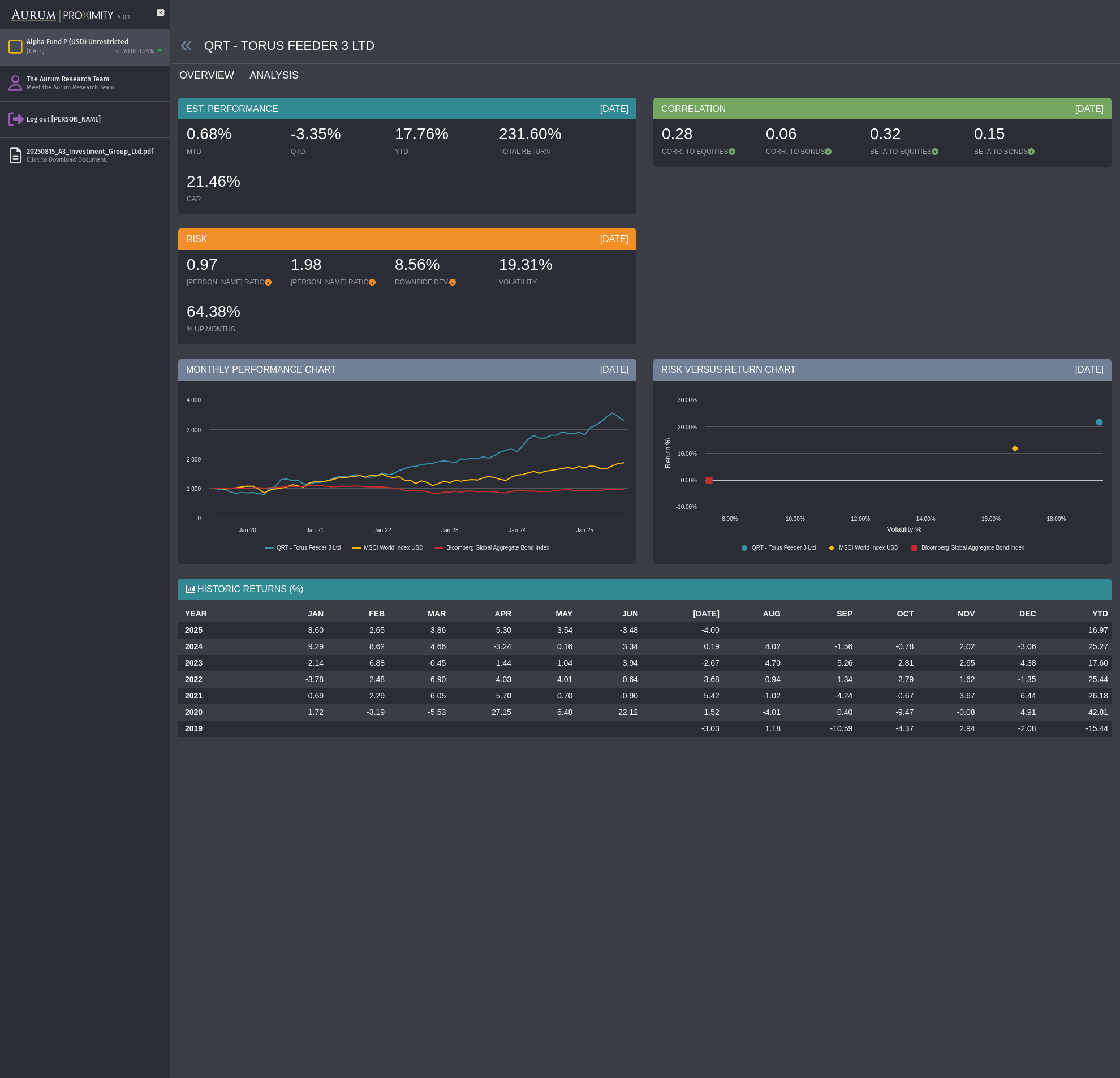
click at [271, 77] on link "ANALYSIS" at bounding box center [280, 75] width 65 height 23
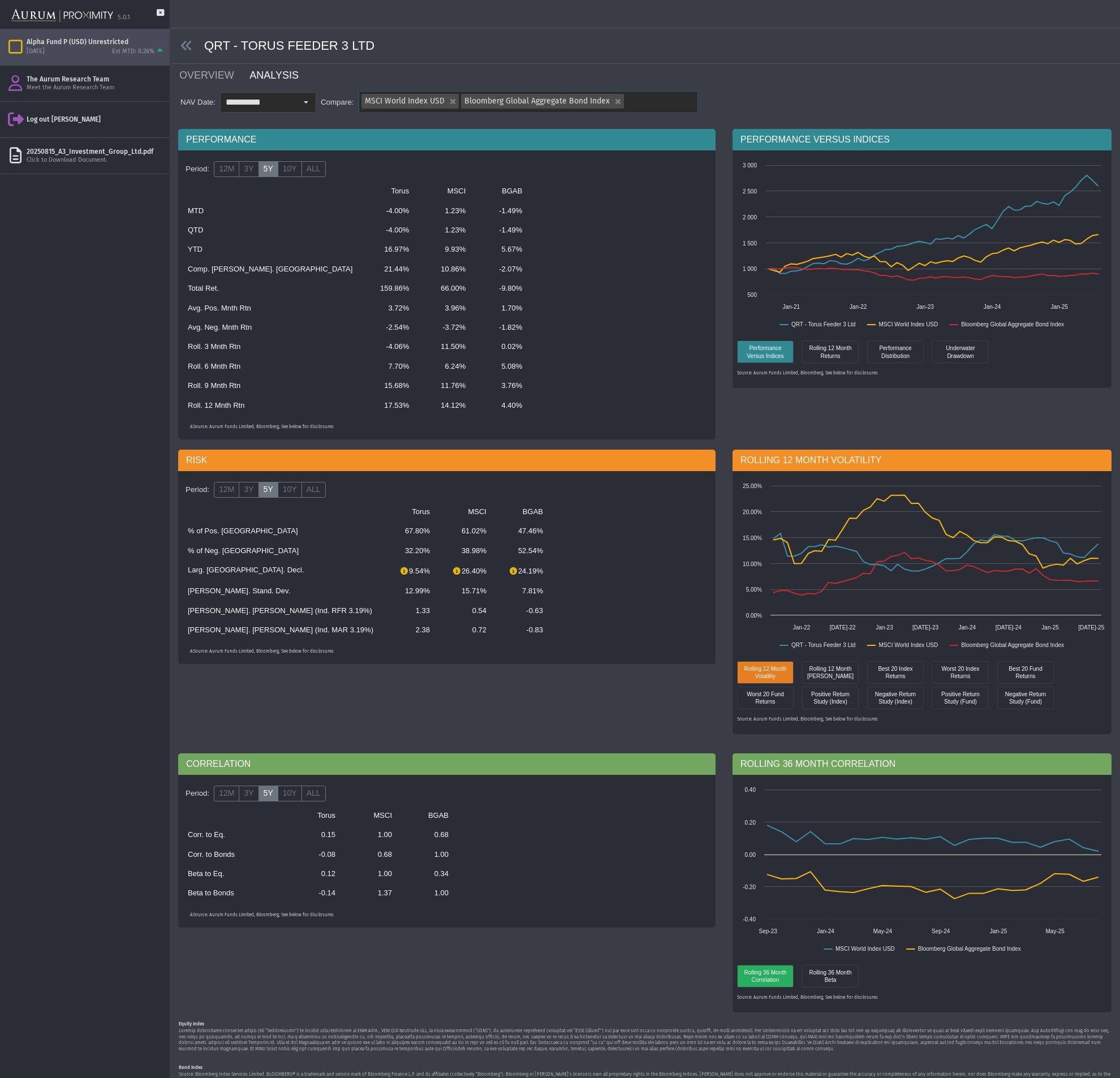
click at [451, 103] on div "MSCI World Index USD" at bounding box center [452, 101] width 14 height 15
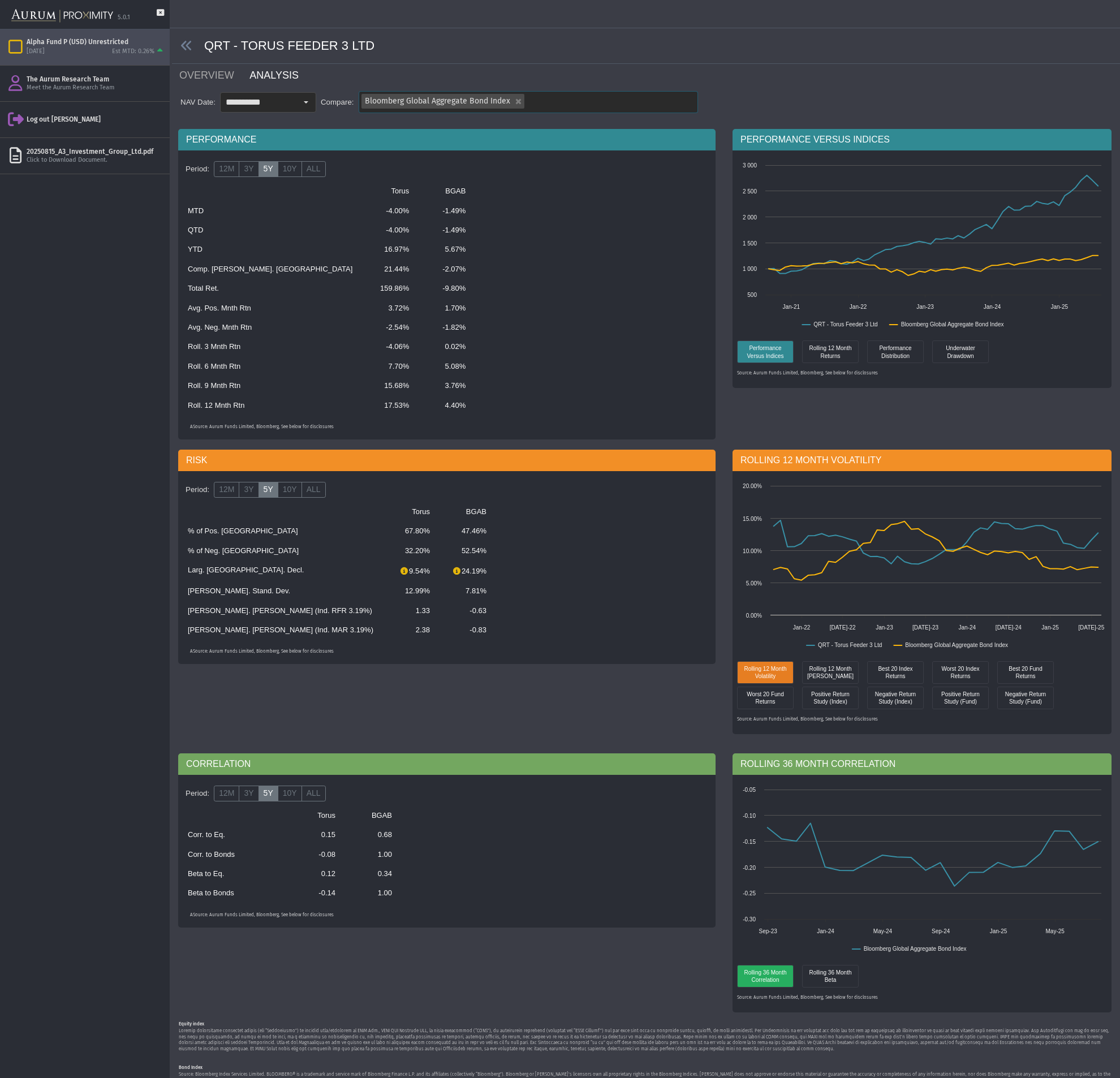
click at [570, 106] on div "Bloomberg Global Aggregate Bond Index" at bounding box center [528, 102] width 338 height 21
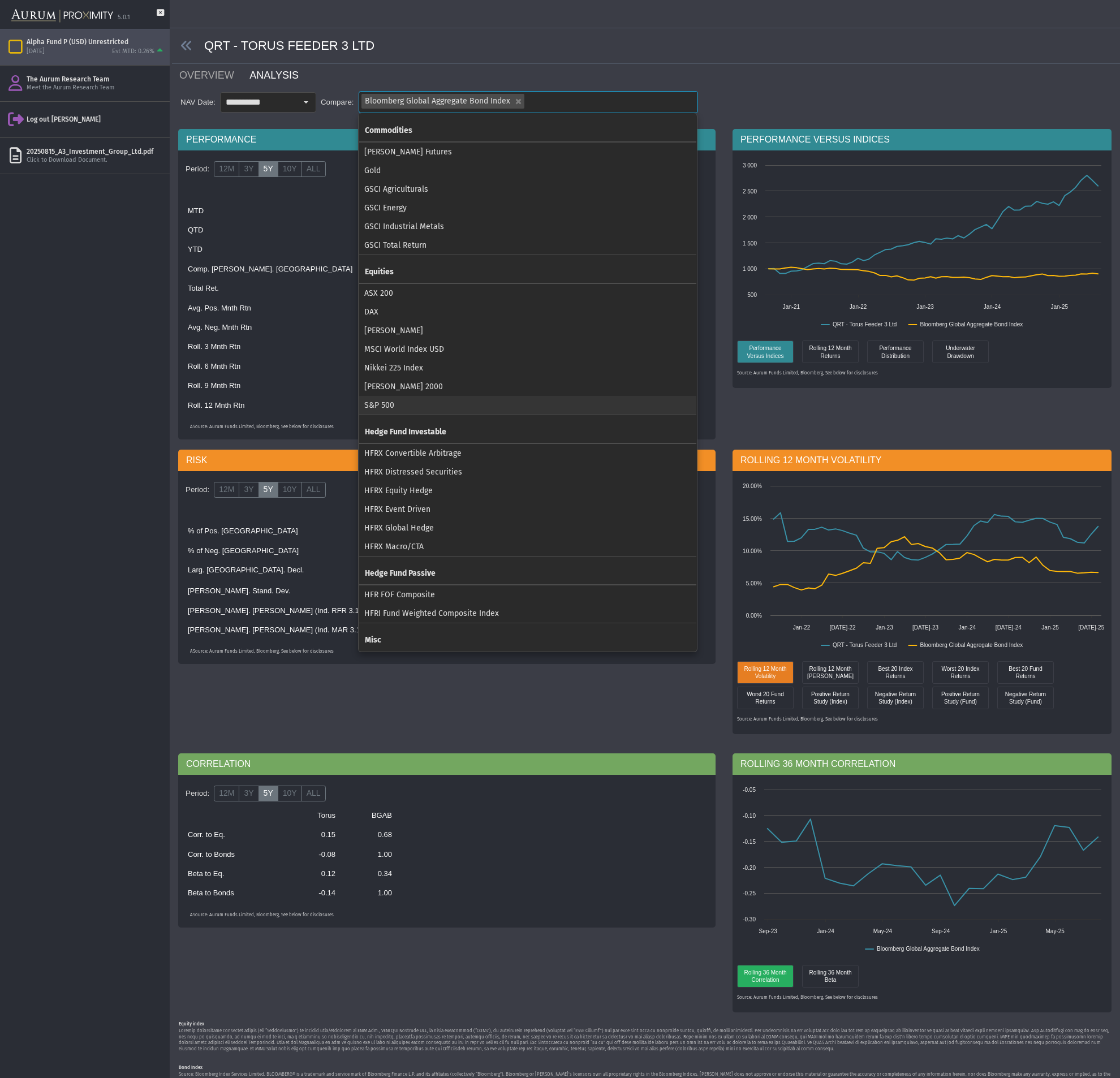
click at [488, 404] on div "S&P 500" at bounding box center [528, 405] width 337 height 19
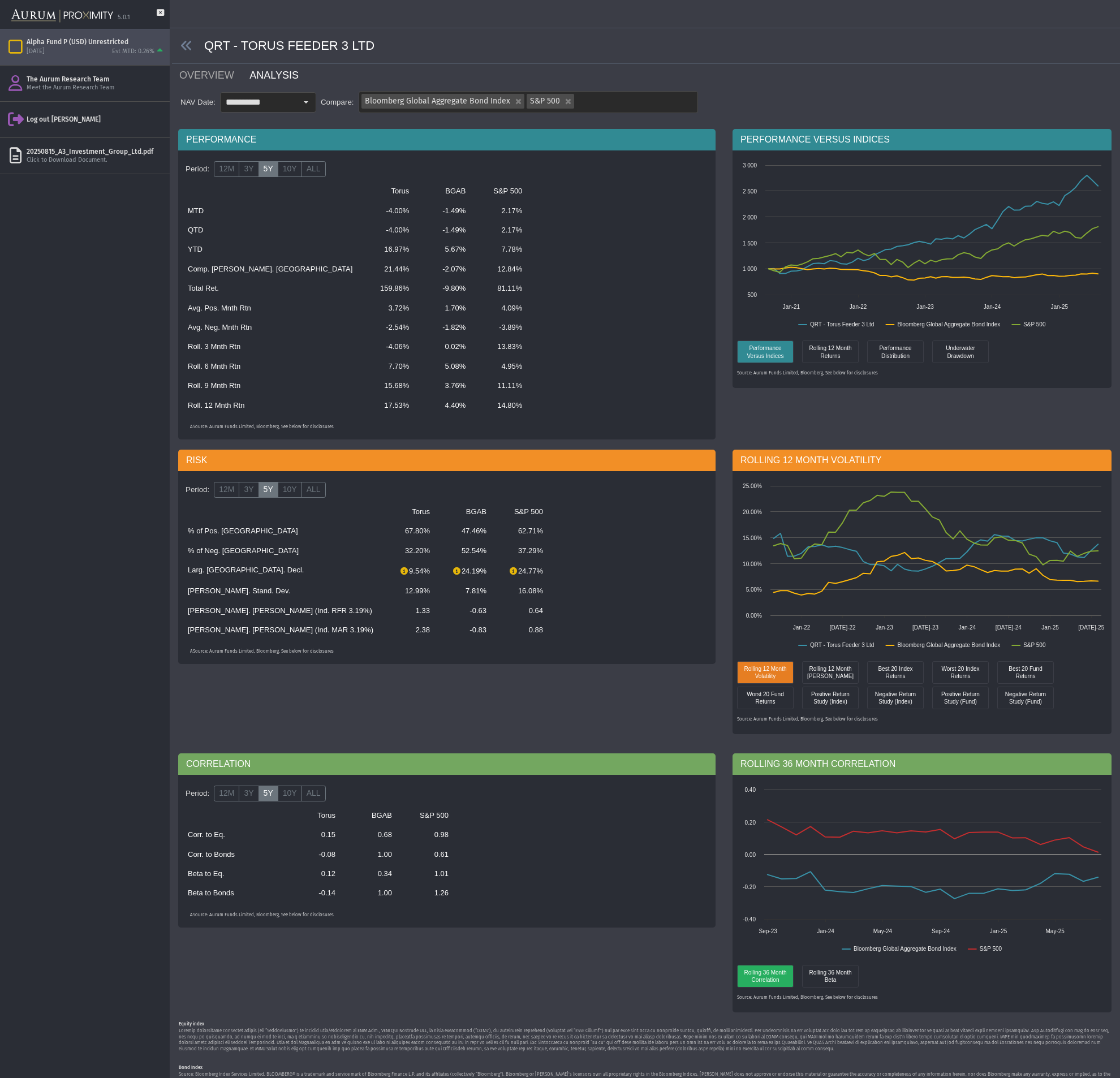
click at [859, 96] on div "**********" at bounding box center [645, 103] width 934 height 24
click at [905, 362] on div "Performance Distribution" at bounding box center [896, 351] width 57 height 23
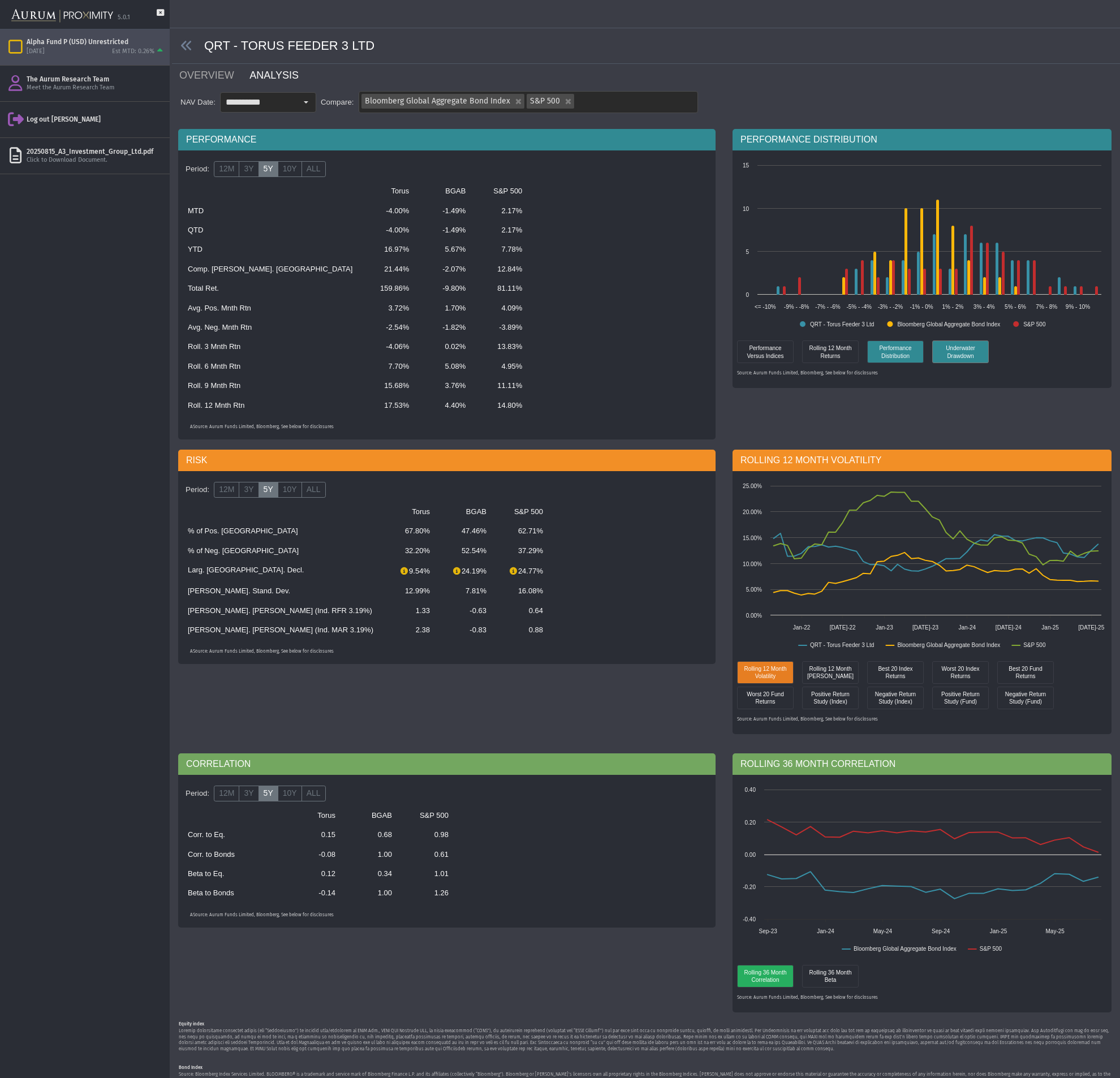
click at [949, 352] on div "Underwater Drawdown" at bounding box center [960, 351] width 51 height 17
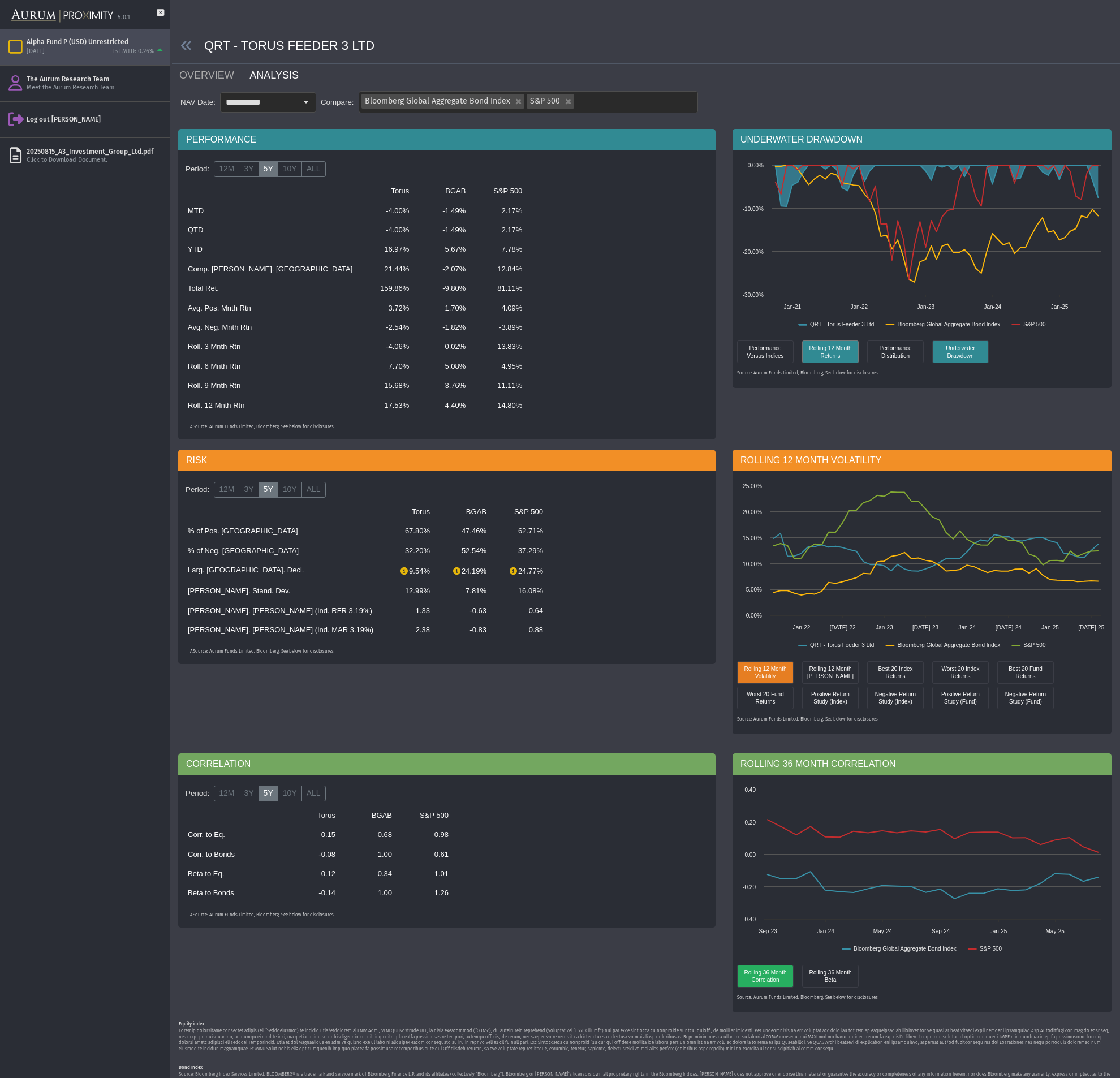
click at [826, 351] on div "Rolling 12 Month Returns" at bounding box center [830, 351] width 51 height 17
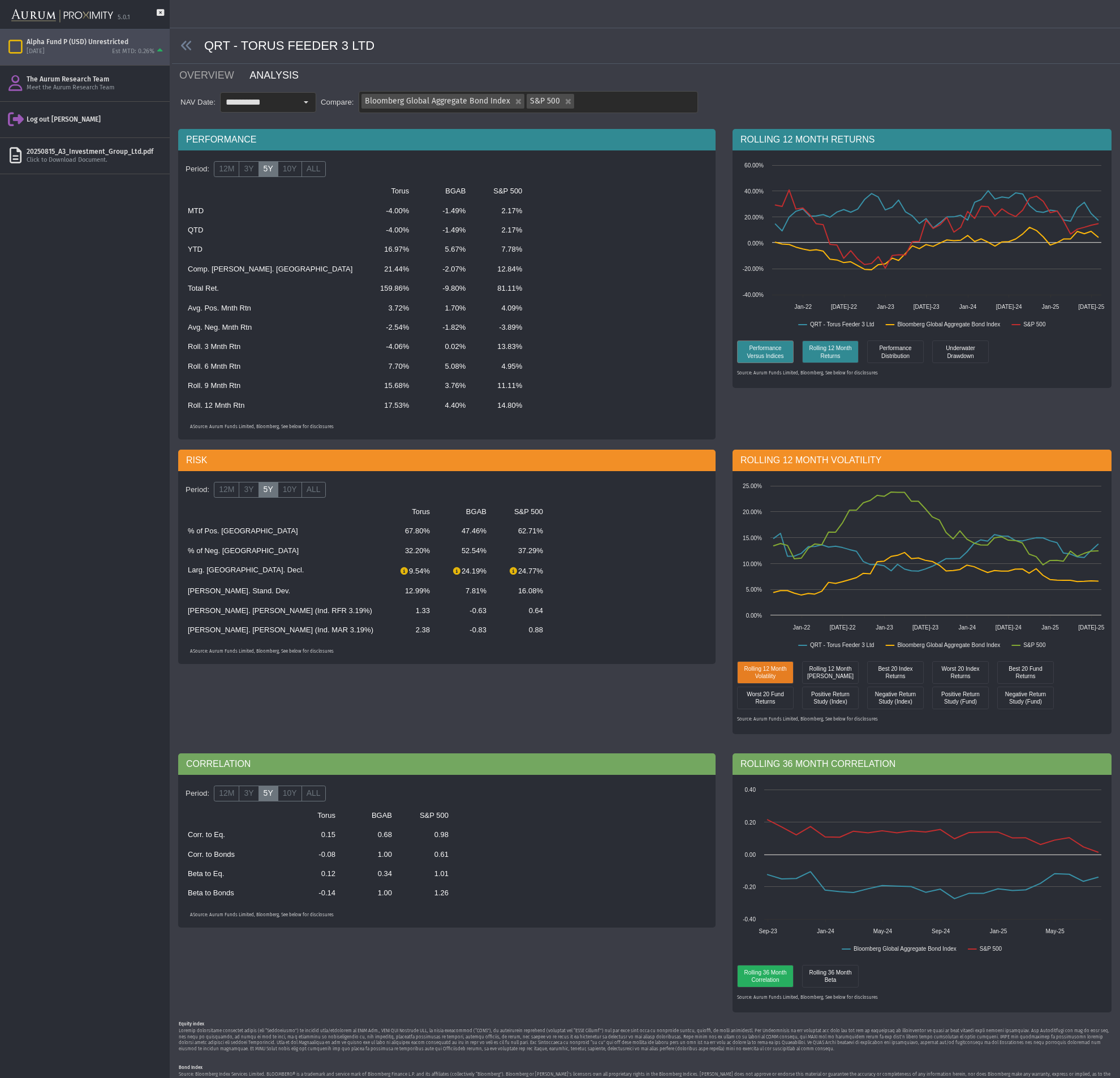
click at [757, 354] on div "Performance Versus Indices" at bounding box center [765, 351] width 51 height 17
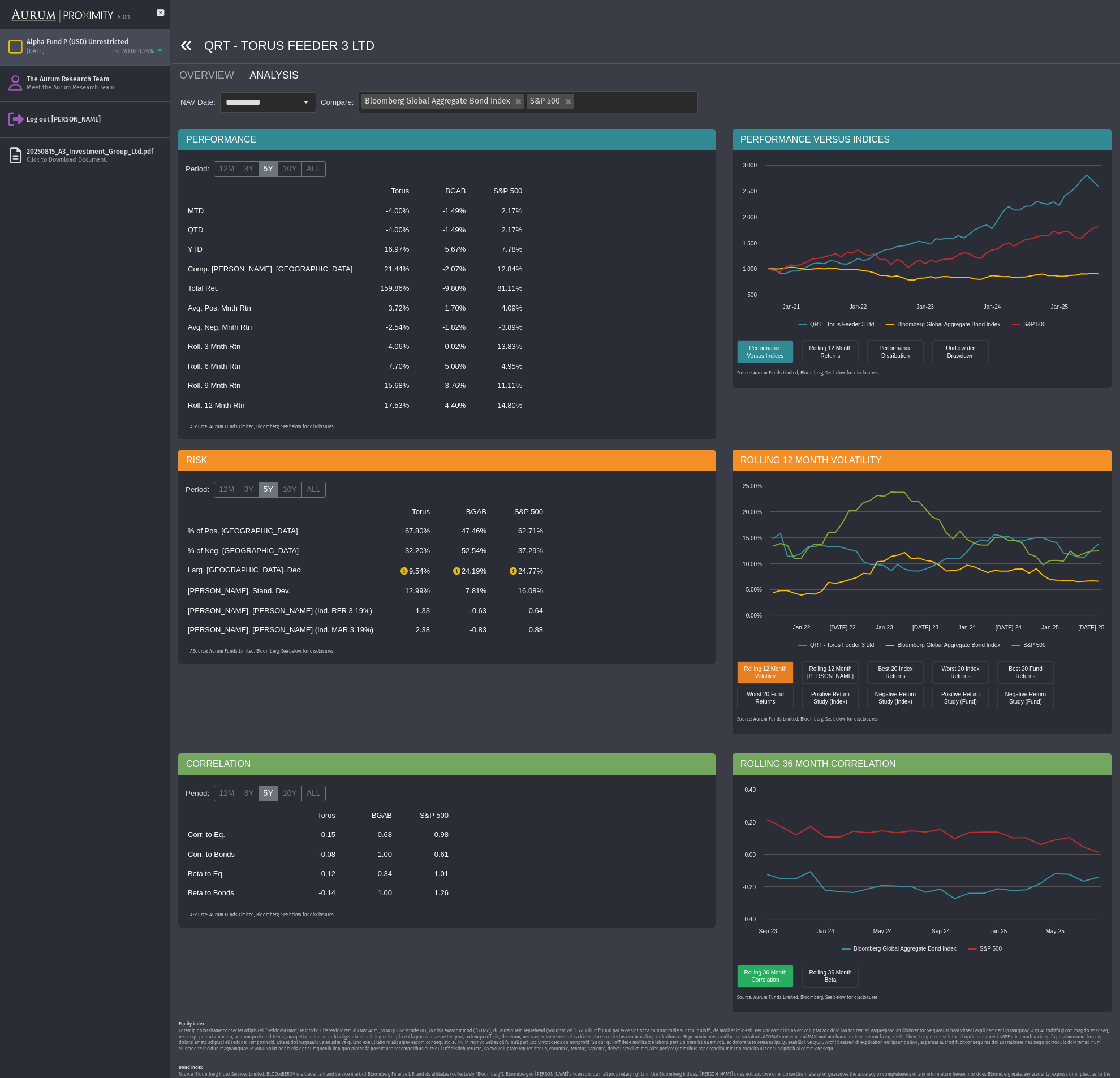
click at [186, 47] on icon at bounding box center [186, 46] width 13 height 13
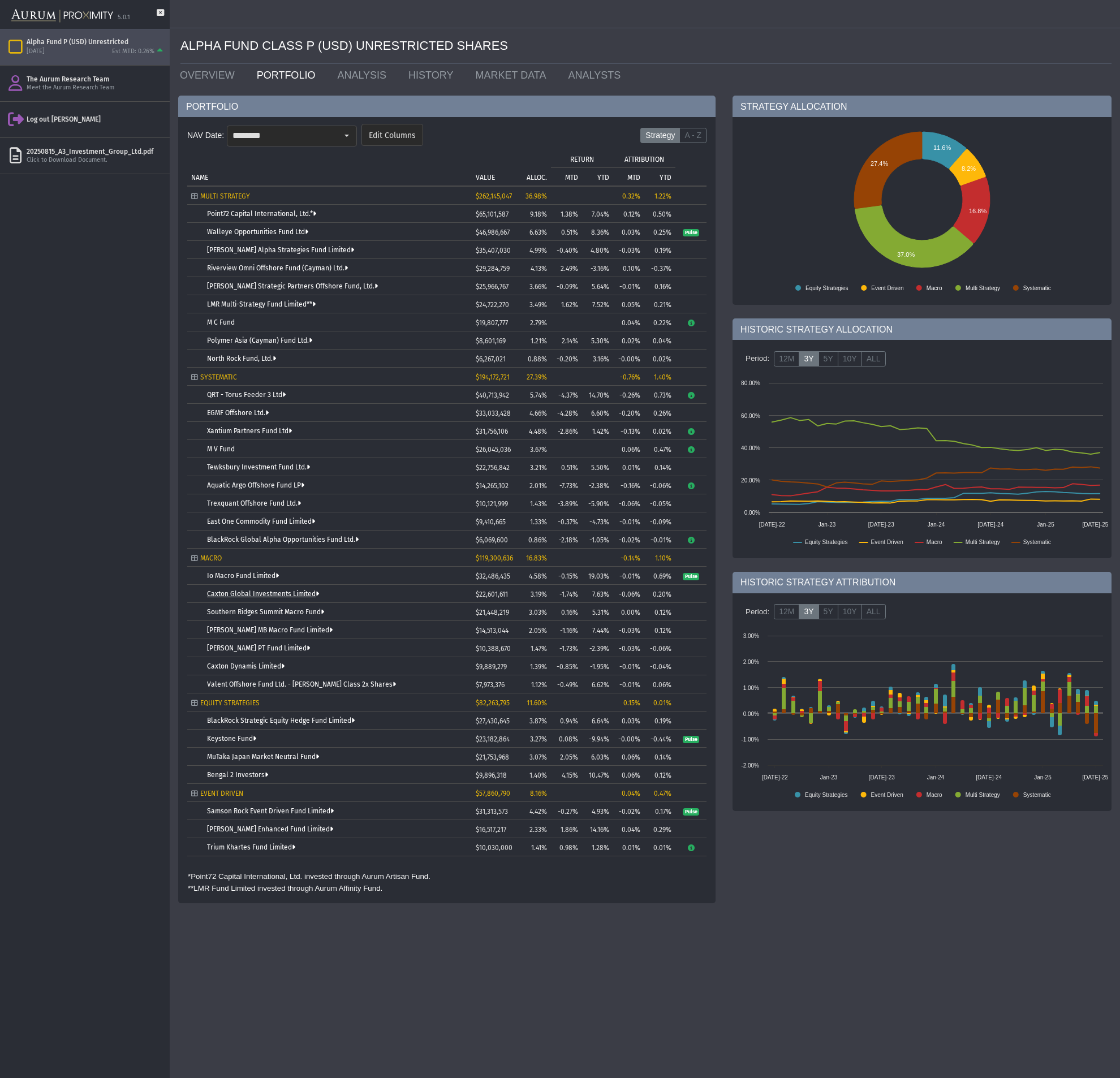
click at [246, 592] on link "Caxton Global Investments Limited" at bounding box center [263, 594] width 112 height 8
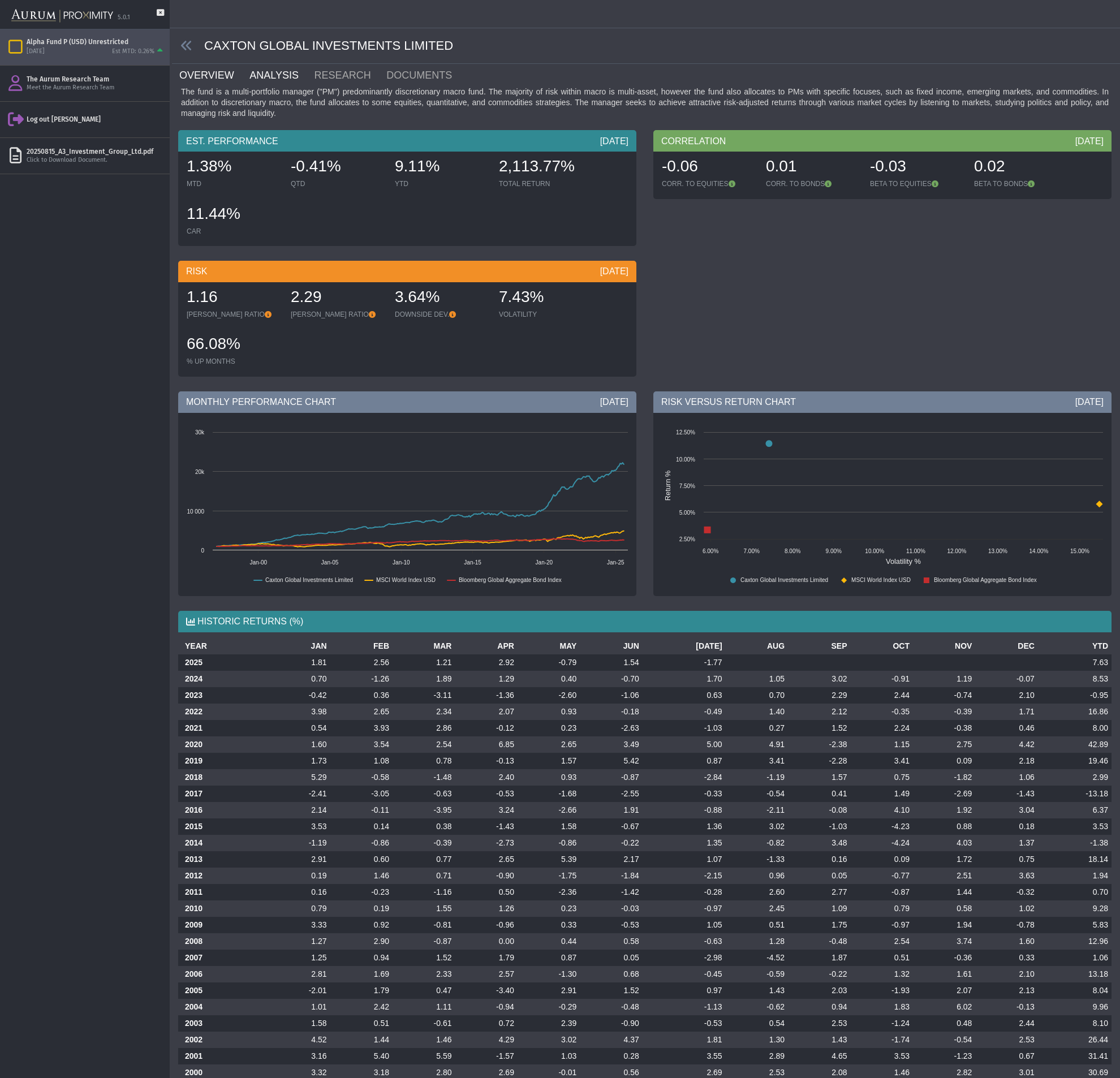
click at [272, 76] on link "ANALYSIS" at bounding box center [280, 75] width 65 height 23
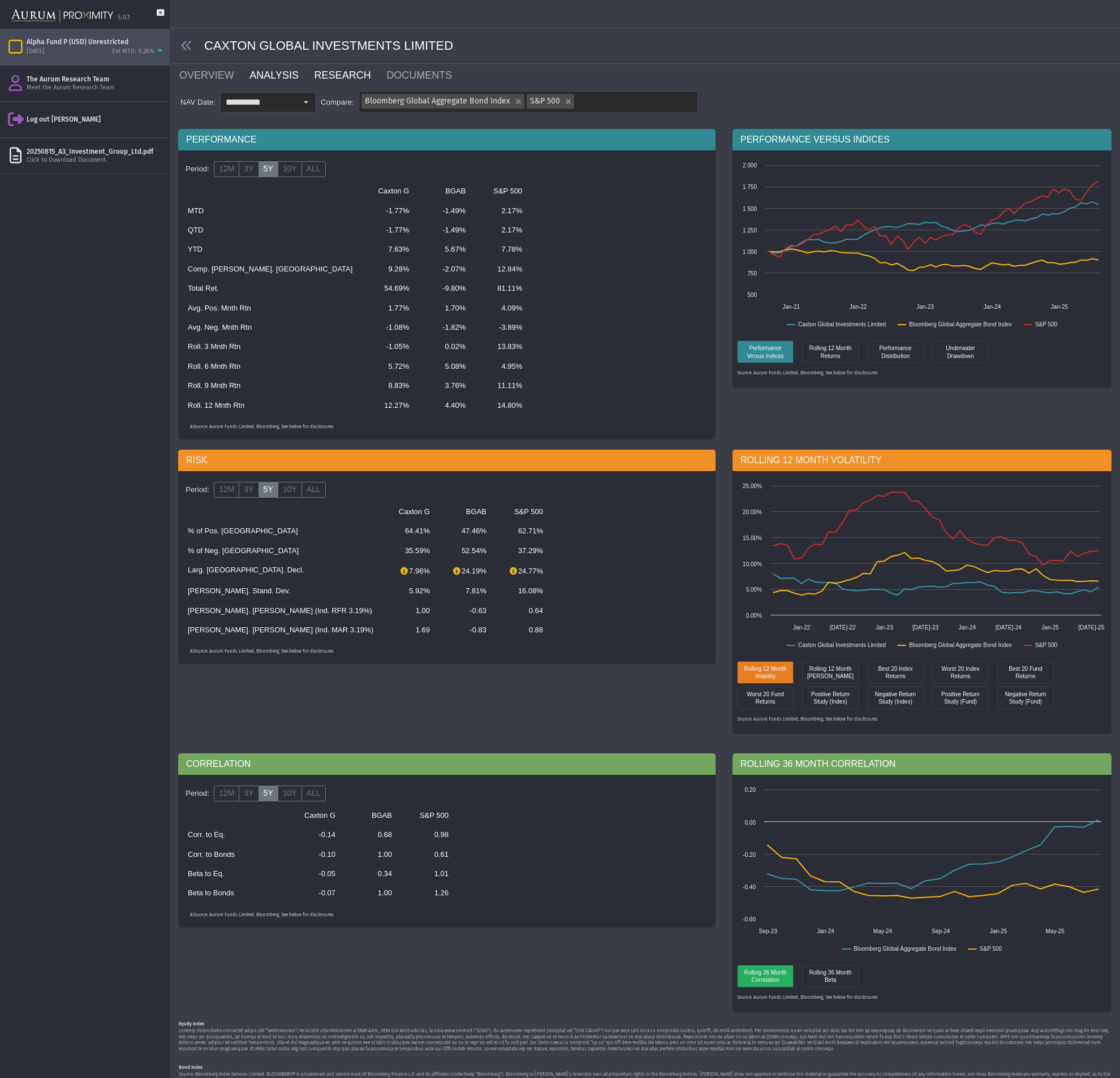
click at [351, 71] on link "RESEARCH" at bounding box center [350, 75] width 73 height 23
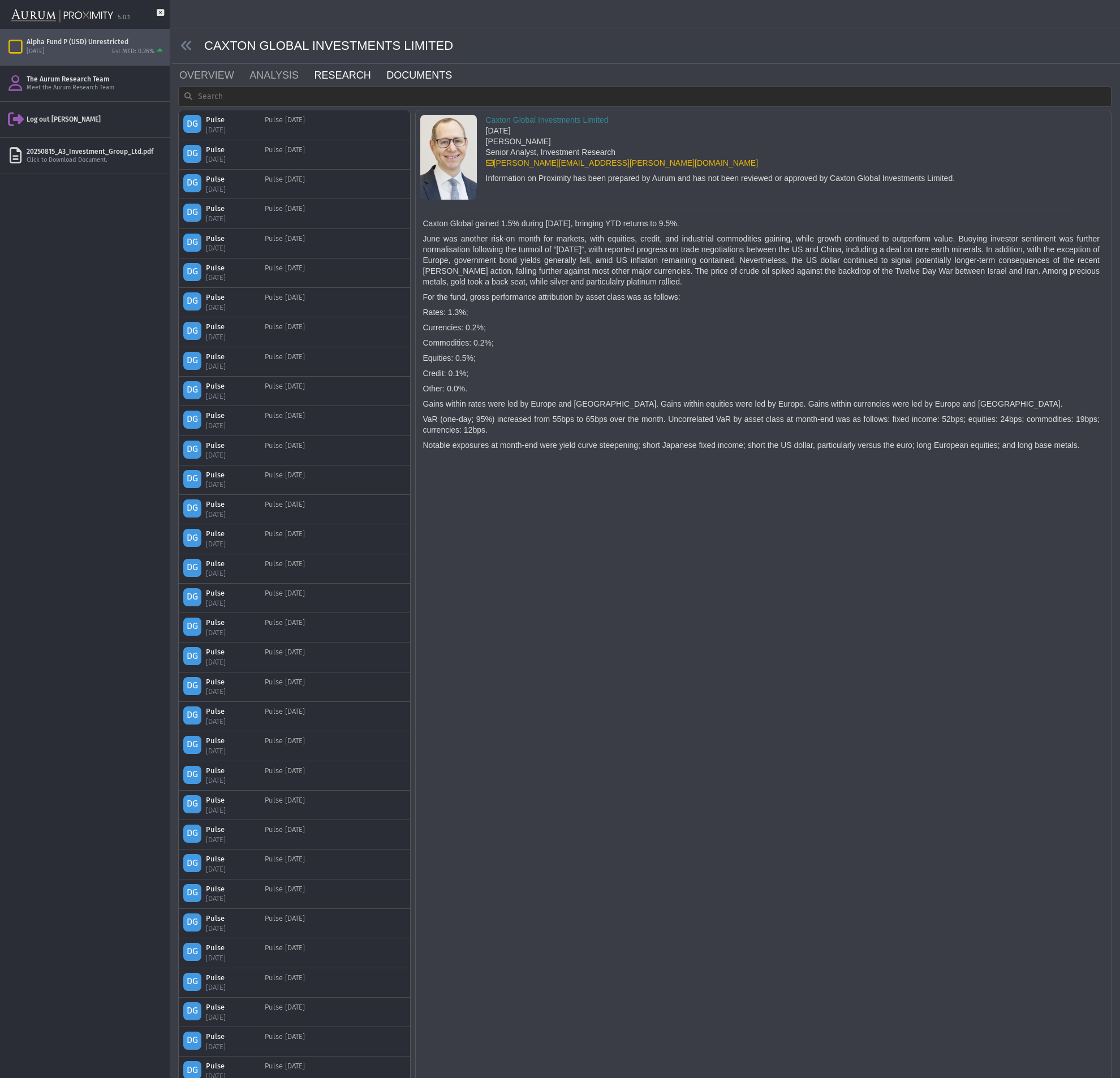
click at [399, 73] on link "DOCUMENTS" at bounding box center [426, 75] width 81 height 23
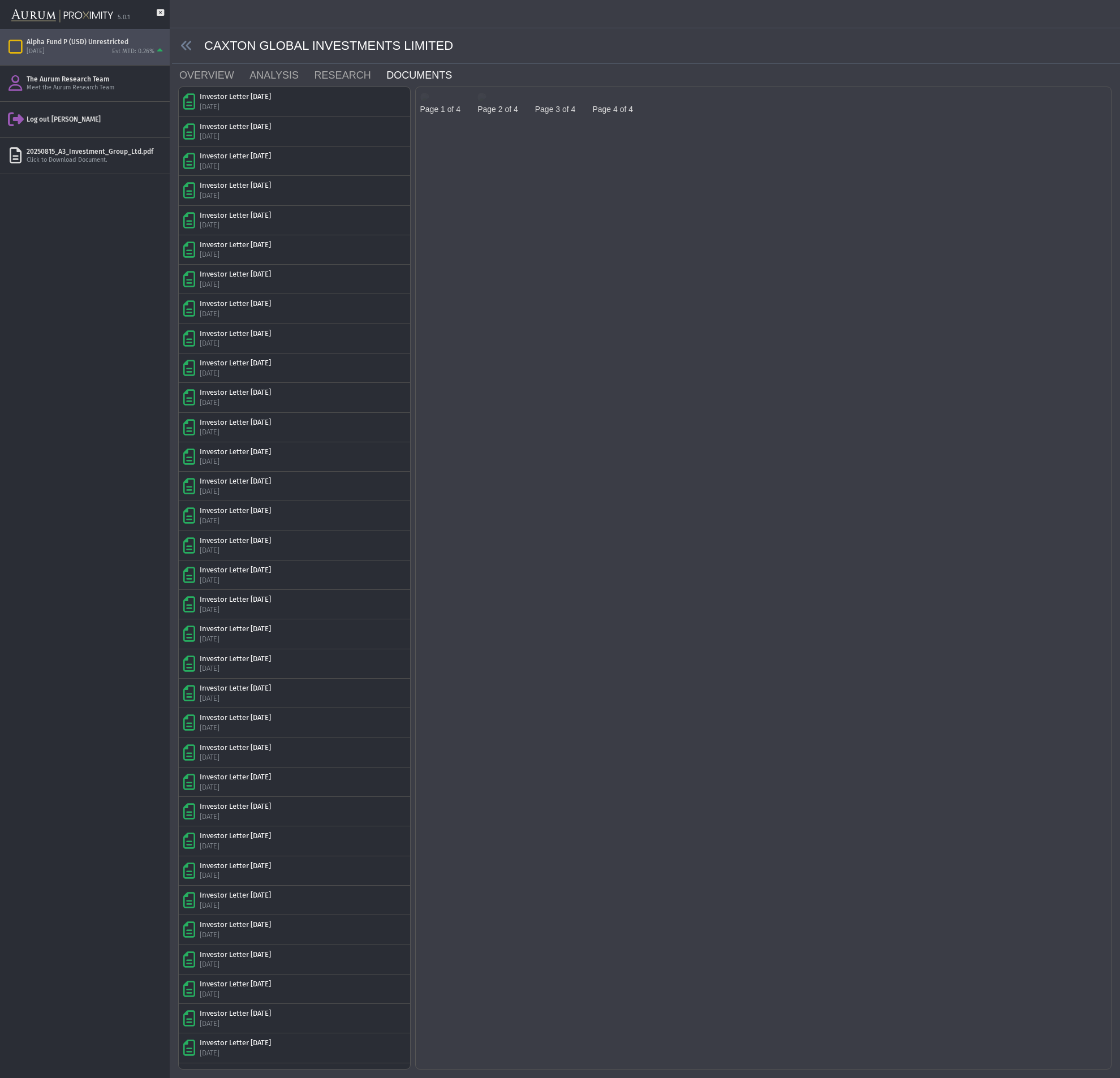
click at [430, 102] on img at bounding box center [424, 96] width 9 height 9
click at [186, 48] on icon at bounding box center [186, 46] width 13 height 13
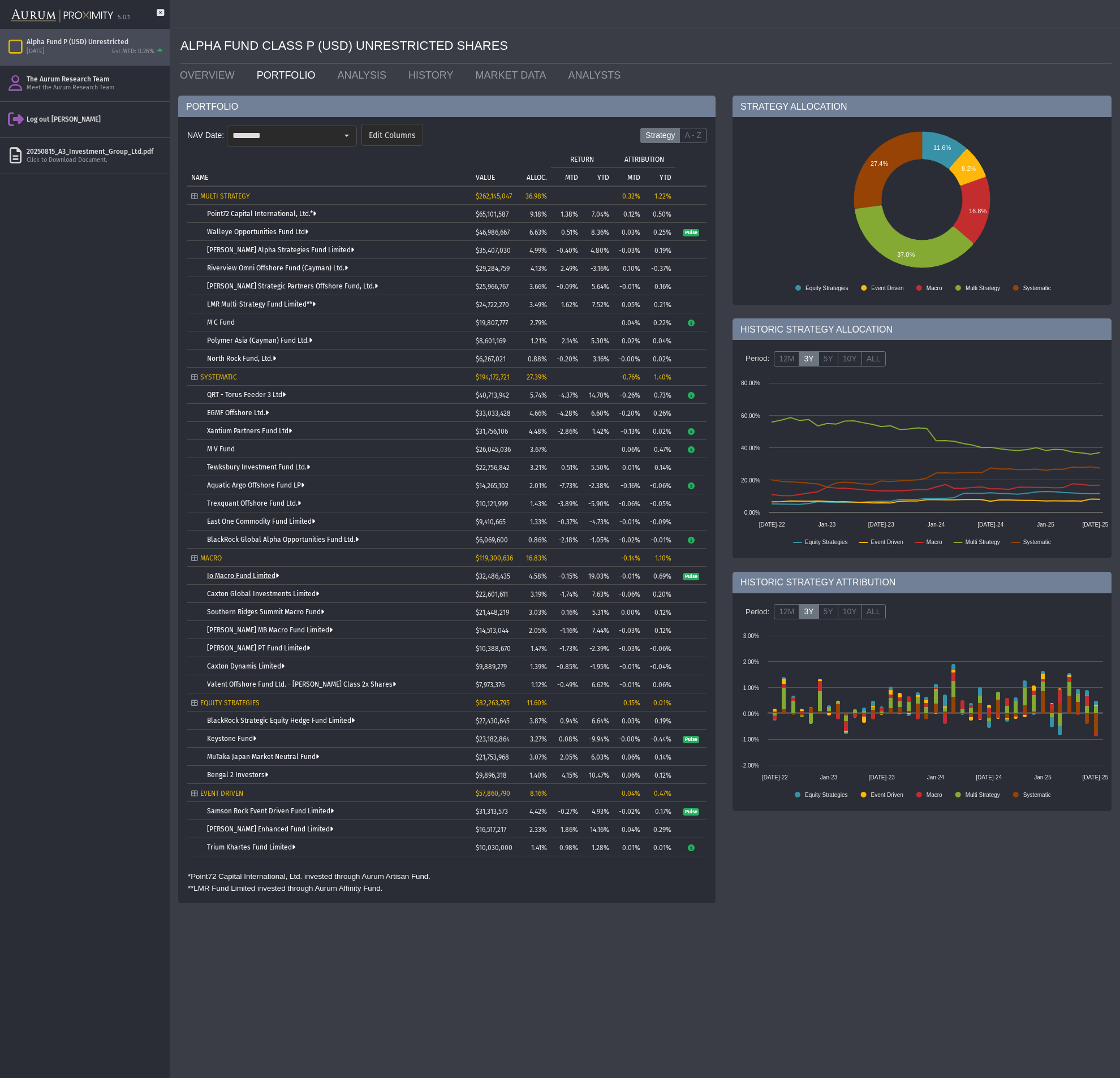
click at [242, 575] on link "Io Macro Fund Limited" at bounding box center [242, 576] width 72 height 8
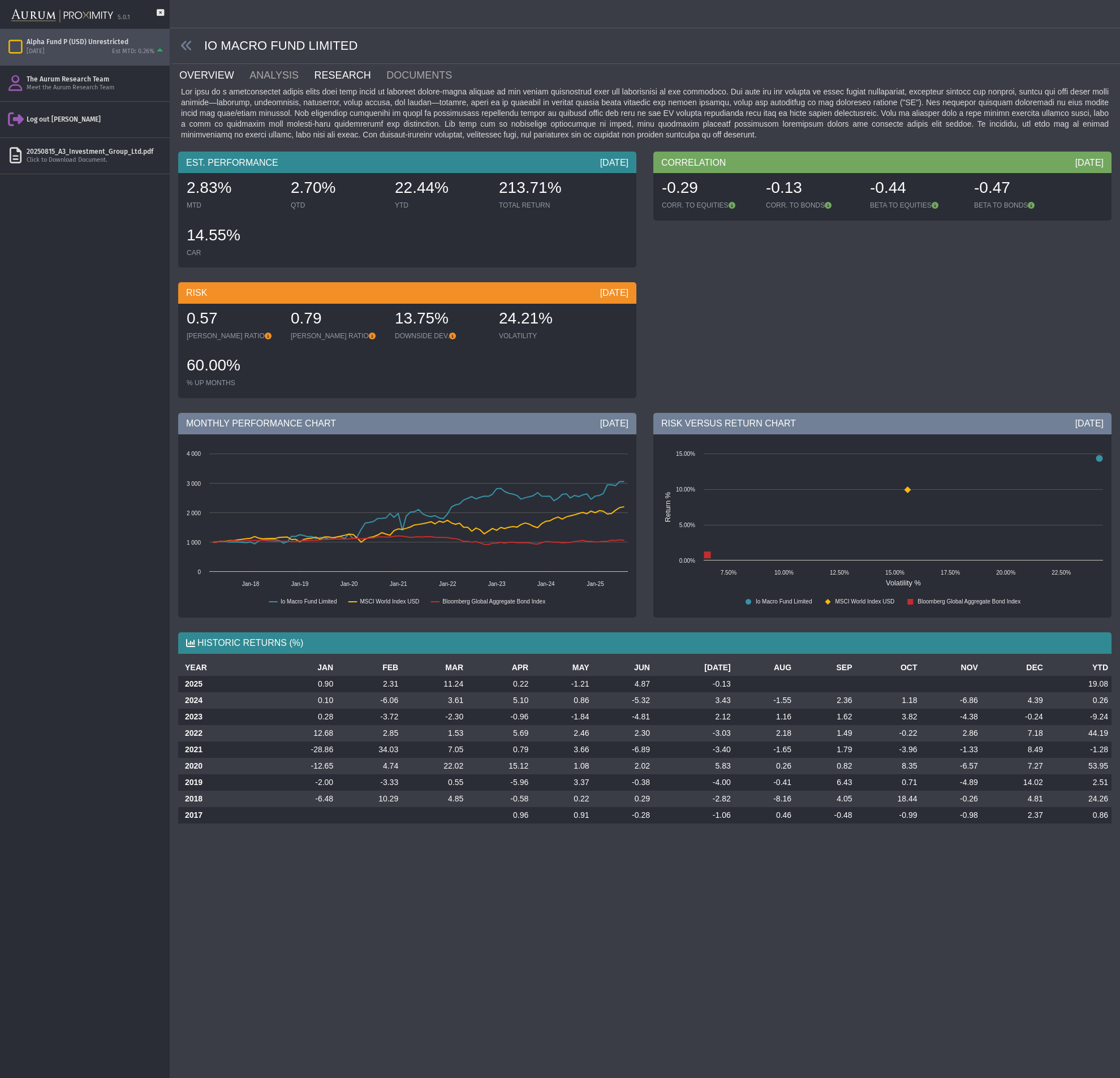
click at [329, 75] on link "RESEARCH" at bounding box center [350, 75] width 73 height 23
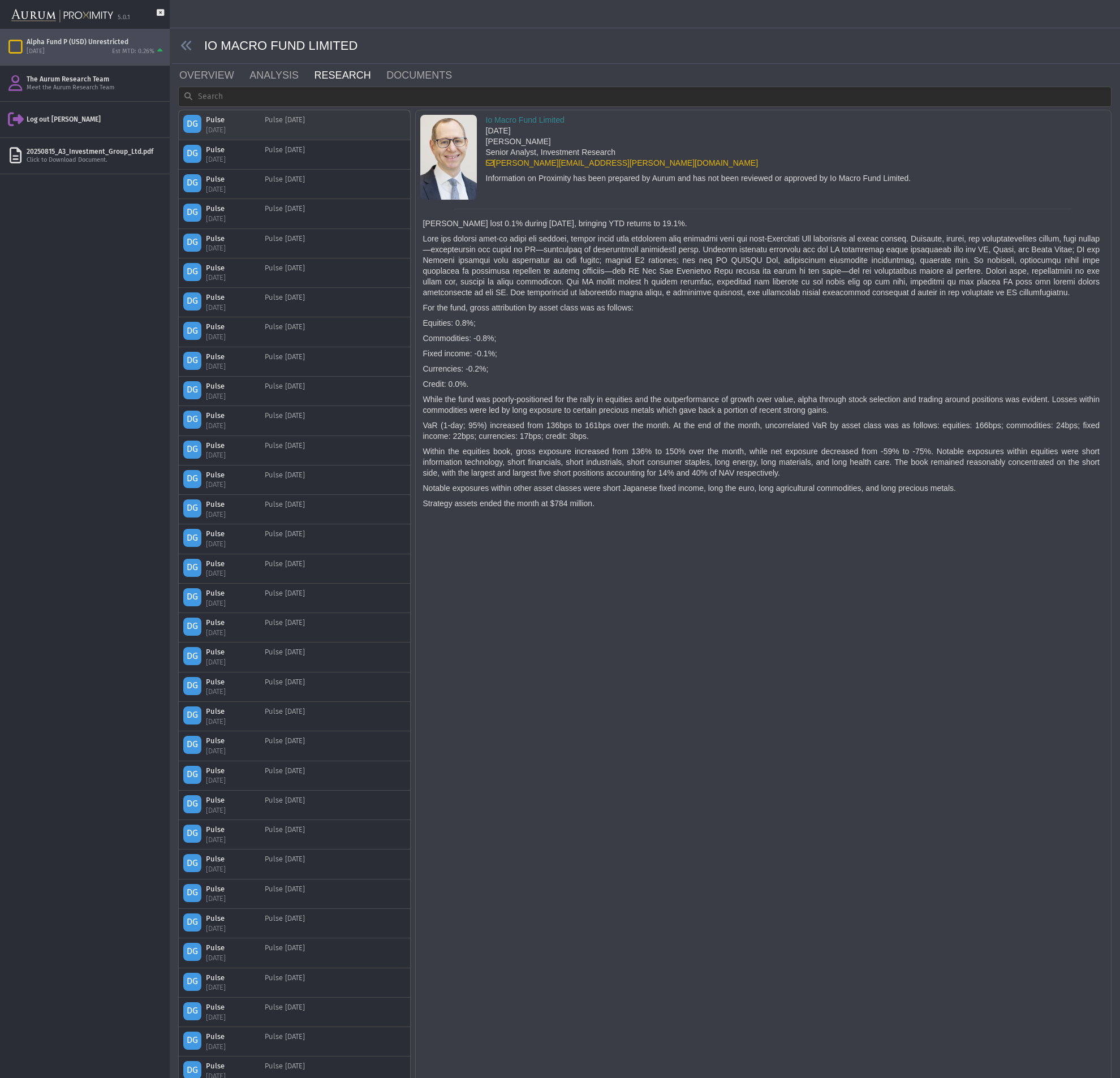
click at [328, 138] on div "DG Pulse [DATE] Pulse [DATE]" at bounding box center [294, 125] width 231 height 29
click at [400, 65] on link "DOCUMENTS" at bounding box center [426, 75] width 81 height 23
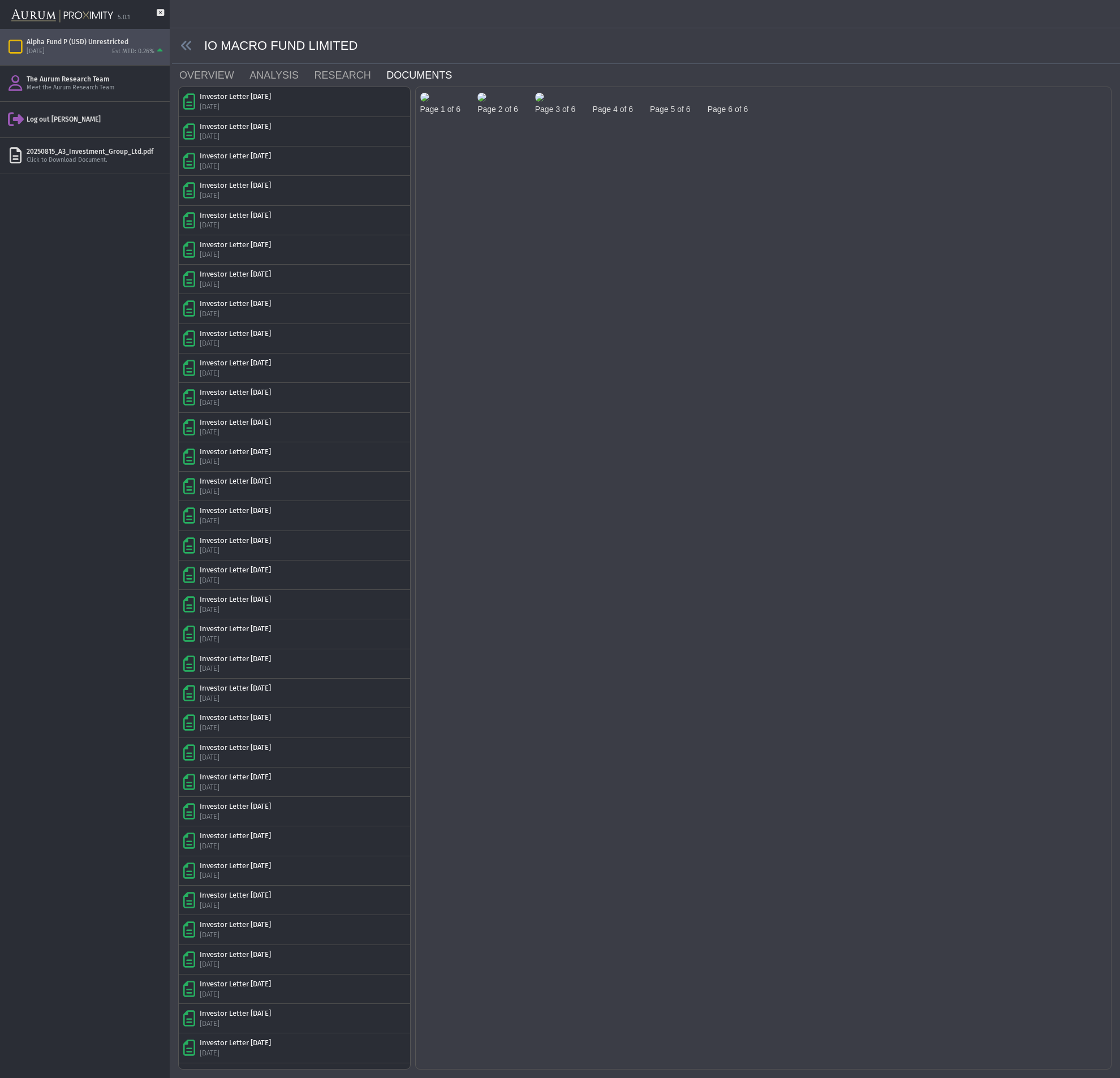
click at [430, 102] on img at bounding box center [424, 96] width 9 height 9
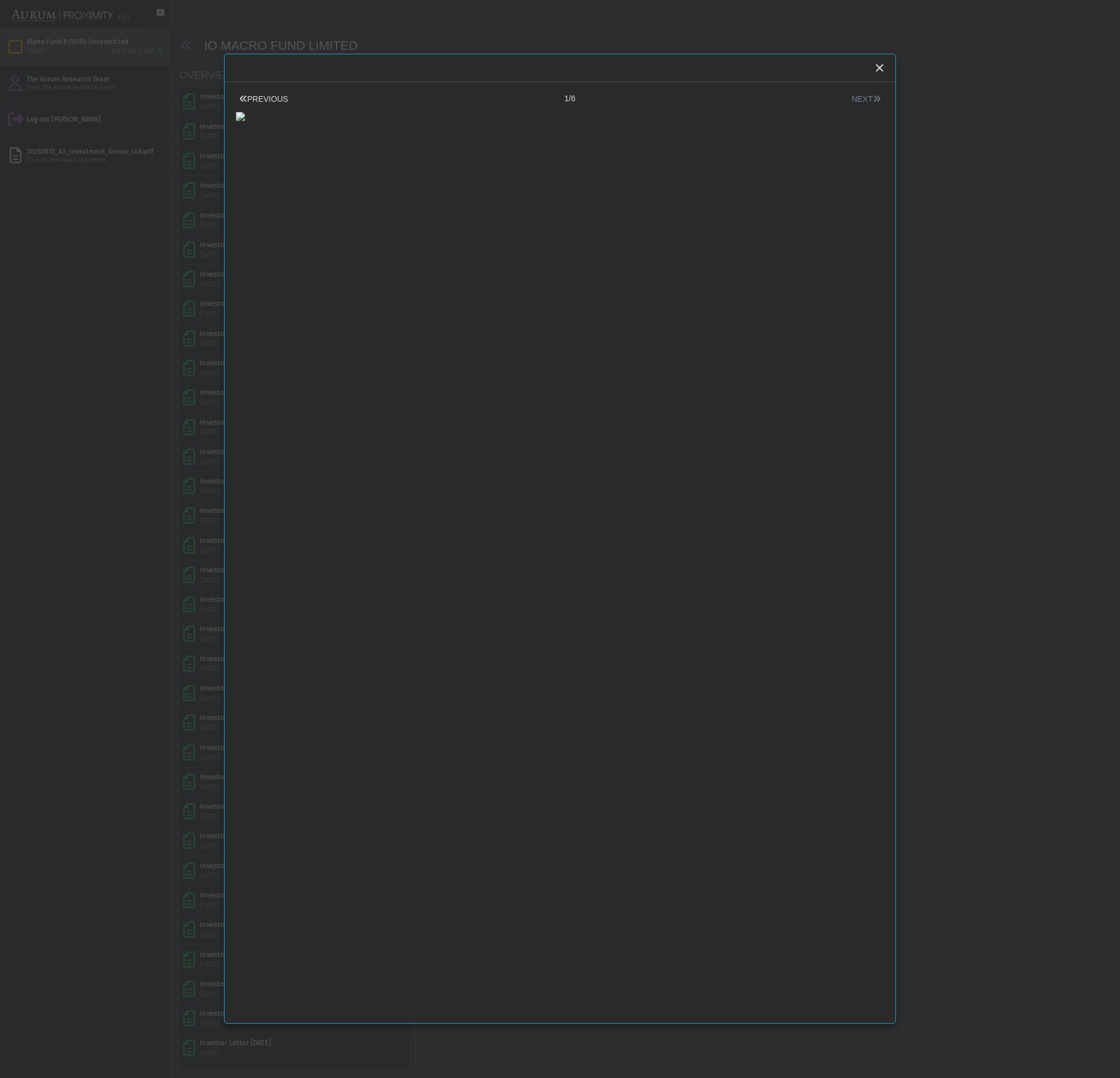
click at [859, 102] on button "NEXT" at bounding box center [866, 99] width 36 height 12
click at [270, 100] on button "PREVIOUS" at bounding box center [264, 99] width 55 height 12
click at [855, 100] on button "NEXT" at bounding box center [866, 99] width 36 height 12
click at [859, 100] on button "NEXT" at bounding box center [866, 99] width 36 height 12
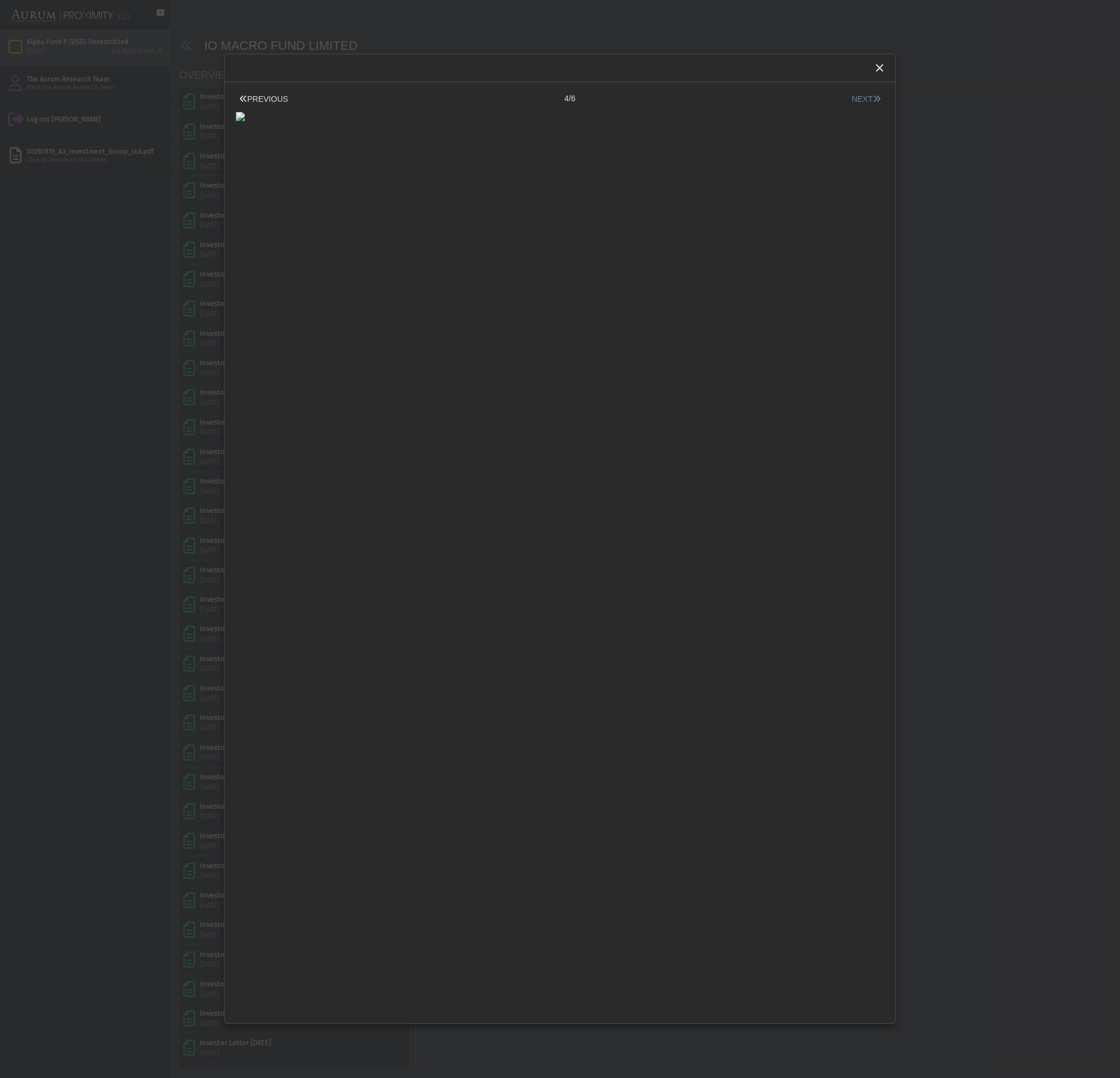
click at [859, 100] on button "NEXT" at bounding box center [866, 99] width 36 height 12
click at [855, 100] on button "NEXT" at bounding box center [866, 99] width 36 height 12
click at [268, 100] on button "PREVIOUS" at bounding box center [264, 99] width 55 height 12
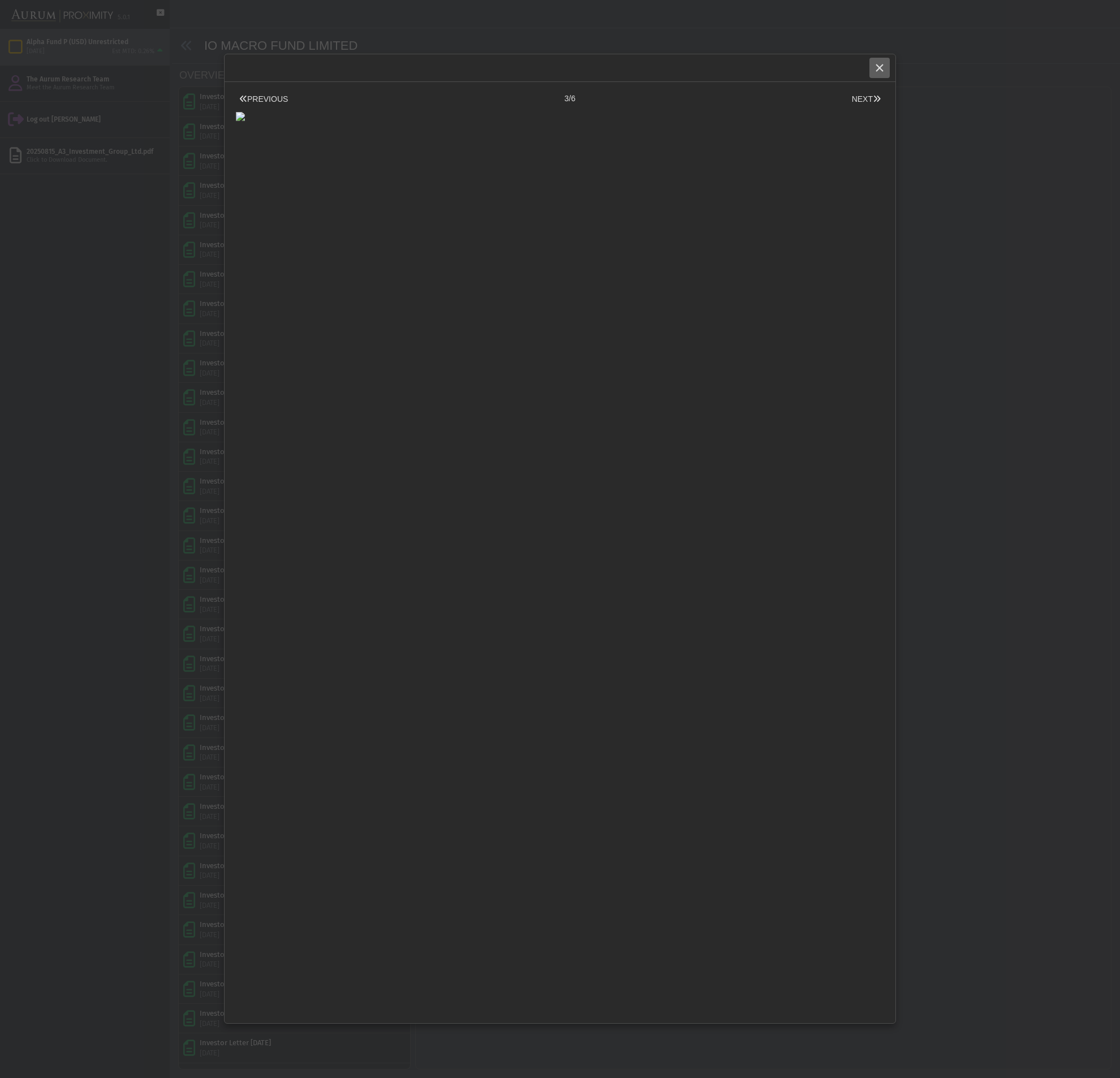
click at [874, 65] on icon "Close" at bounding box center [879, 67] width 10 height 10
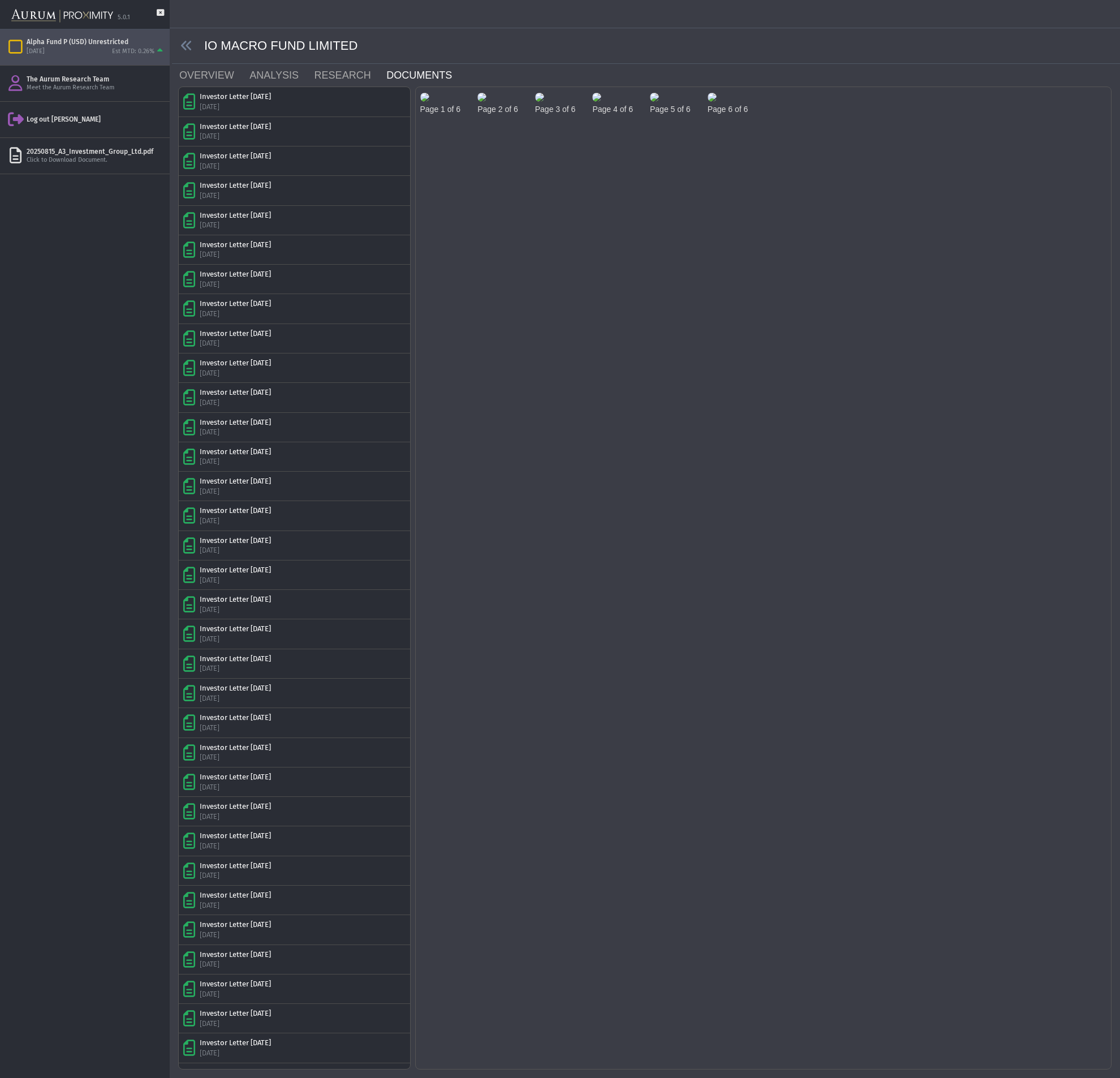
click at [179, 45] on span at bounding box center [188, 46] width 32 height 13
click at [182, 44] on icon at bounding box center [186, 46] width 13 height 13
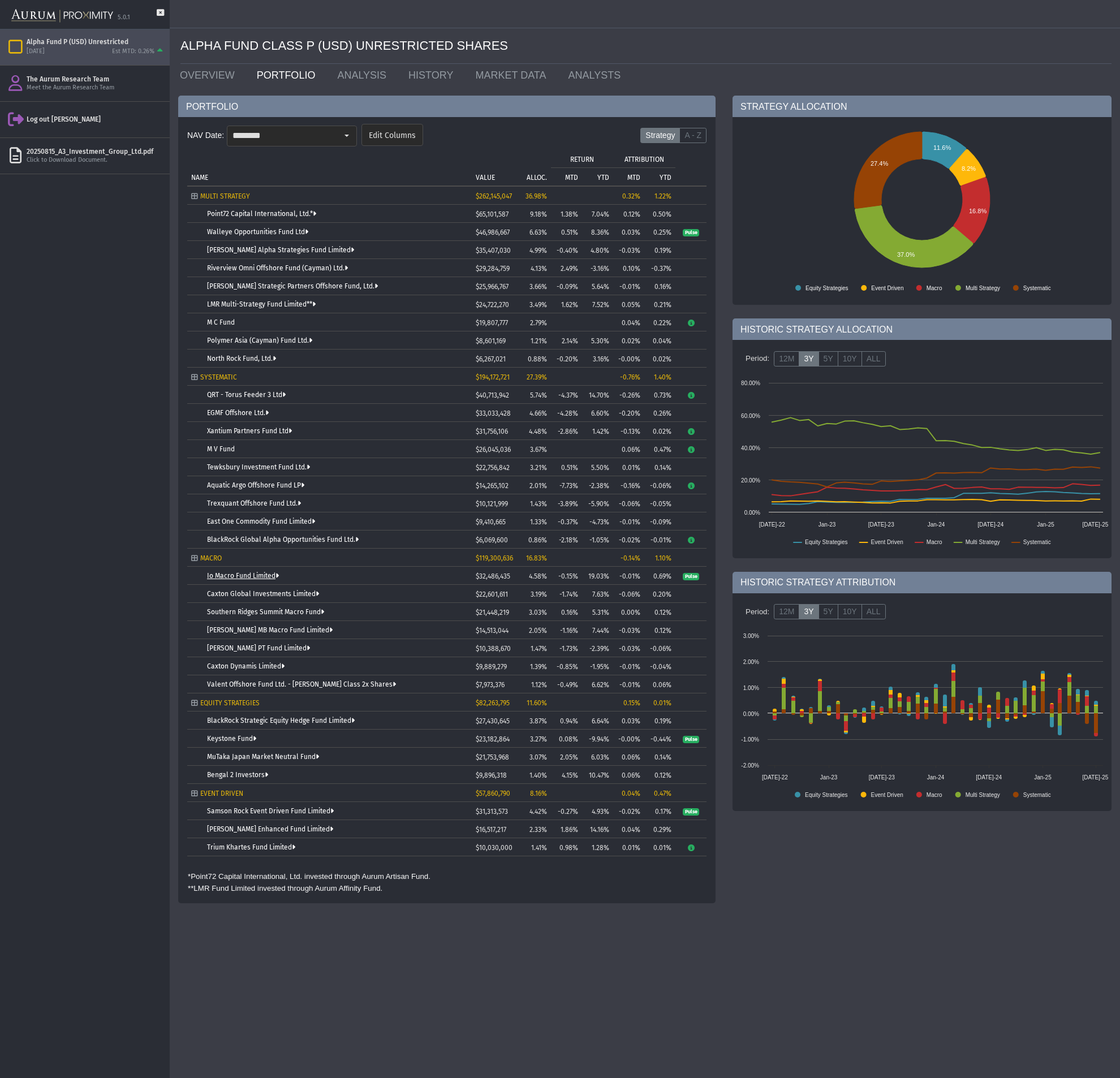
click at [274, 575] on link "Io Macro Fund Limited" at bounding box center [242, 576] width 72 height 8
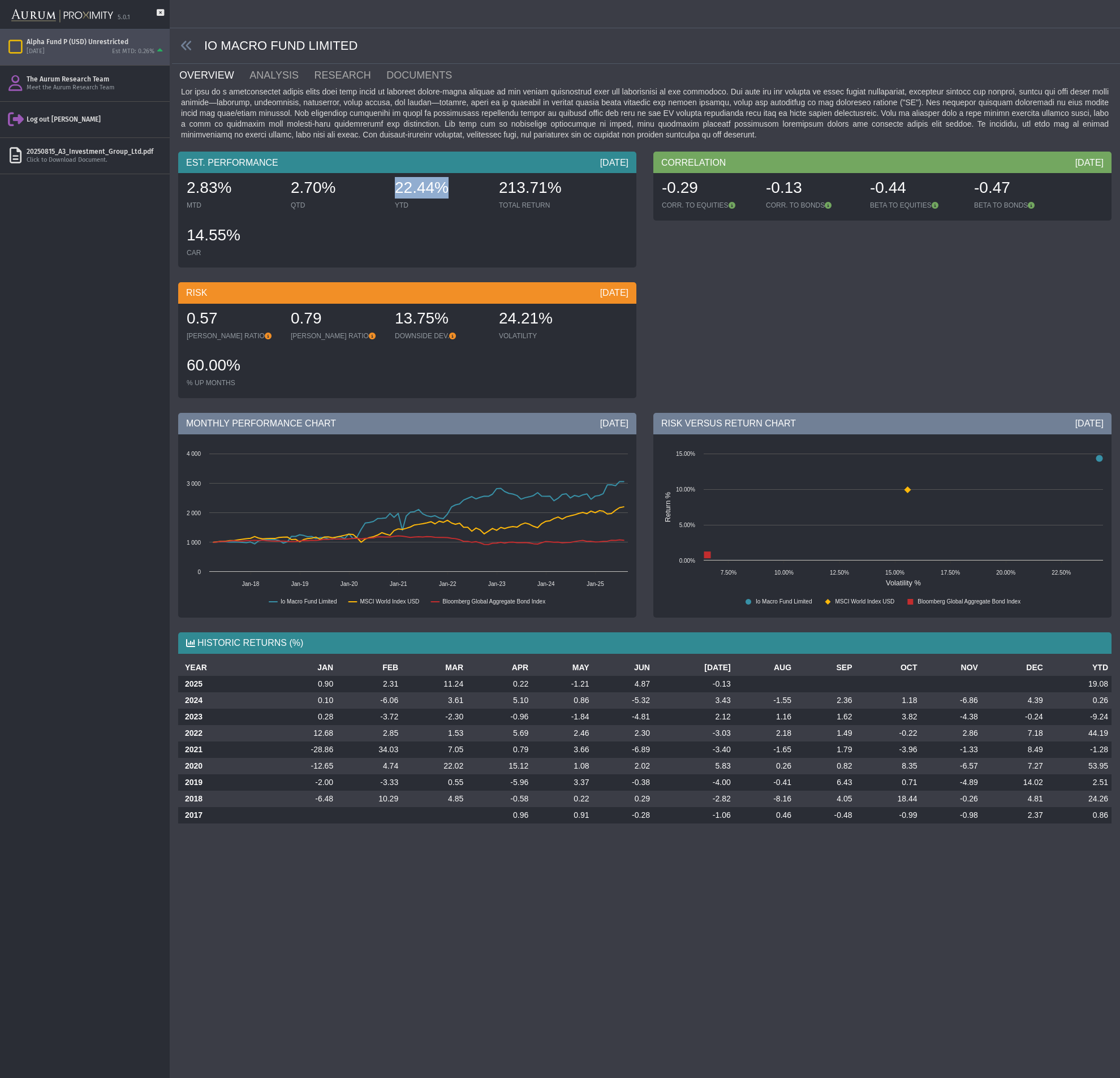
drag, startPoint x: 396, startPoint y: 186, endPoint x: 445, endPoint y: 184, distance: 49.0
click at [445, 184] on div "22.44%" at bounding box center [441, 189] width 92 height 24
click at [430, 208] on div "YTD" at bounding box center [441, 205] width 92 height 9
drag, startPoint x: 399, startPoint y: 190, endPoint x: 455, endPoint y: 190, distance: 56.0
click at [455, 190] on div "22.44%" at bounding box center [441, 189] width 92 height 24
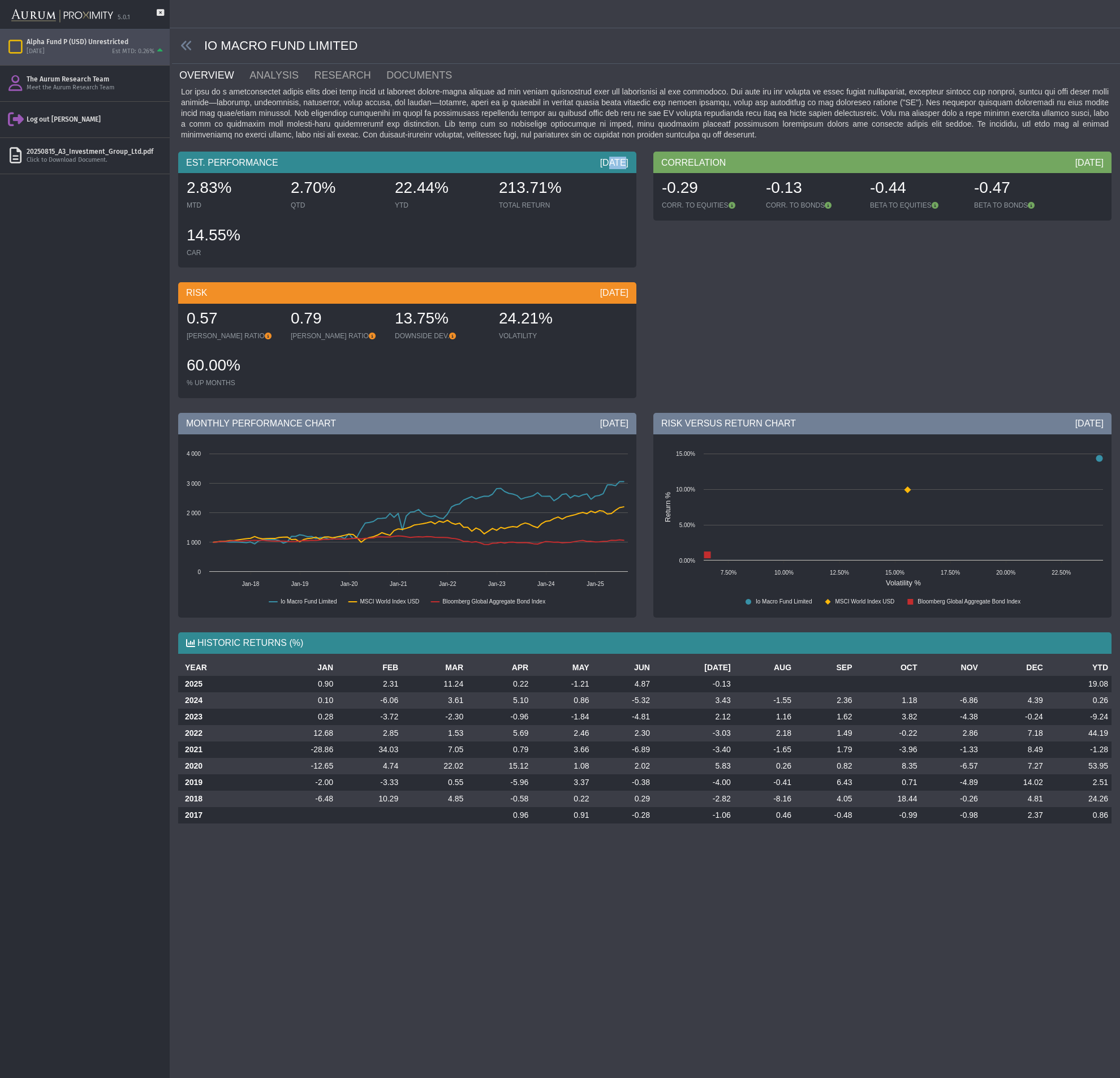
drag, startPoint x: 601, startPoint y: 163, endPoint x: 614, endPoint y: 162, distance: 13.0
click at [614, 162] on div "[DATE]" at bounding box center [614, 163] width 28 height 13
click at [615, 162] on div "[DATE]" at bounding box center [614, 163] width 28 height 13
click at [1100, 684] on td "19.08" at bounding box center [1079, 684] width 65 height 17
click at [977, 655] on div "HISTORIC RETURNS (%) YEAR JAN FEB MAR APR MAY JUN [DATE] AUG SEP OCT NOV DEC YT…" at bounding box center [645, 733] width 950 height 220
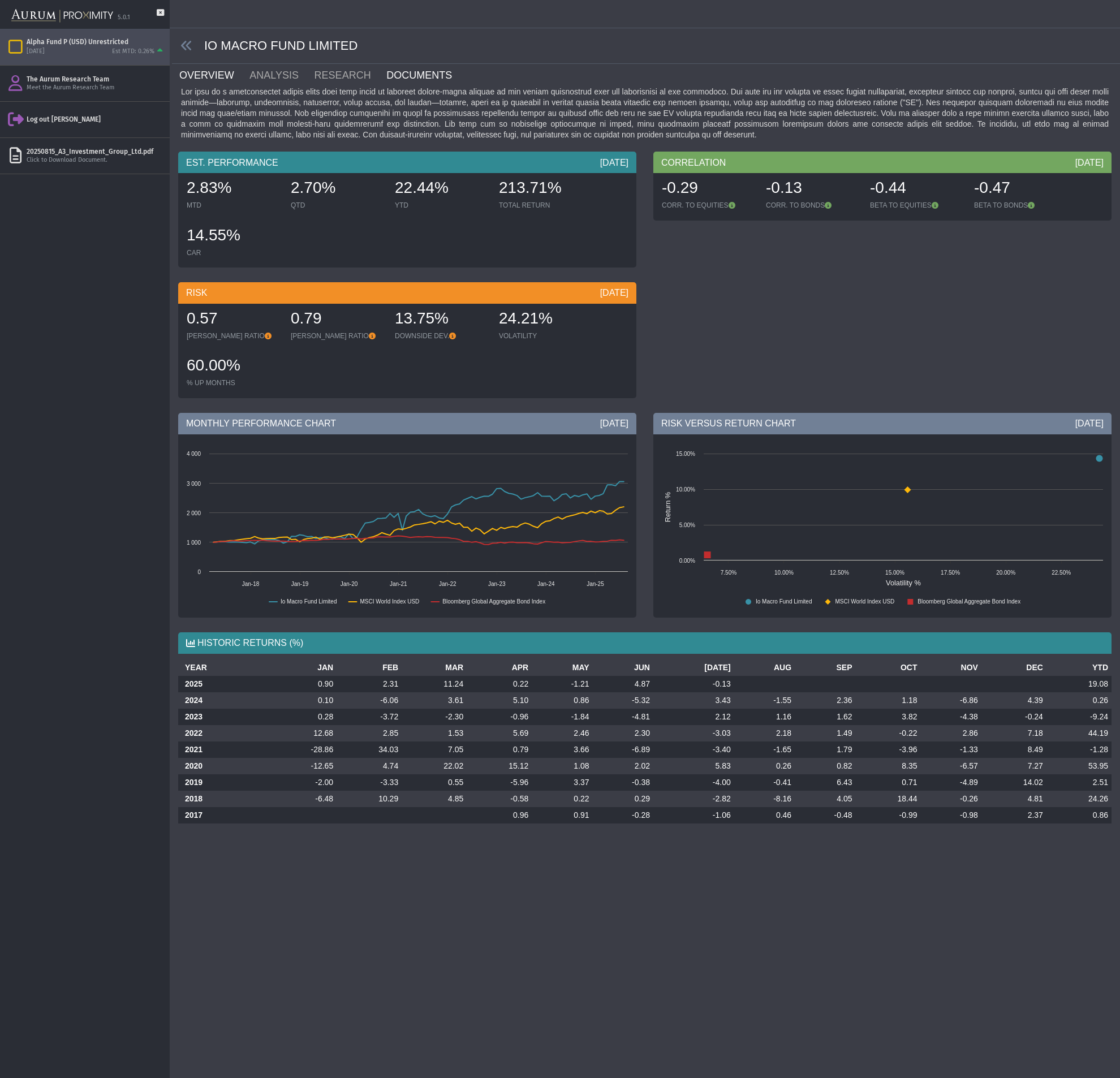
click at [408, 81] on link "DOCUMENTS" at bounding box center [426, 75] width 81 height 23
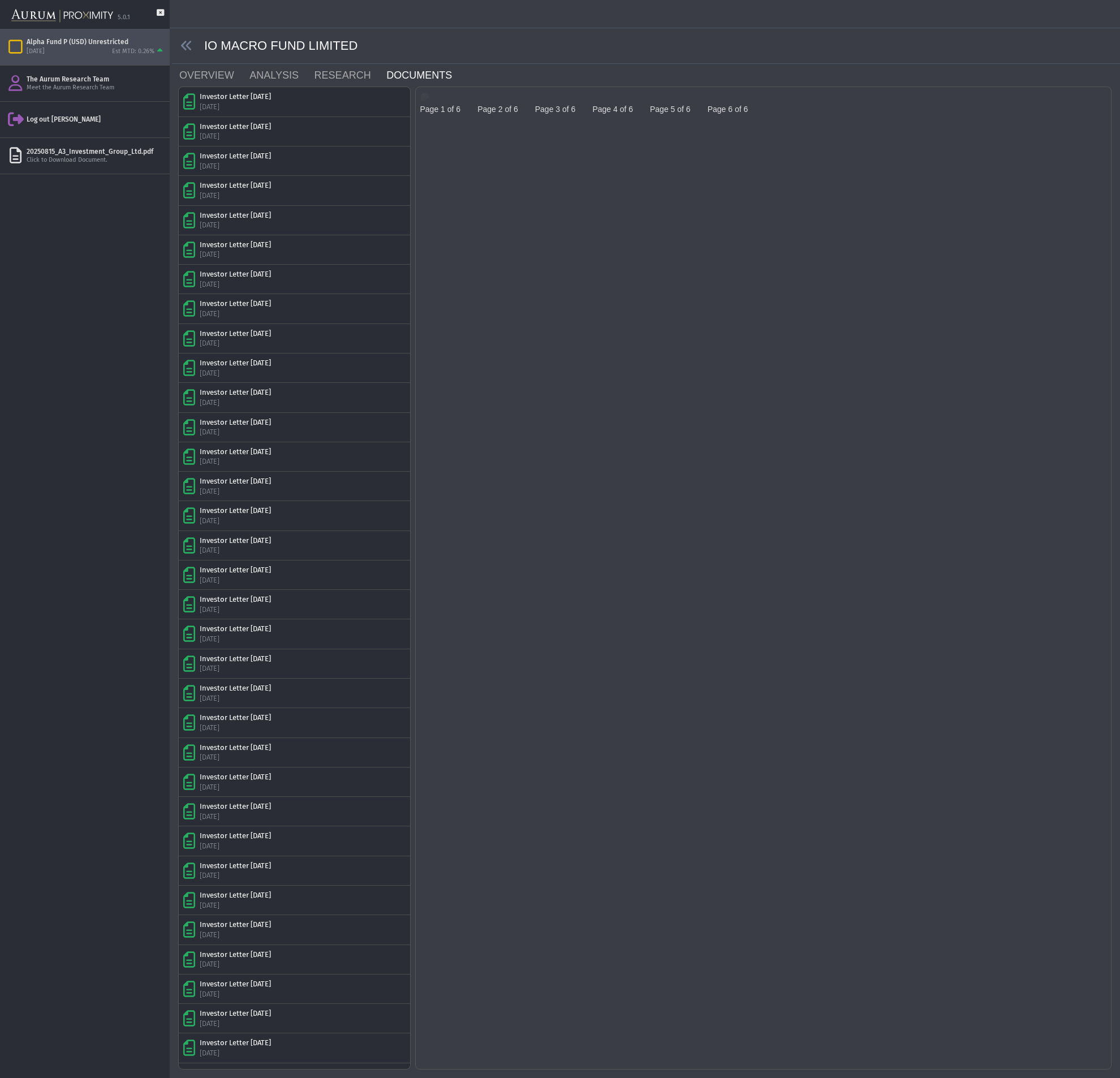
click at [430, 102] on img at bounding box center [424, 96] width 9 height 9
click at [669, 471] on div "Pull down to refresh... Release to refresh... Refreshing... Page 1 of 6 Page 2 …" at bounding box center [763, 577] width 696 height 982
click at [206, 74] on link "OVERVIEW" at bounding box center [213, 75] width 70 height 23
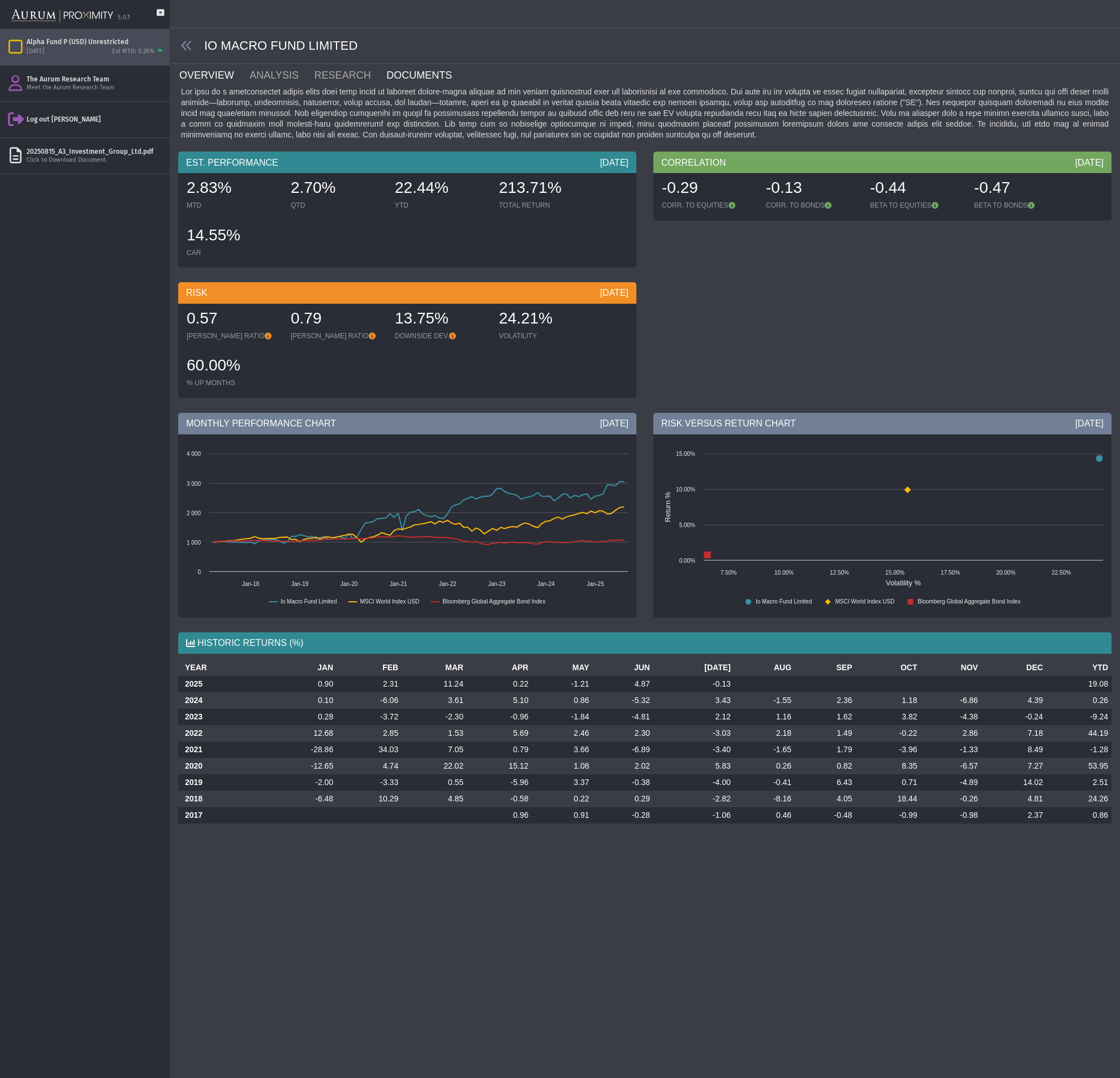
click at [404, 85] on link "DOCUMENTS" at bounding box center [426, 75] width 81 height 23
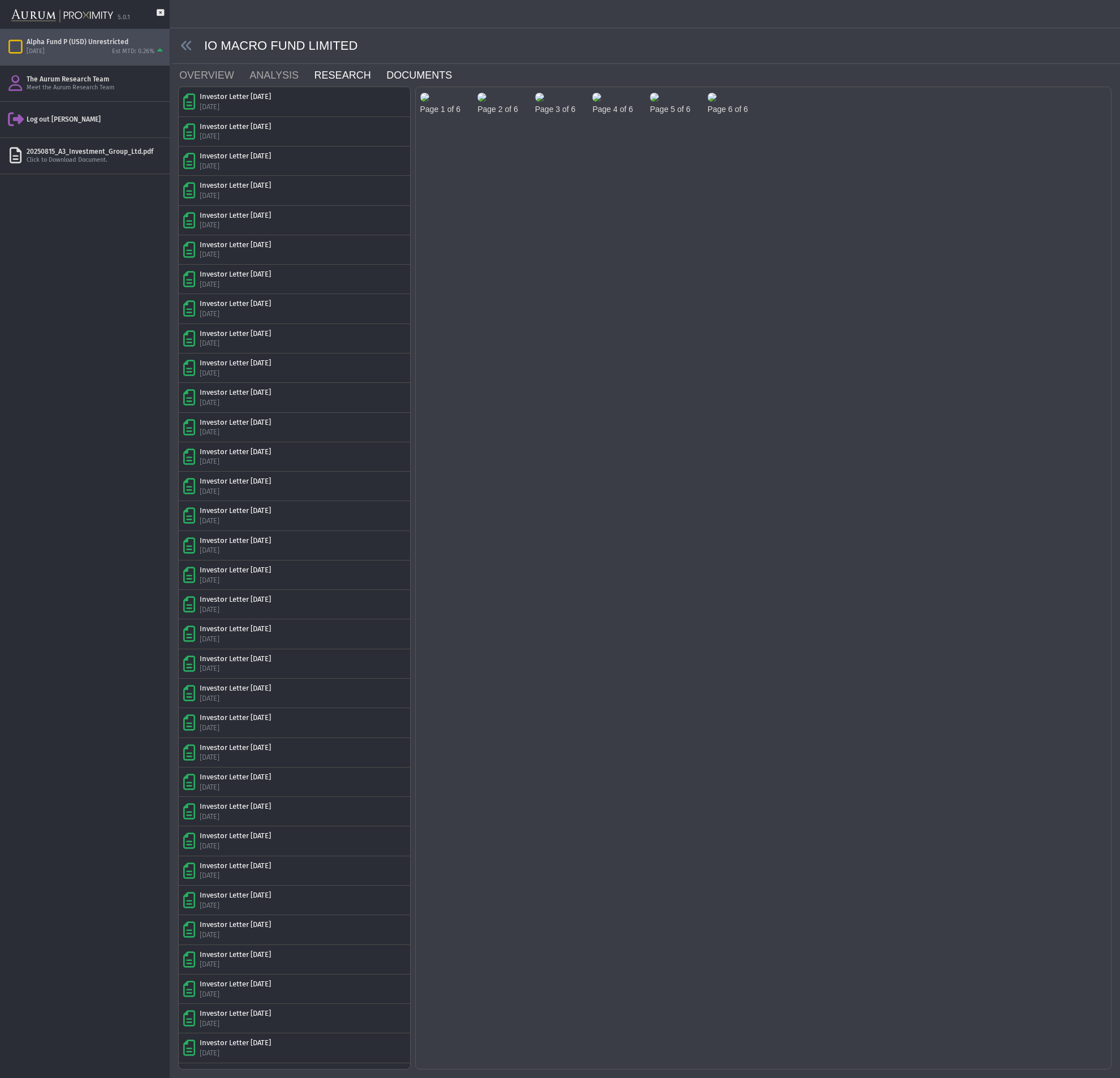
click at [340, 79] on link "RESEARCH" at bounding box center [350, 75] width 73 height 23
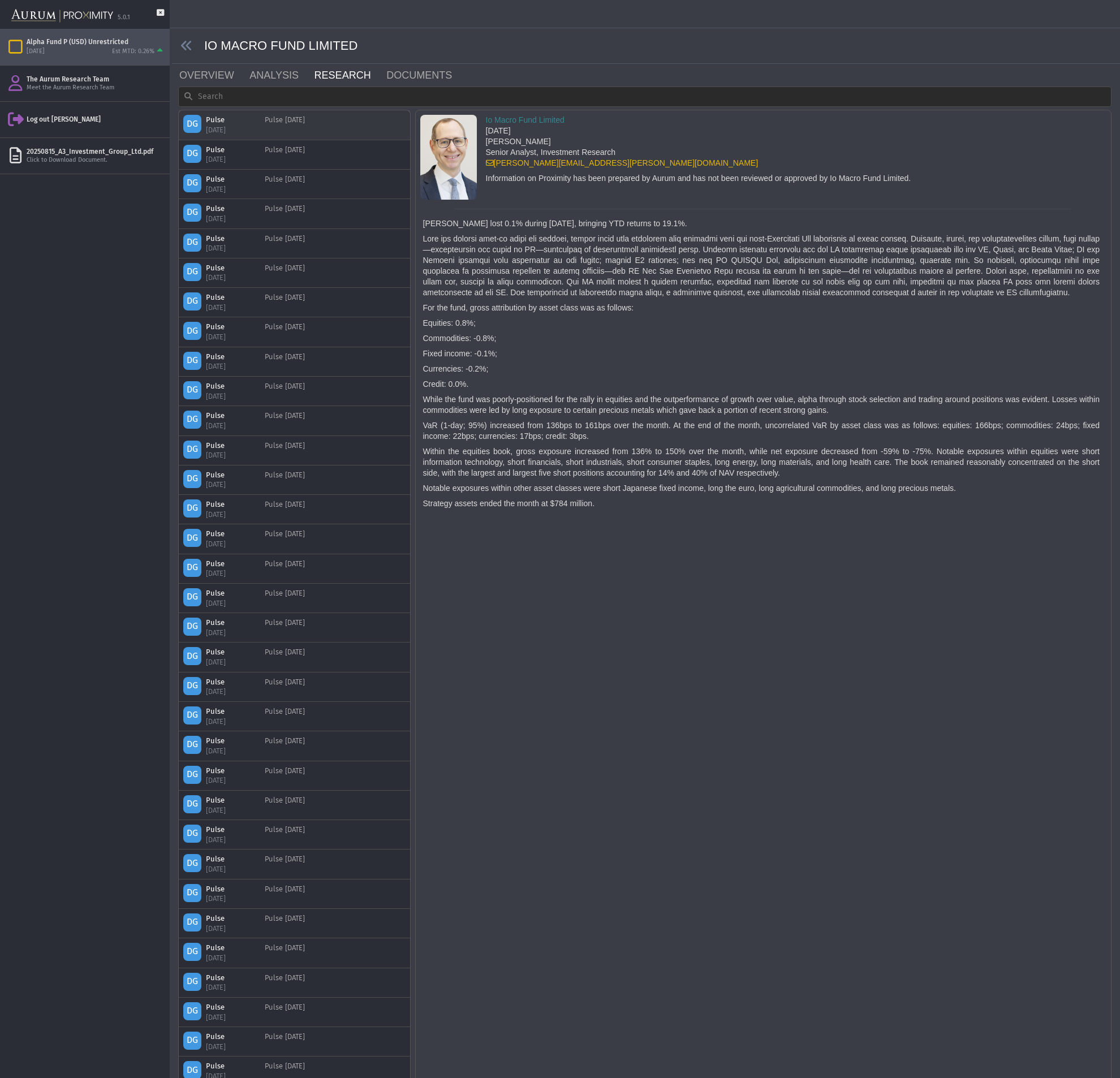
click at [275, 130] on div "Pulse [DATE]" at bounding box center [284, 124] width 40 height 20
